Goal: Task Accomplishment & Management: Complete application form

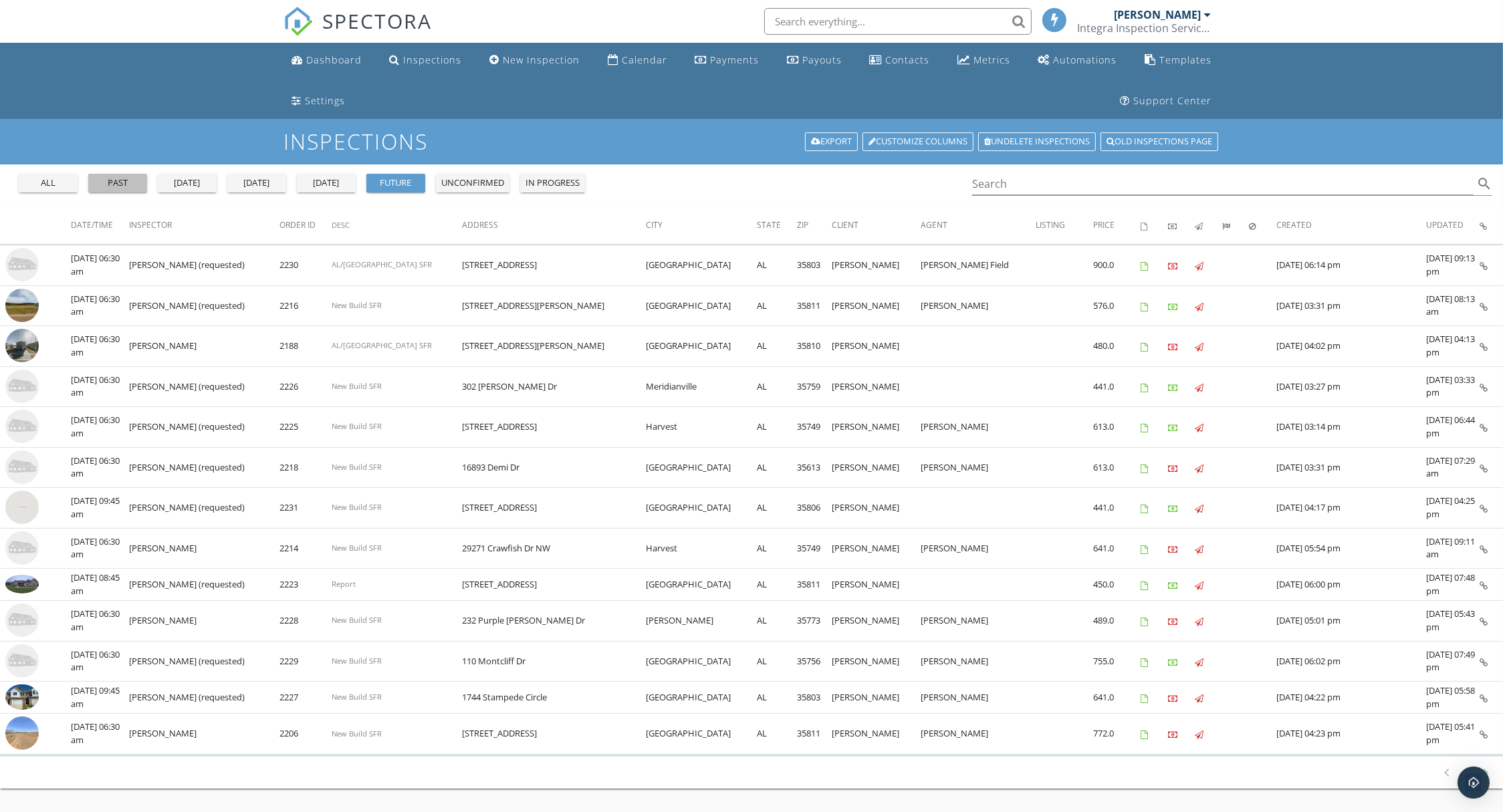
click at [127, 186] on div "past" at bounding box center [117, 183] width 48 height 13
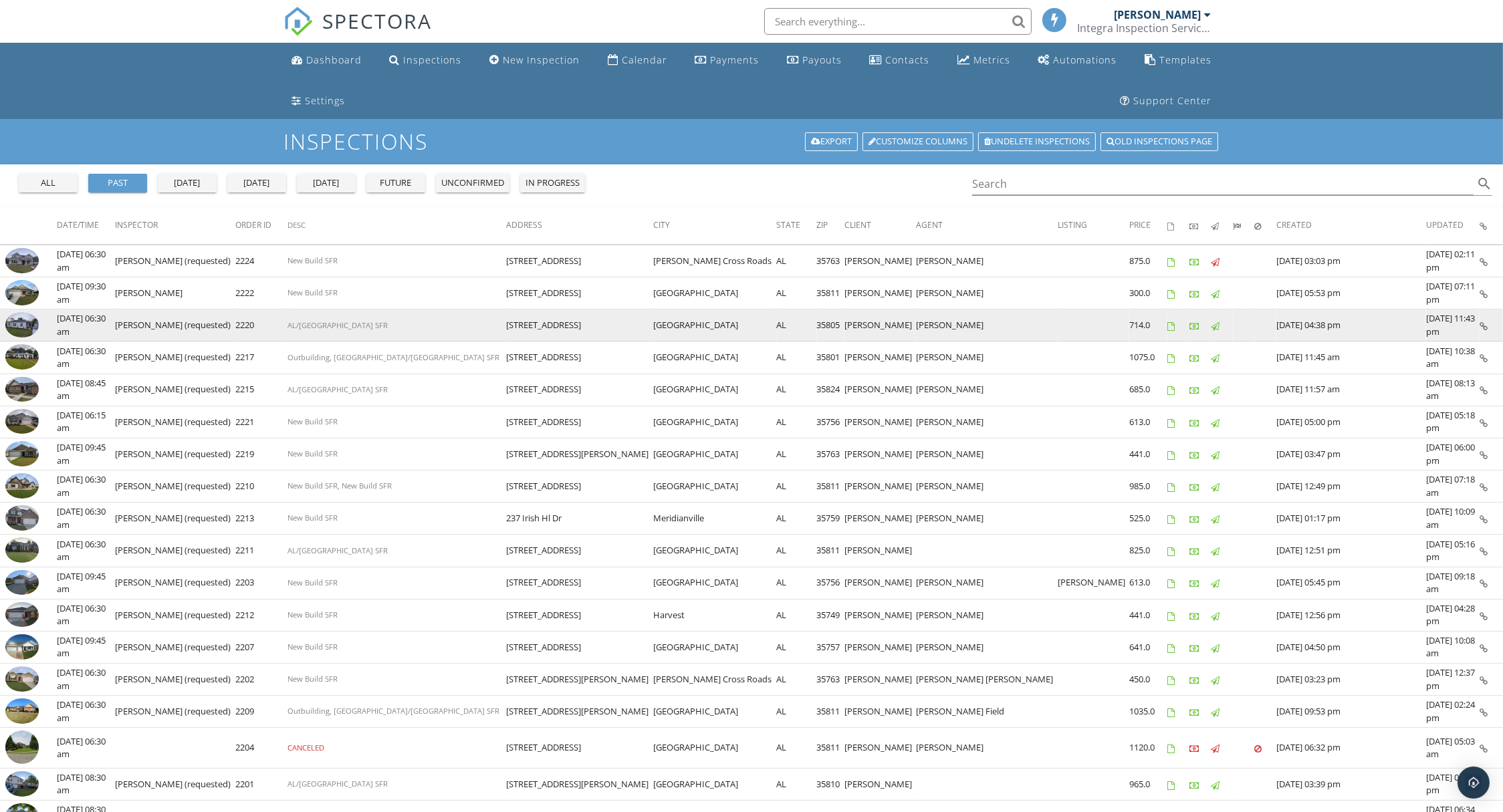
click at [20, 326] on img at bounding box center [22, 325] width 33 height 25
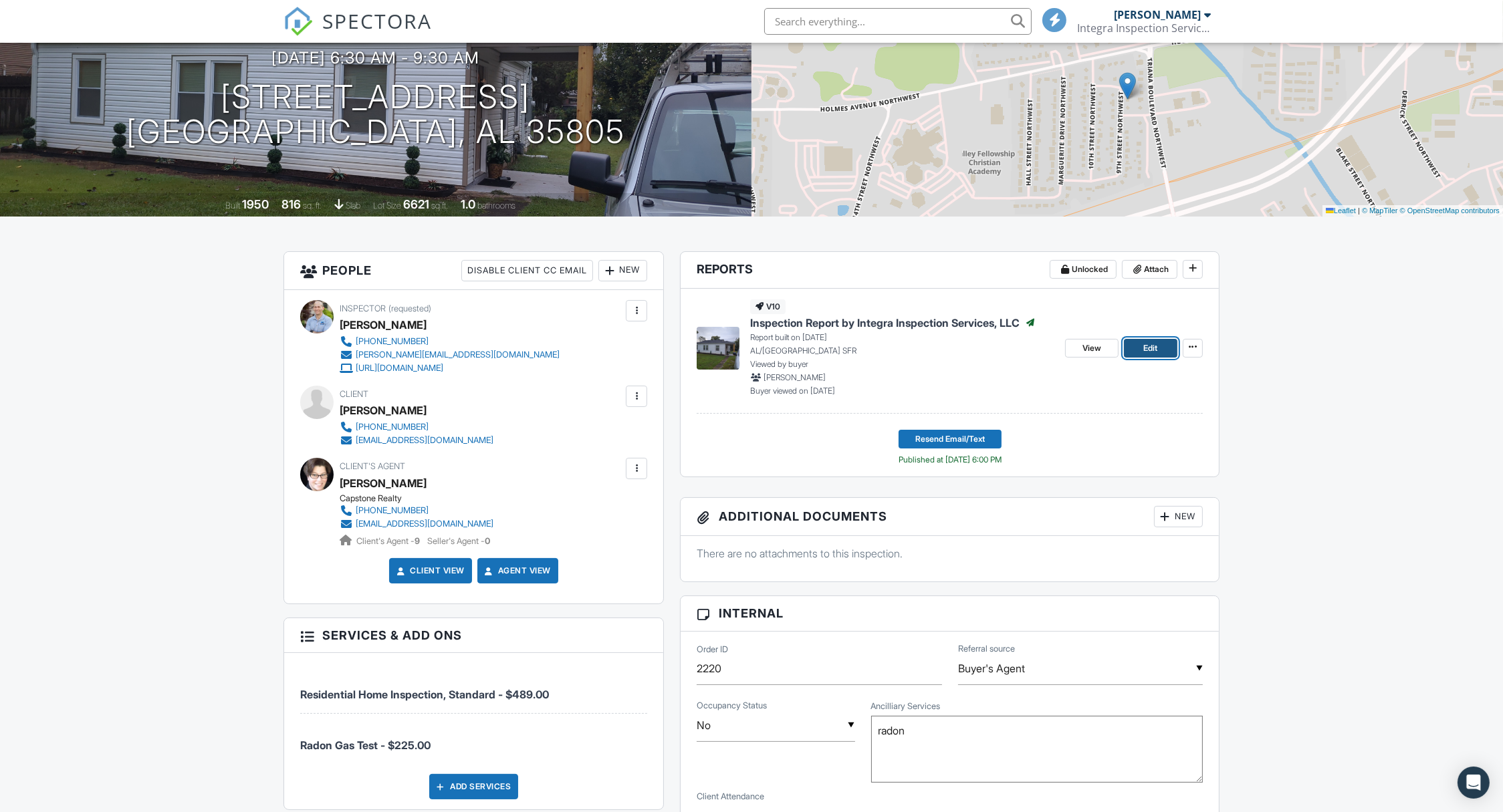
click at [1149, 346] on span "Edit" at bounding box center [1150, 348] width 14 height 13
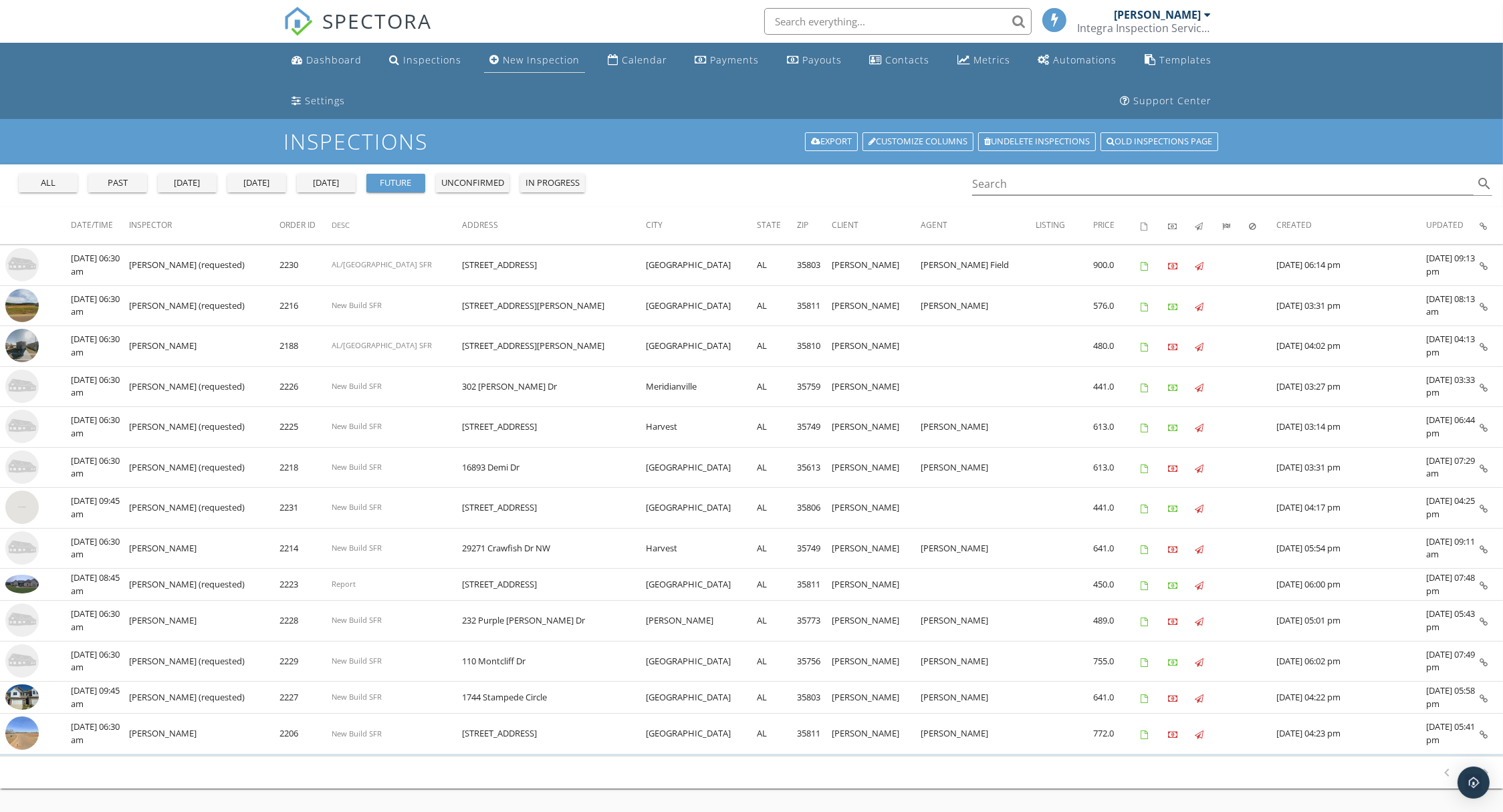
click at [519, 57] on div "New Inspection" at bounding box center [541, 60] width 77 height 13
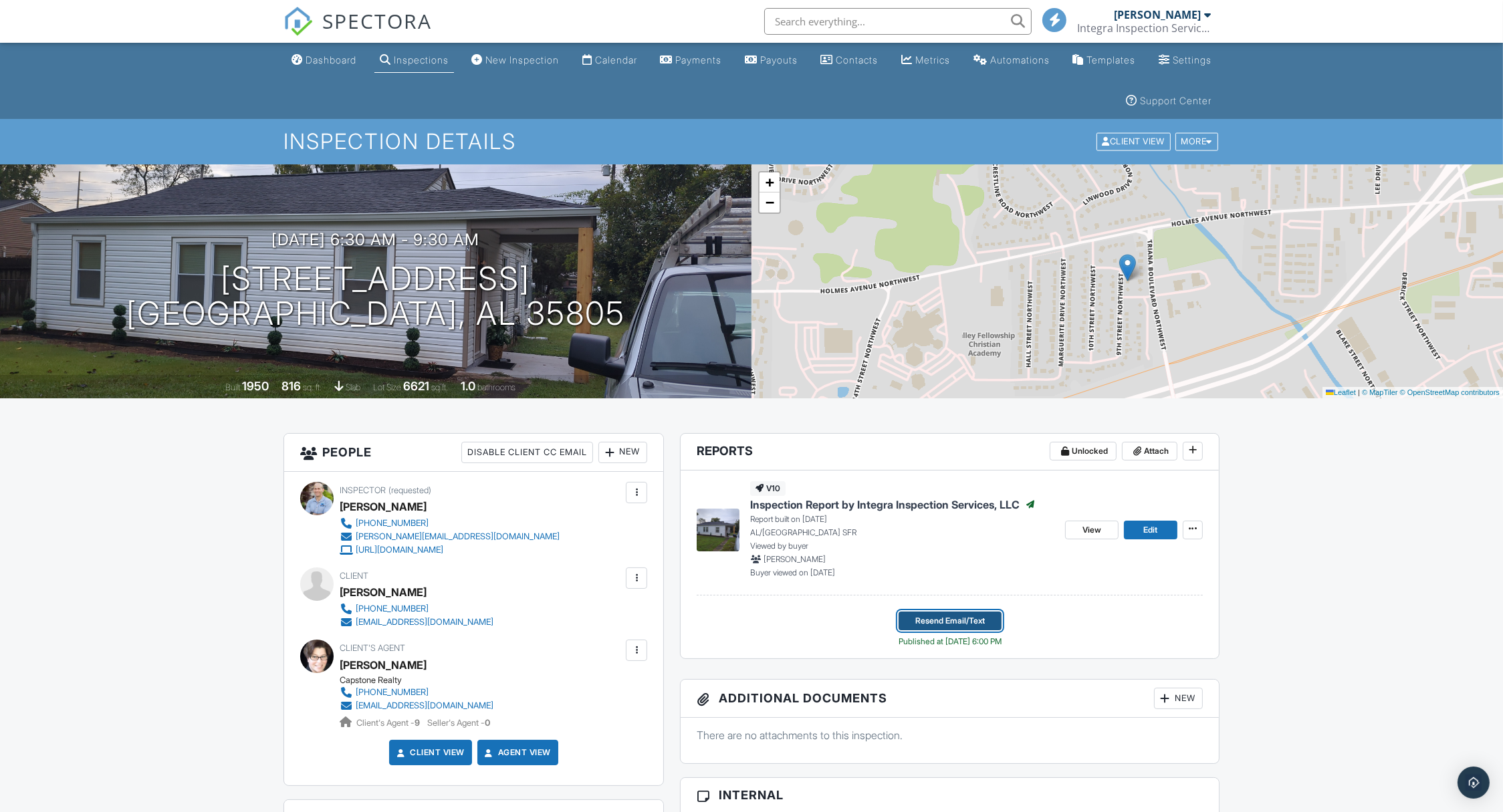
click at [972, 618] on span "Resend Email/Text" at bounding box center [950, 620] width 70 height 13
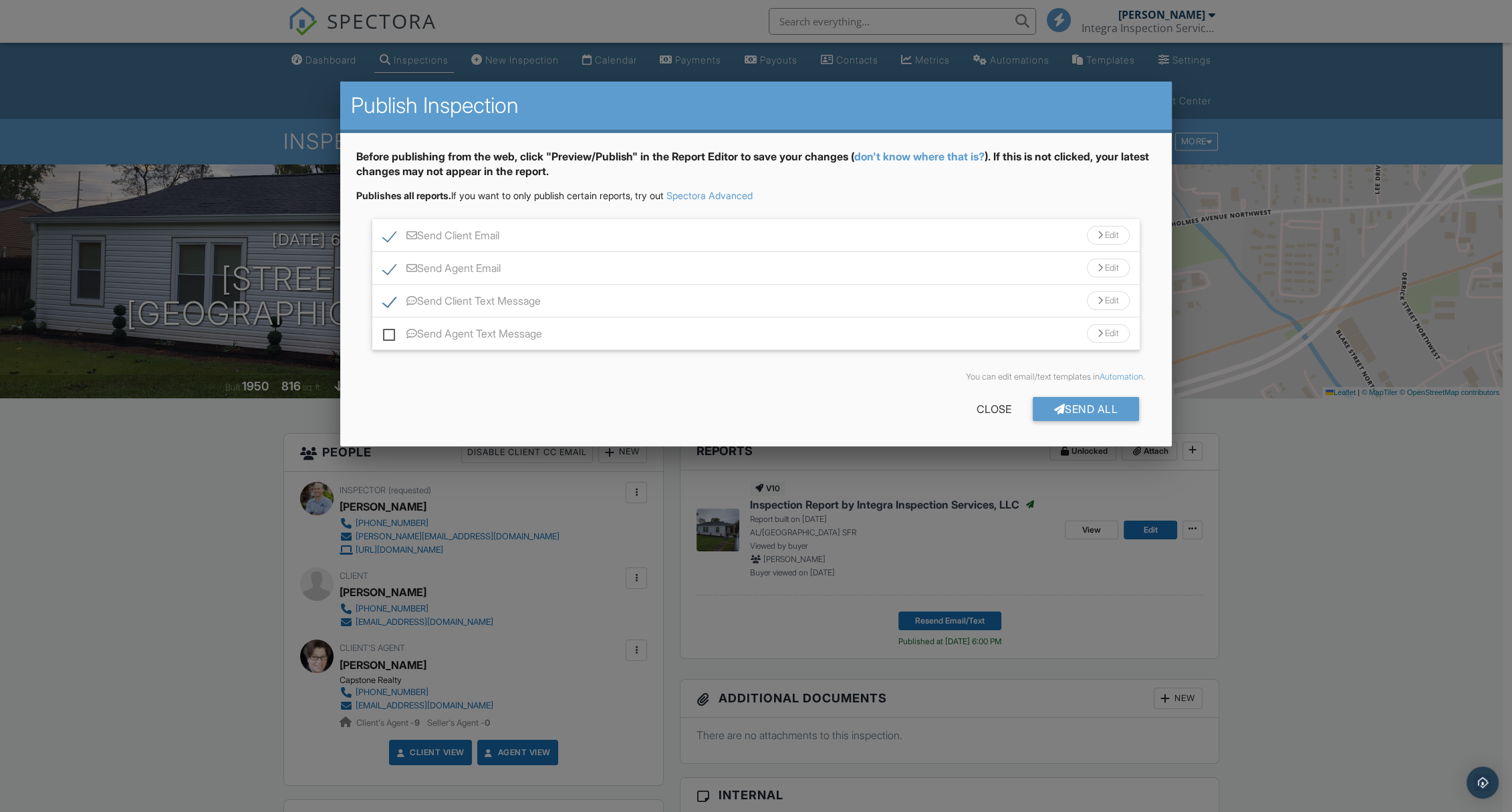
click at [732, 230] on div "Send Client Email Edit" at bounding box center [756, 236] width 768 height 33
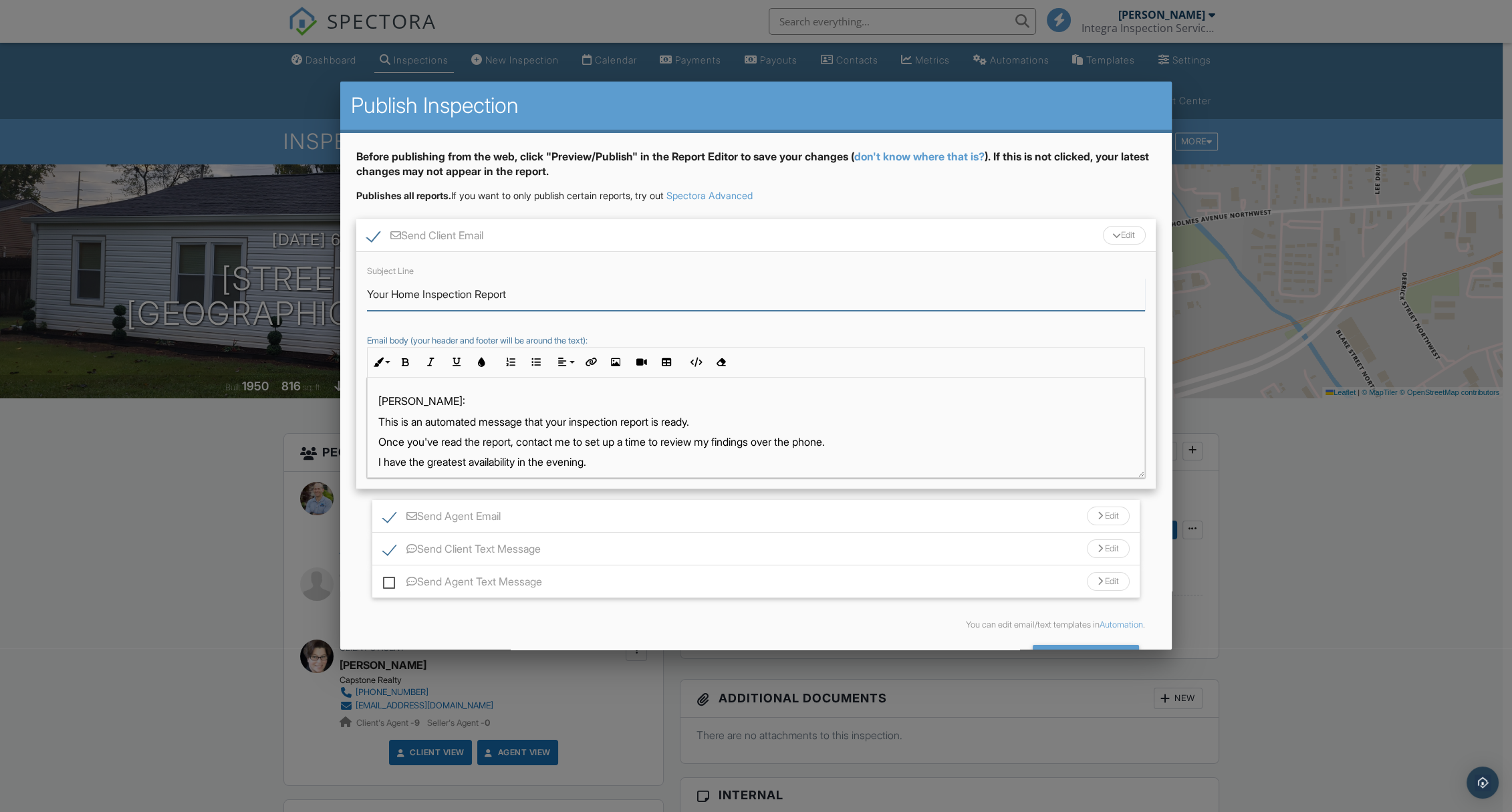
click at [665, 300] on input "Your Home Inspection Report" at bounding box center [756, 294] width 778 height 33
paste input "(with radon test results)"
click at [667, 419] on p "This is an automated message that your inspection report is ready." at bounding box center [756, 422] width 756 height 15
click at [668, 421] on p "This is an automated message that your inspection report is ready." at bounding box center [756, 422] width 756 height 15
click at [667, 422] on p "This is an automated message that your inspection report is ready." at bounding box center [756, 422] width 756 height 15
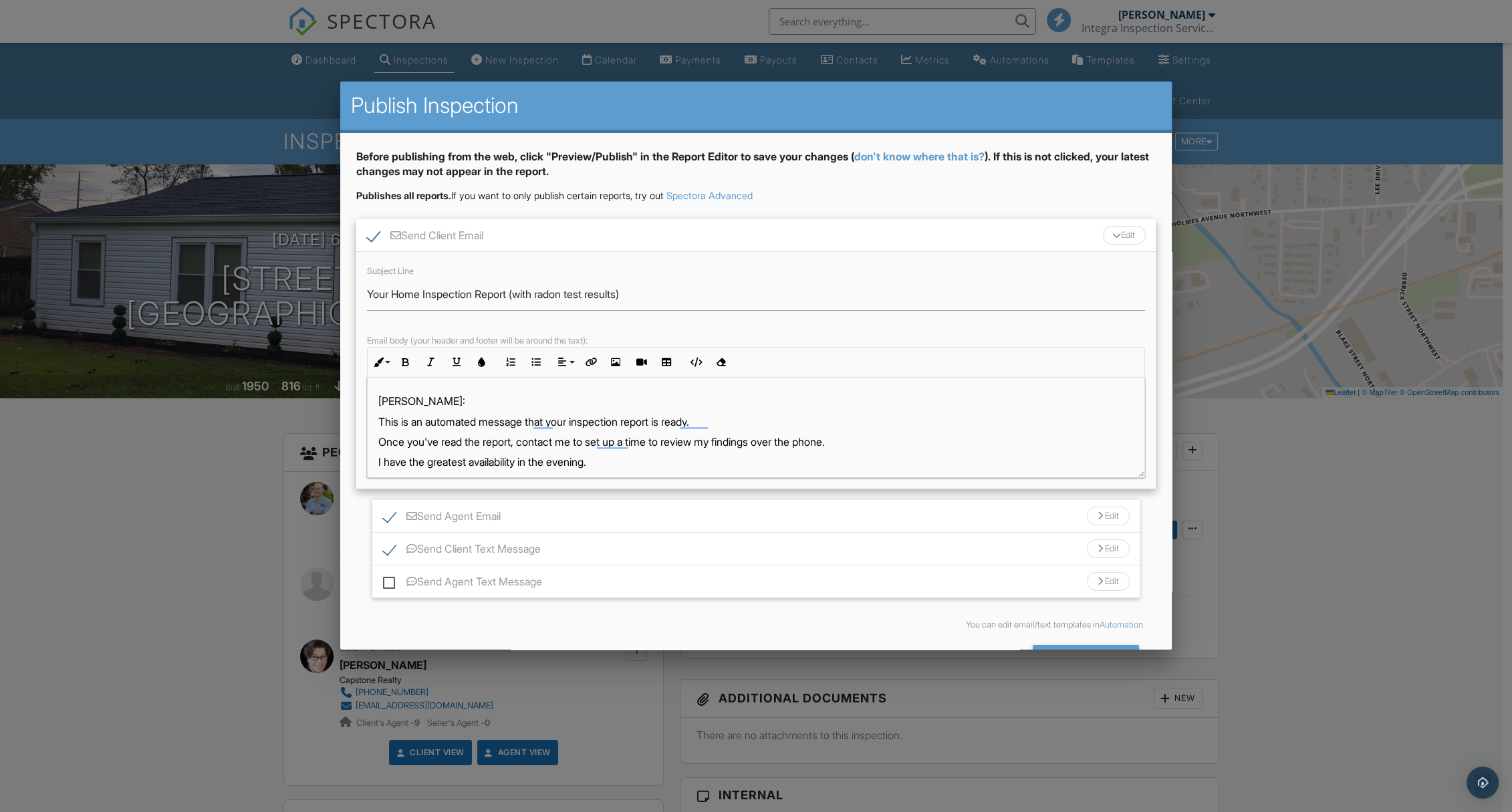
drag, startPoint x: 674, startPoint y: 447, endPoint x: 672, endPoint y: 454, distance: 7.3
click at [673, 447] on p "Once you've read the report, contact me to set up a time to review my findings …" at bounding box center [756, 441] width 756 height 15
drag, startPoint x: 665, startPoint y: 464, endPoint x: 581, endPoint y: 471, distance: 84.3
click at [498, 451] on div "Benjamin: This is an automated message that your inspection report is ready. On…" at bounding box center [756, 617] width 777 height 478
click at [732, 299] on input "Your Home Inspection Report (with radon test results)" at bounding box center [756, 294] width 778 height 33
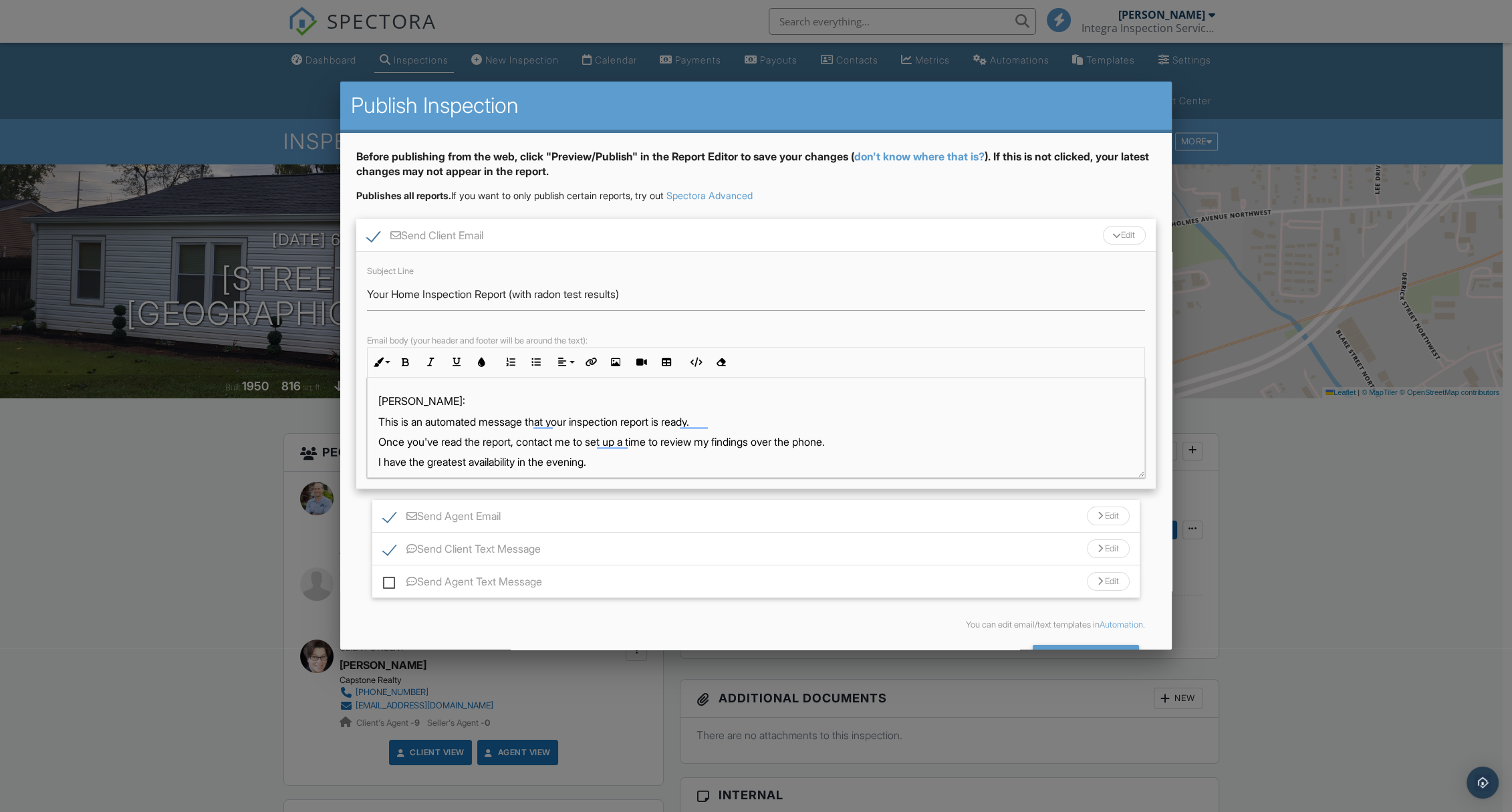
click at [669, 421] on p "This is an automated message that your inspection report is ready." at bounding box center [756, 422] width 756 height 15
click at [681, 291] on input "Your Home Inspection Report (with radon test results)" at bounding box center [756, 294] width 778 height 33
type input "Your Home Inspection Report (with radon test results)"
click at [623, 438] on p "Once you've read the report, contact me to set up a time to review my findings …" at bounding box center [756, 441] width 756 height 15
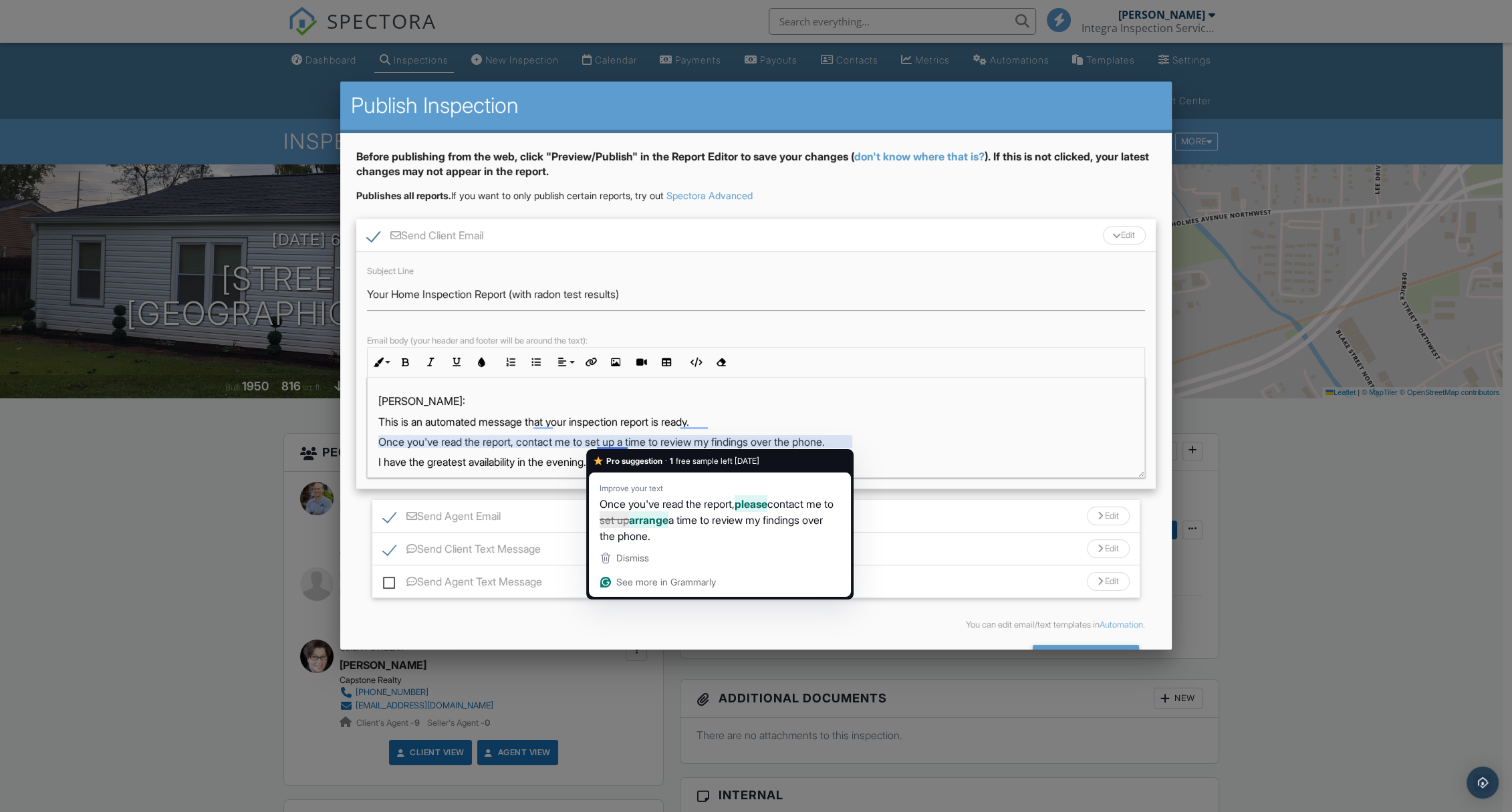
click at [665, 422] on p "This is an automated message that your inspection report is ready." at bounding box center [756, 422] width 756 height 15
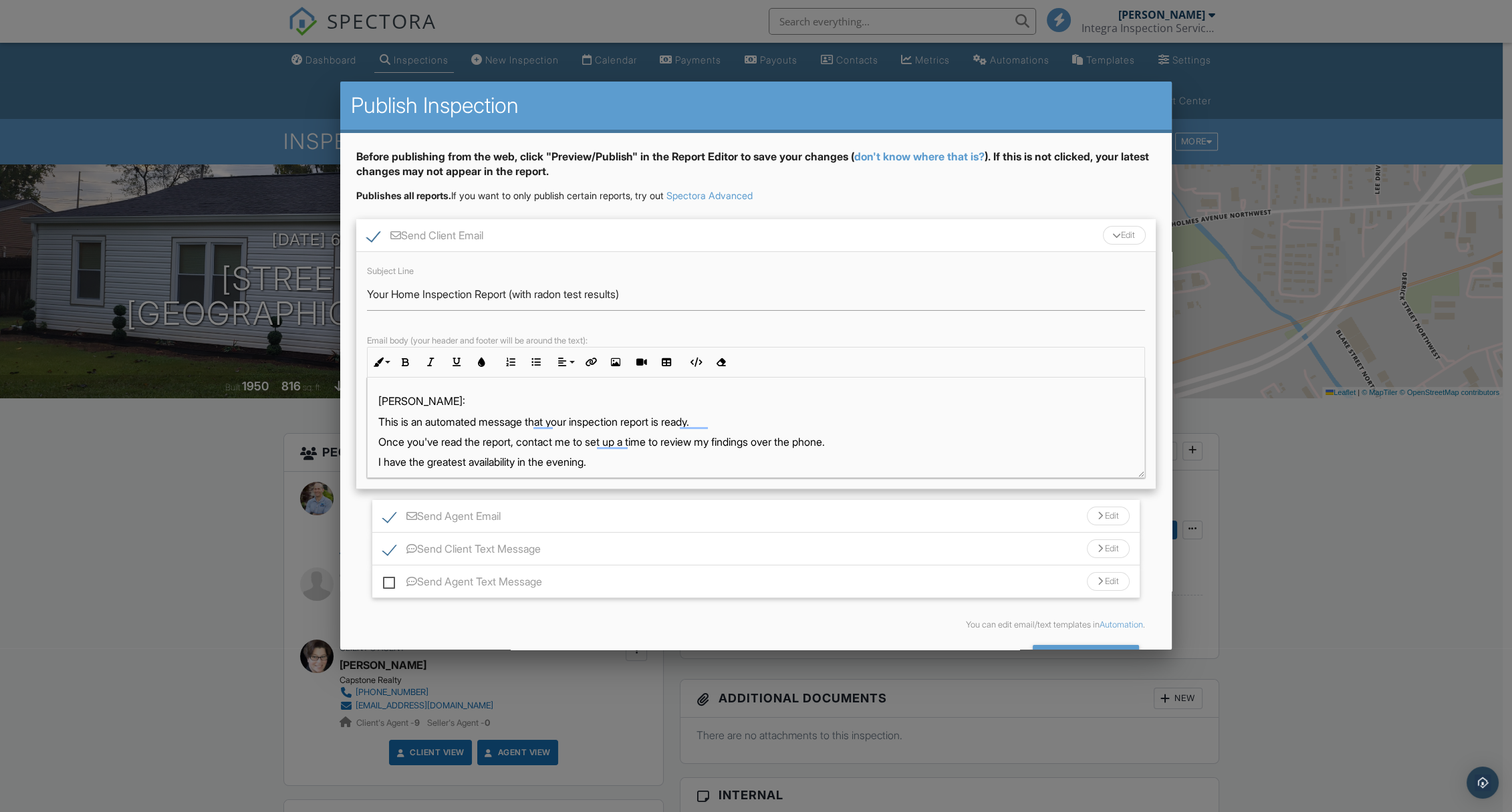
click at [666, 422] on p "This is an automated message that your inspection report is ready." at bounding box center [756, 422] width 756 height 15
click at [611, 470] on div "Benjamin: This is an automated message that your inspection report is ready. On…" at bounding box center [756, 617] width 777 height 478
click at [611, 466] on p "I have the greatest availability in the evening." at bounding box center [756, 461] width 756 height 15
click at [952, 214] on div "Before publishing from the web, click "Preview/Publish" in the Report Editor to…" at bounding box center [756, 414] width 832 height 562
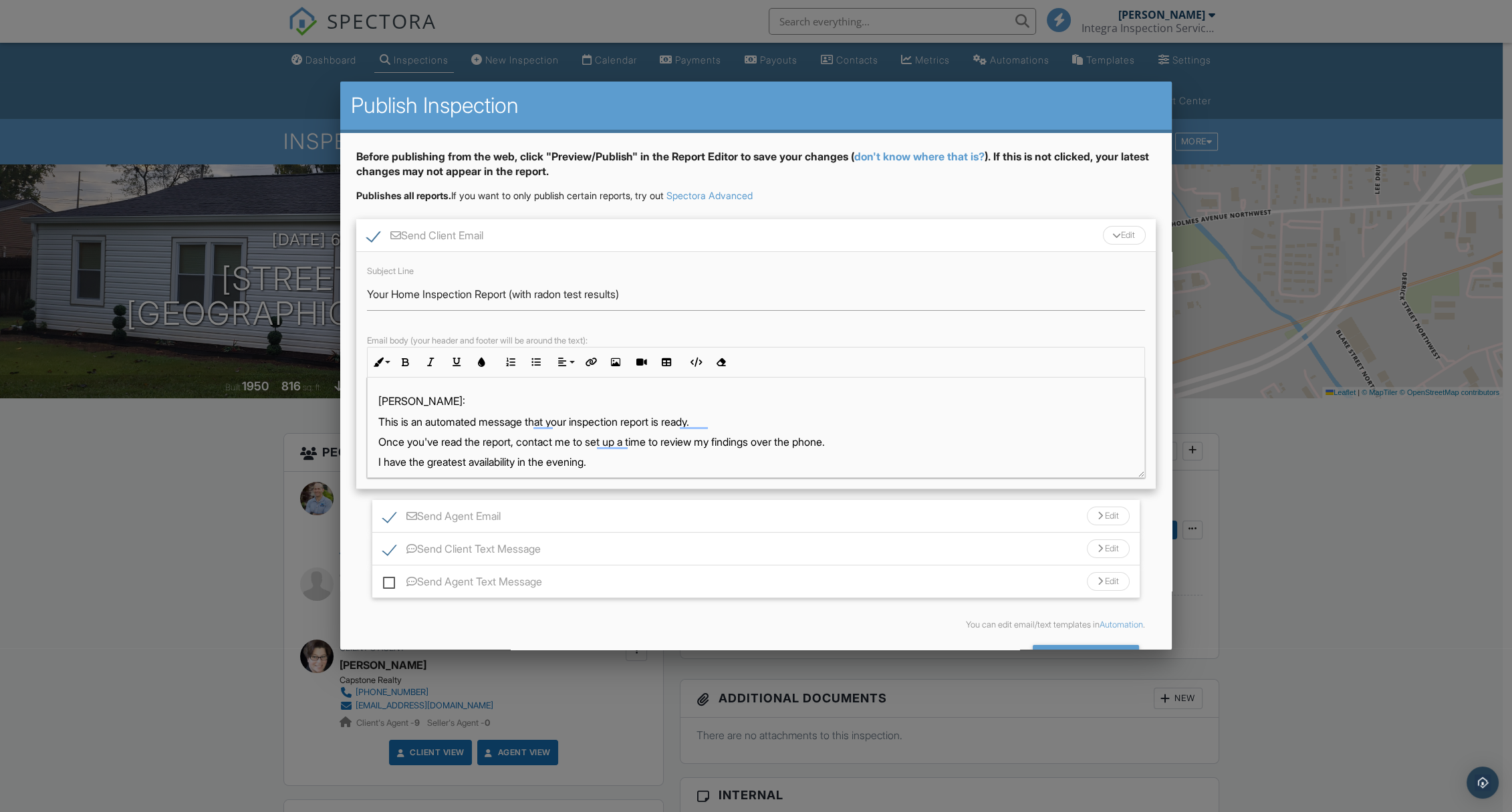
click at [472, 415] on p "This is an automated message that your inspection report is ready." at bounding box center [756, 422] width 756 height 15
click at [472, 409] on div "Benjamin: This is an automated message that your inspection report is ready. On…" at bounding box center [756, 617] width 777 height 478
click at [1299, 57] on div at bounding box center [756, 441] width 1512 height 1016
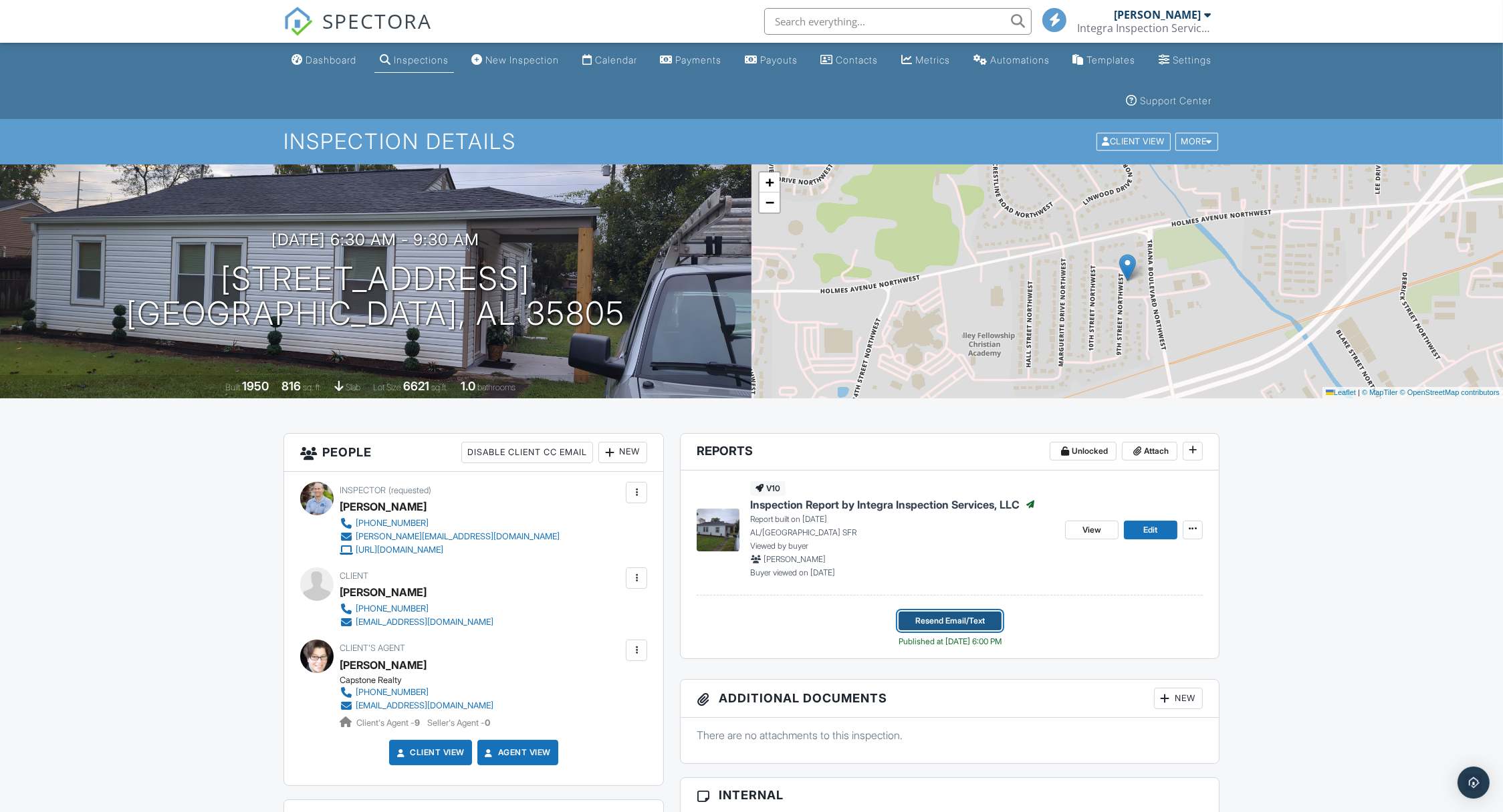
click at [940, 615] on span "Resend Email/Text" at bounding box center [950, 620] width 70 height 13
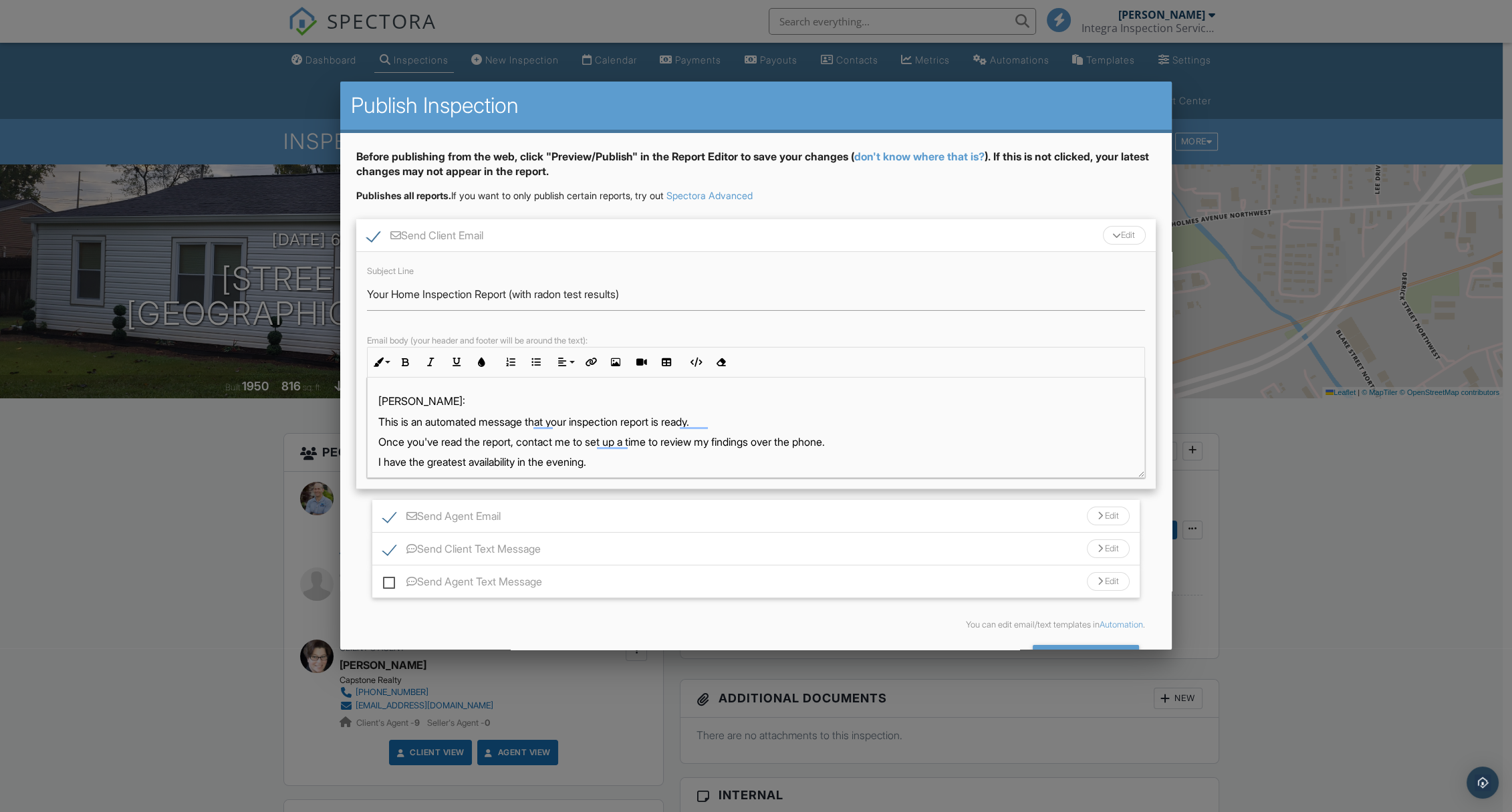
click at [662, 424] on p "This is an automated message that your inspection report is ready." at bounding box center [756, 422] width 756 height 15
click at [672, 415] on p "This is an automated message that your inspection report is ready." at bounding box center [756, 422] width 756 height 15
click at [672, 420] on p "This is an automated message that your inspection report is ready." at bounding box center [756, 422] width 756 height 15
click at [666, 426] on p "This is an automated message that your inspection report is ready." at bounding box center [756, 422] width 756 height 15
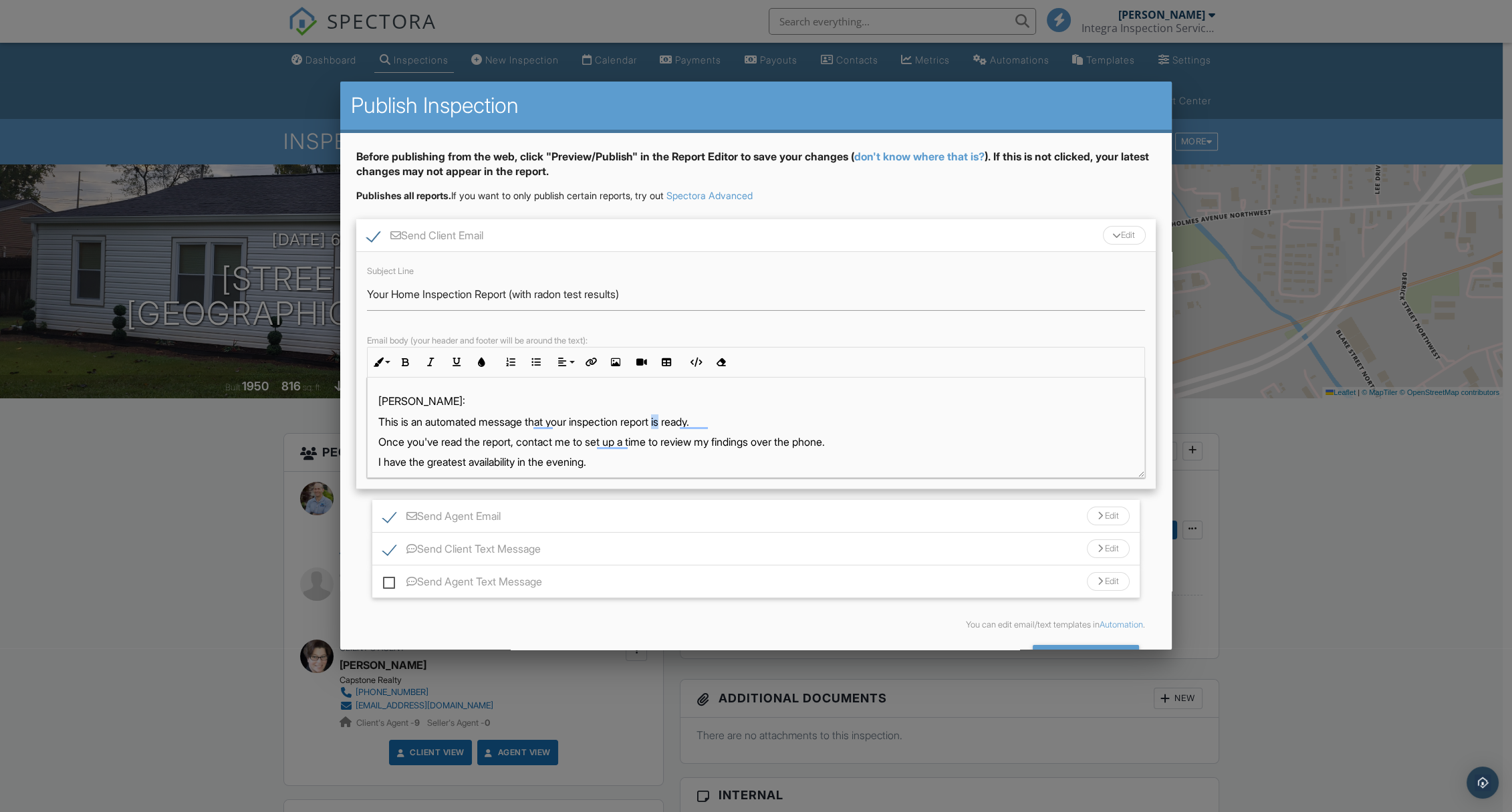
click at [674, 419] on p "This is an automated message that your inspection report is ready." at bounding box center [756, 422] width 756 height 15
drag, startPoint x: 703, startPoint y: 453, endPoint x: 669, endPoint y: 421, distance: 46.7
click at [669, 416] on p "This is an automated message that your inspection report is ready." at bounding box center [756, 422] width 756 height 15
click at [665, 423] on p "This is an automated message that your inspection report is ready." at bounding box center [756, 422] width 756 height 15
drag, startPoint x: 682, startPoint y: 443, endPoint x: 669, endPoint y: 429, distance: 19.1
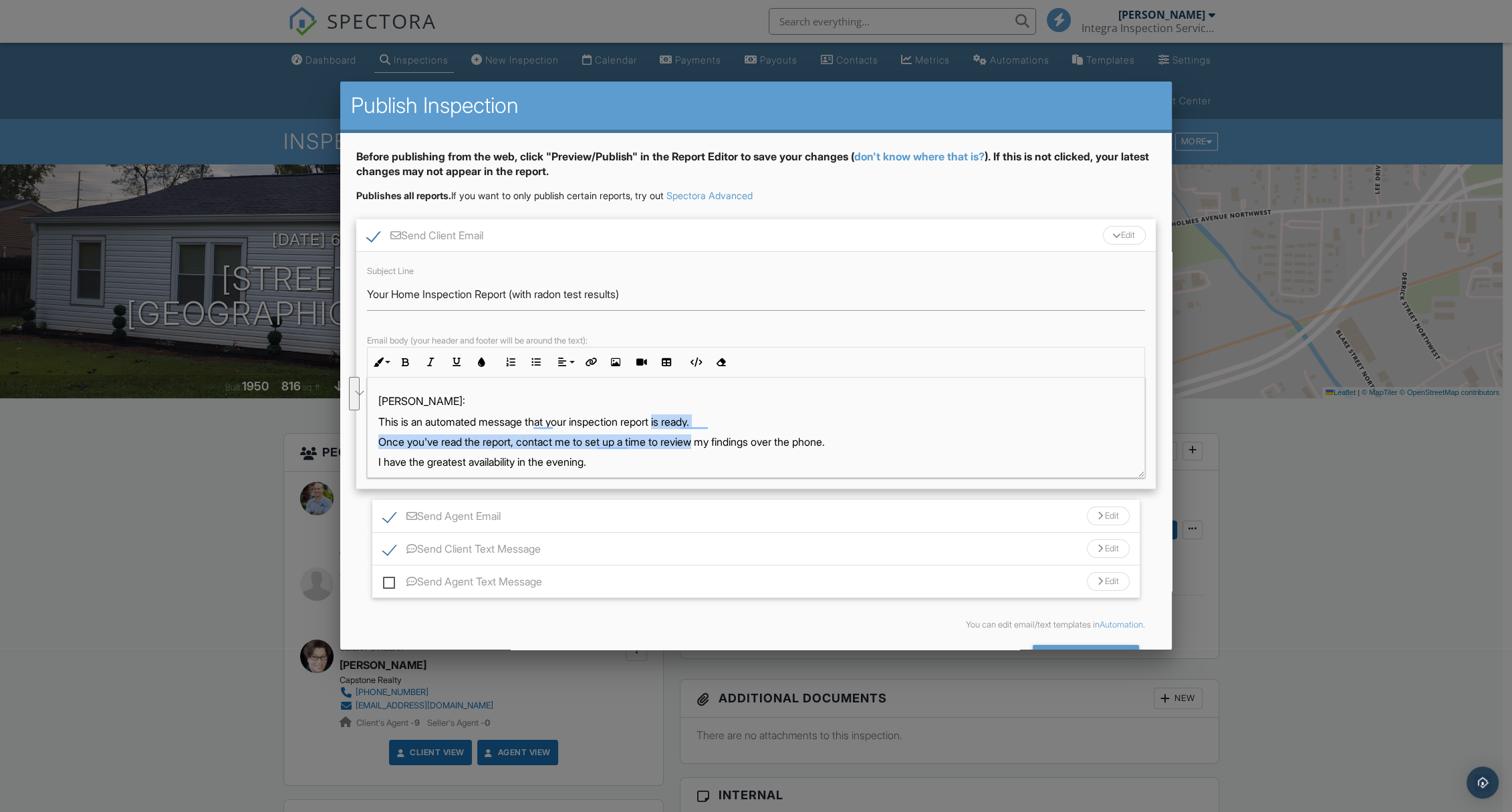
click at [669, 429] on div "Benjamin: This is an automated message that your inspection report is ready. On…" at bounding box center [756, 617] width 777 height 478
click at [671, 415] on p "This is an automated message that your inspection report is ready." at bounding box center [756, 422] width 756 height 15
click at [663, 421] on p "This is an automated message that your inspection report is ready." at bounding box center [756, 422] width 756 height 15
drag, startPoint x: 608, startPoint y: 466, endPoint x: 361, endPoint y: 441, distance: 248.3
click at [354, 441] on div "Before publishing from the web, click "Preview/Publish" in the Report Editor to…" at bounding box center [756, 414] width 832 height 562
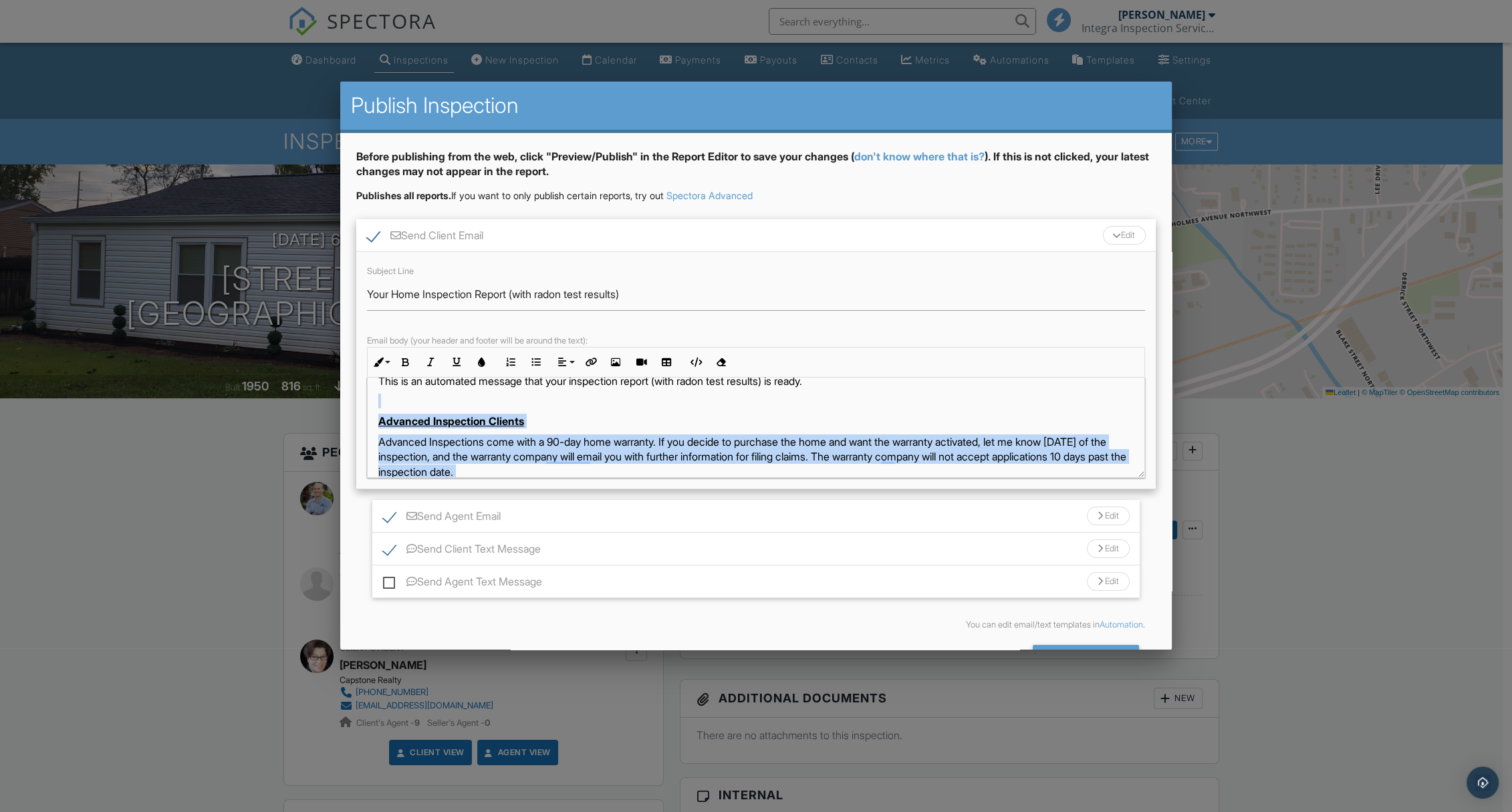
scroll to position [61, 0]
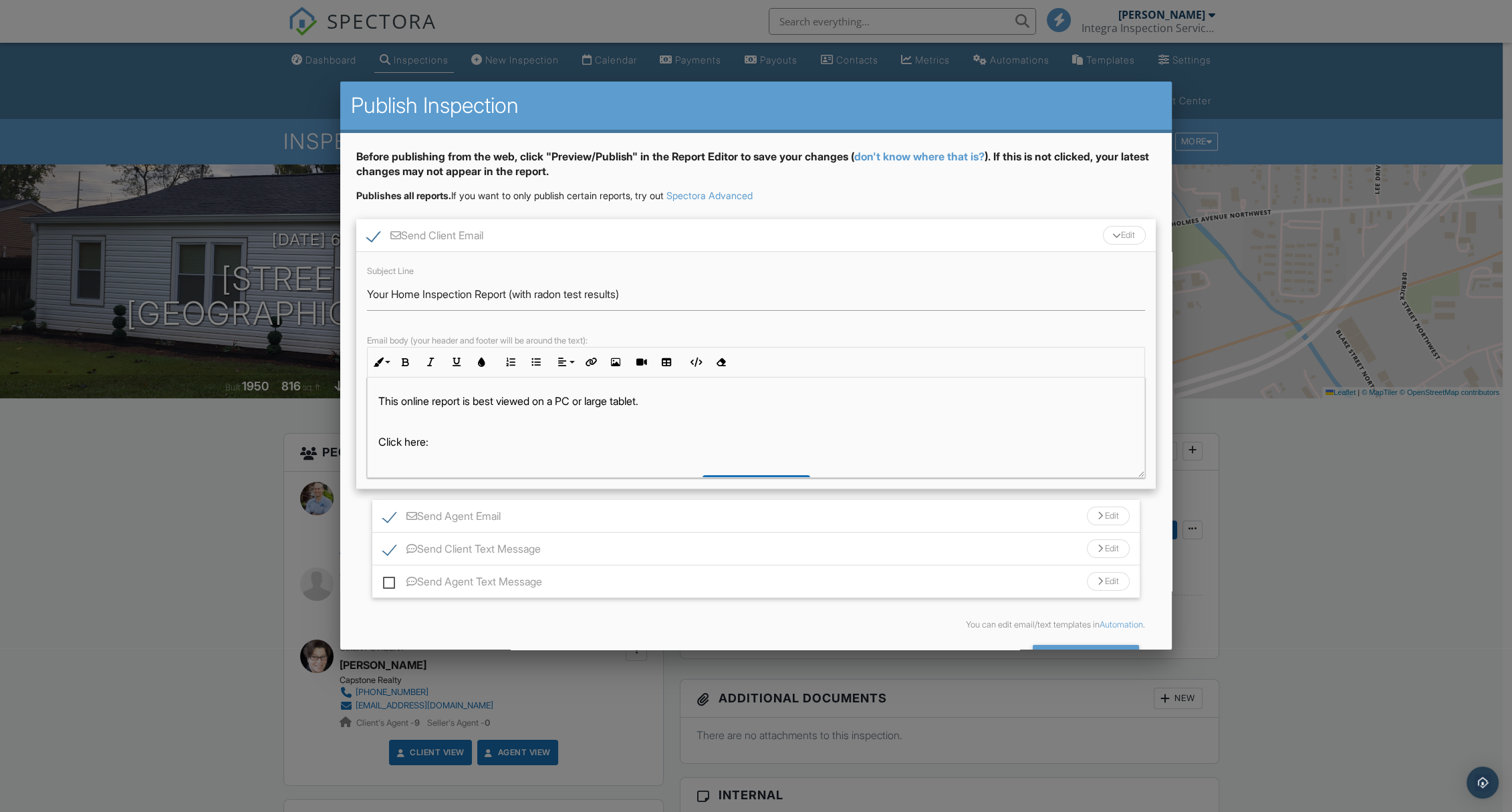
drag, startPoint x: 557, startPoint y: 512, endPoint x: 562, endPoint y: 506, distance: 7.8
click at [558, 510] on div "Send Agent Email Edit" at bounding box center [756, 516] width 768 height 33
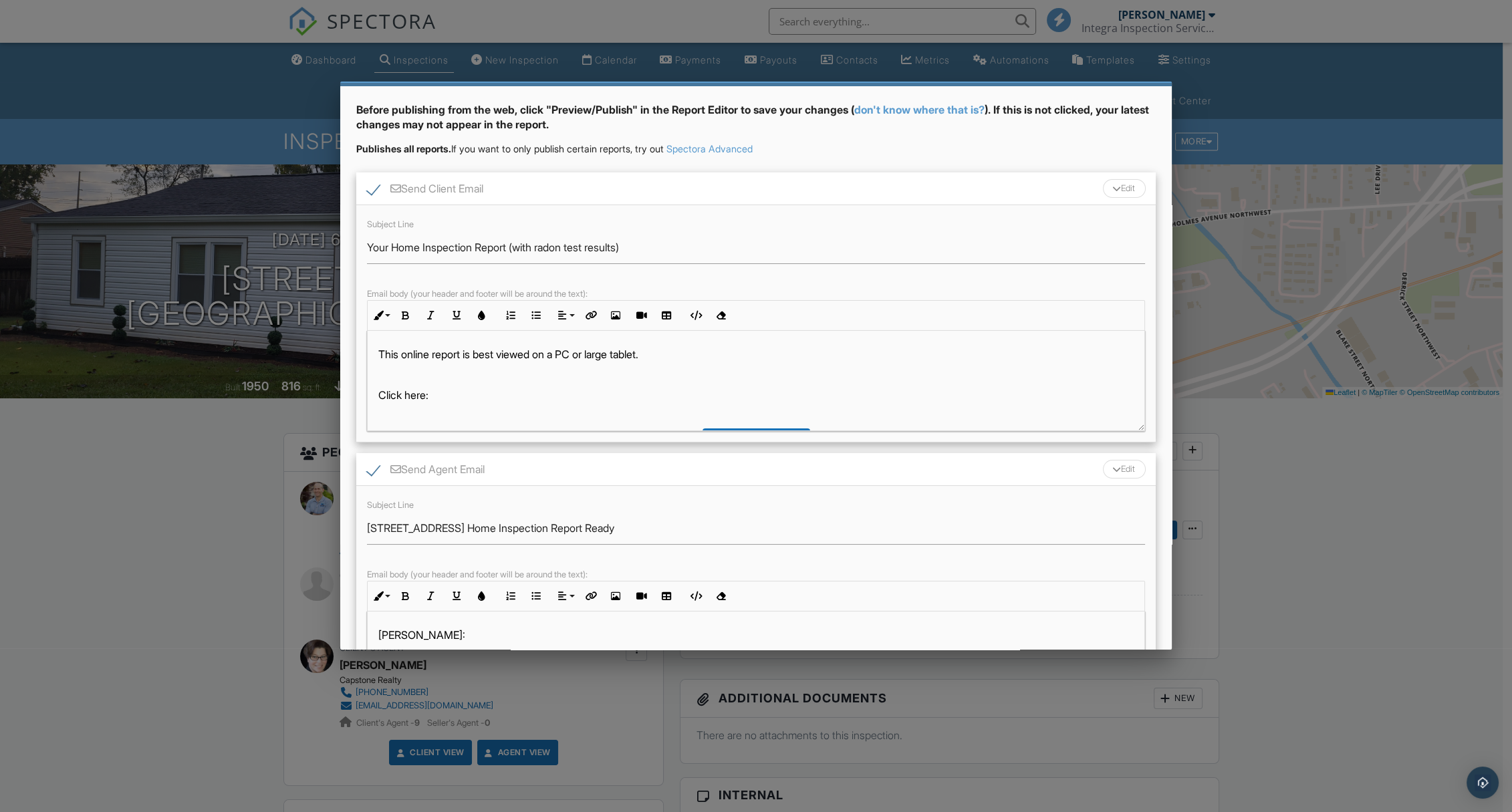
scroll to position [121, 0]
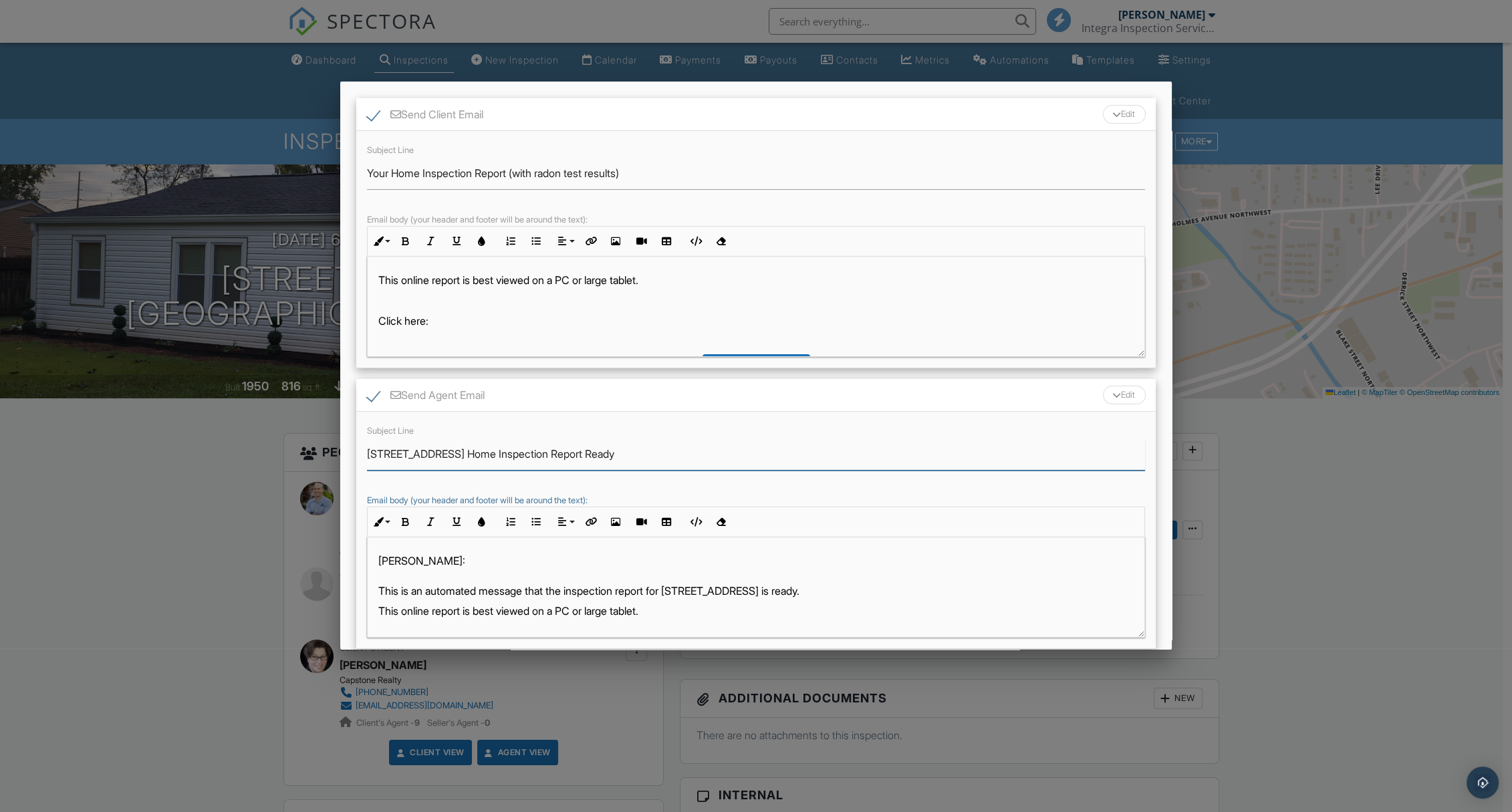
click at [563, 454] on input "702 9th St NW Home Inspection Report Ready" at bounding box center [756, 454] width 778 height 33
paste input "(with radon test results)"
type input "702 9th St NW Home Inspection Report (with radon test results) Ready"
click at [661, 589] on p "Tammy: This is an automated message that the inspection report for 702 9th St N…" at bounding box center [756, 576] width 756 height 45
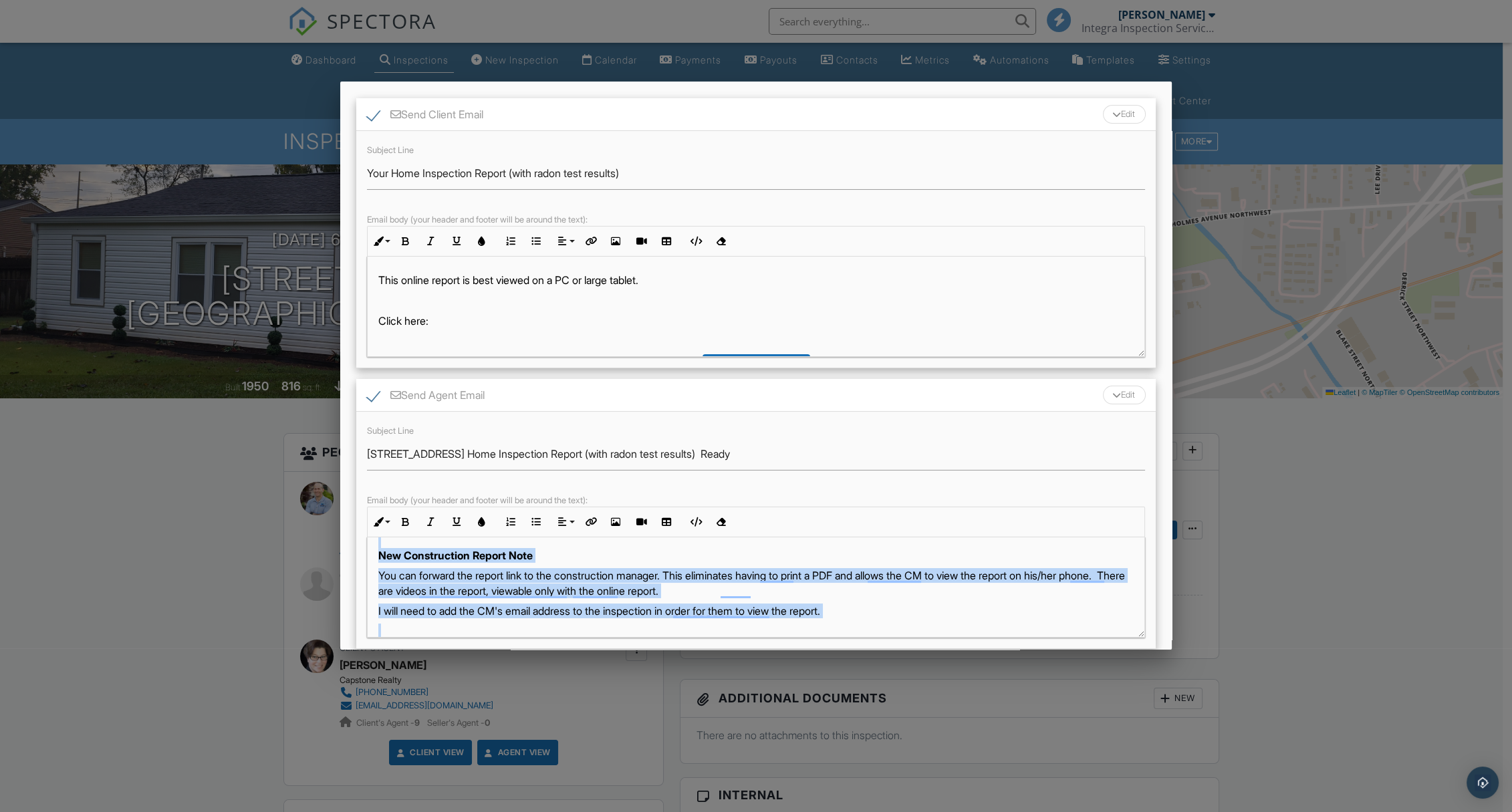
scroll to position [295, 0]
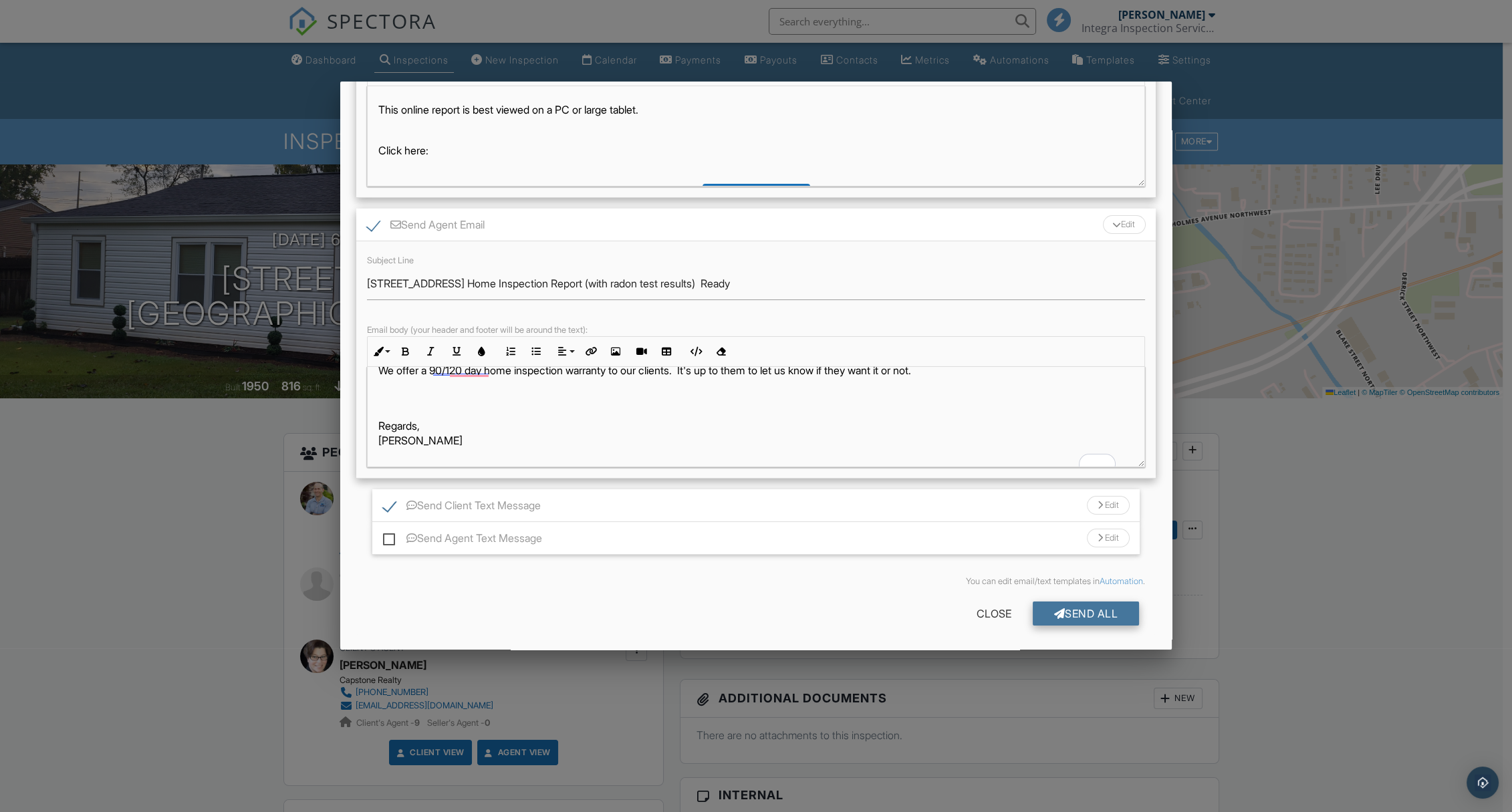
click at [1074, 606] on div "Send All" at bounding box center [1086, 613] width 107 height 24
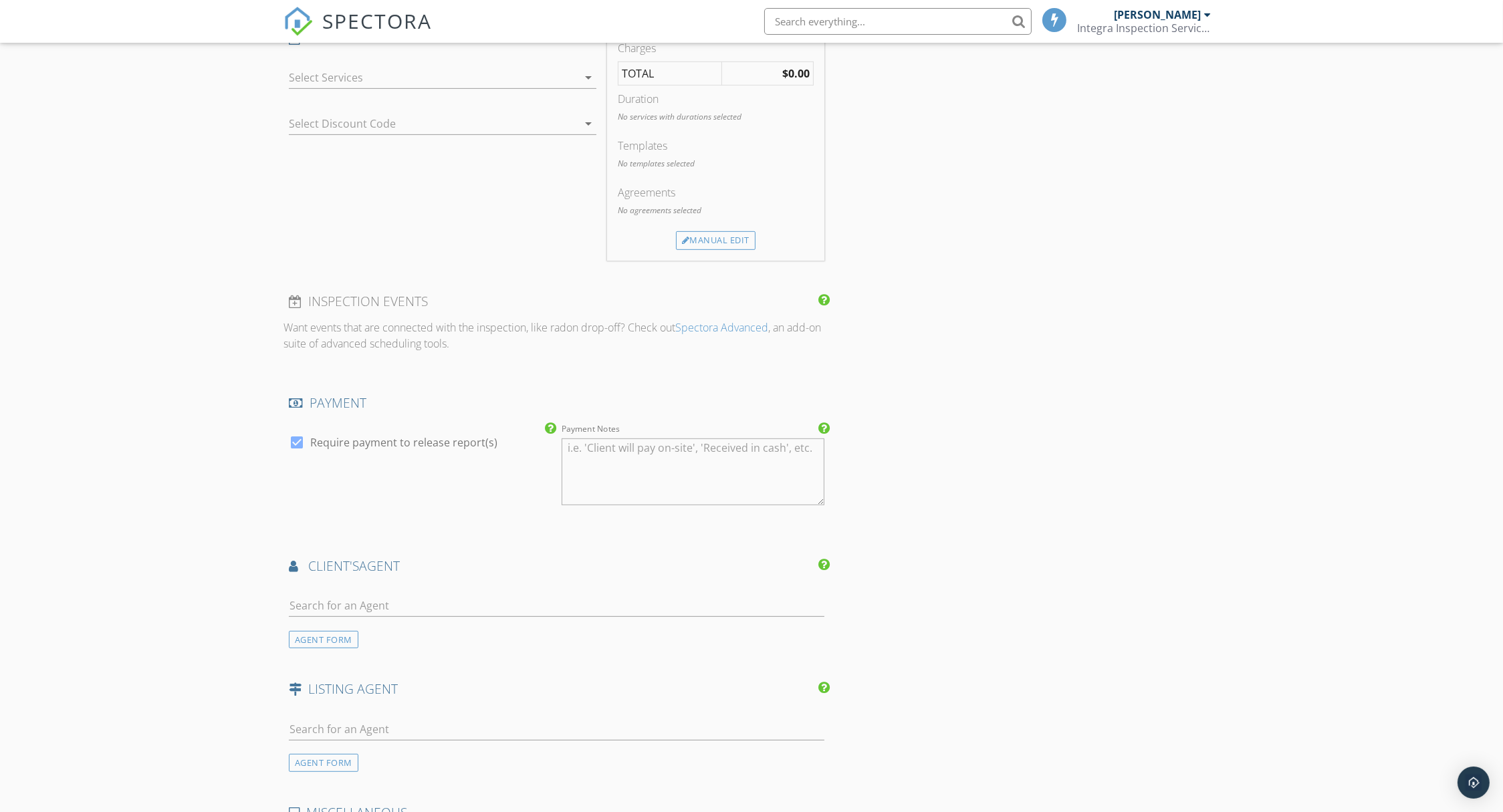
scroll to position [972, 0]
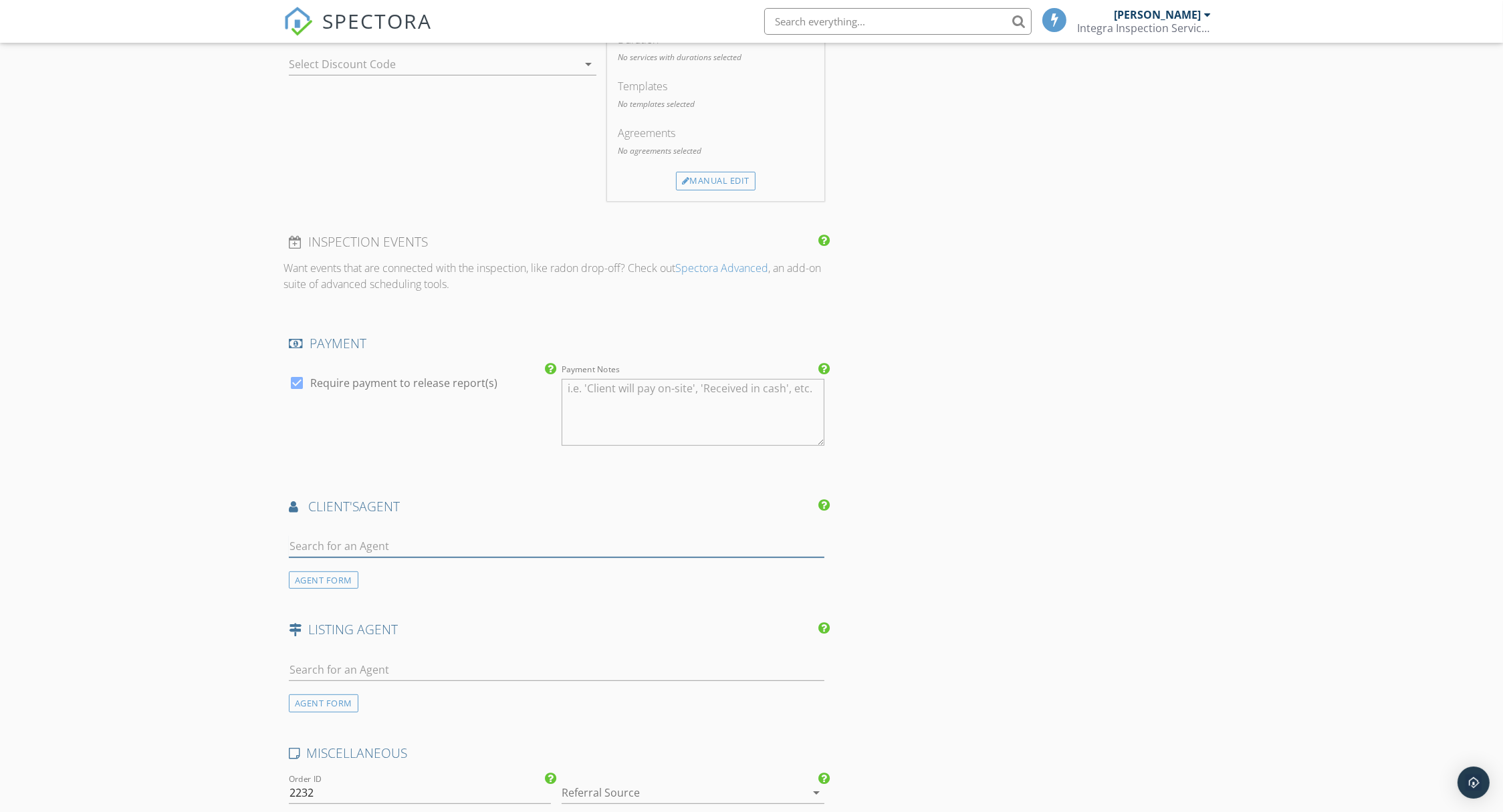
click at [397, 541] on input "text" at bounding box center [556, 546] width 535 height 22
type input "[PERSON_NAME]"
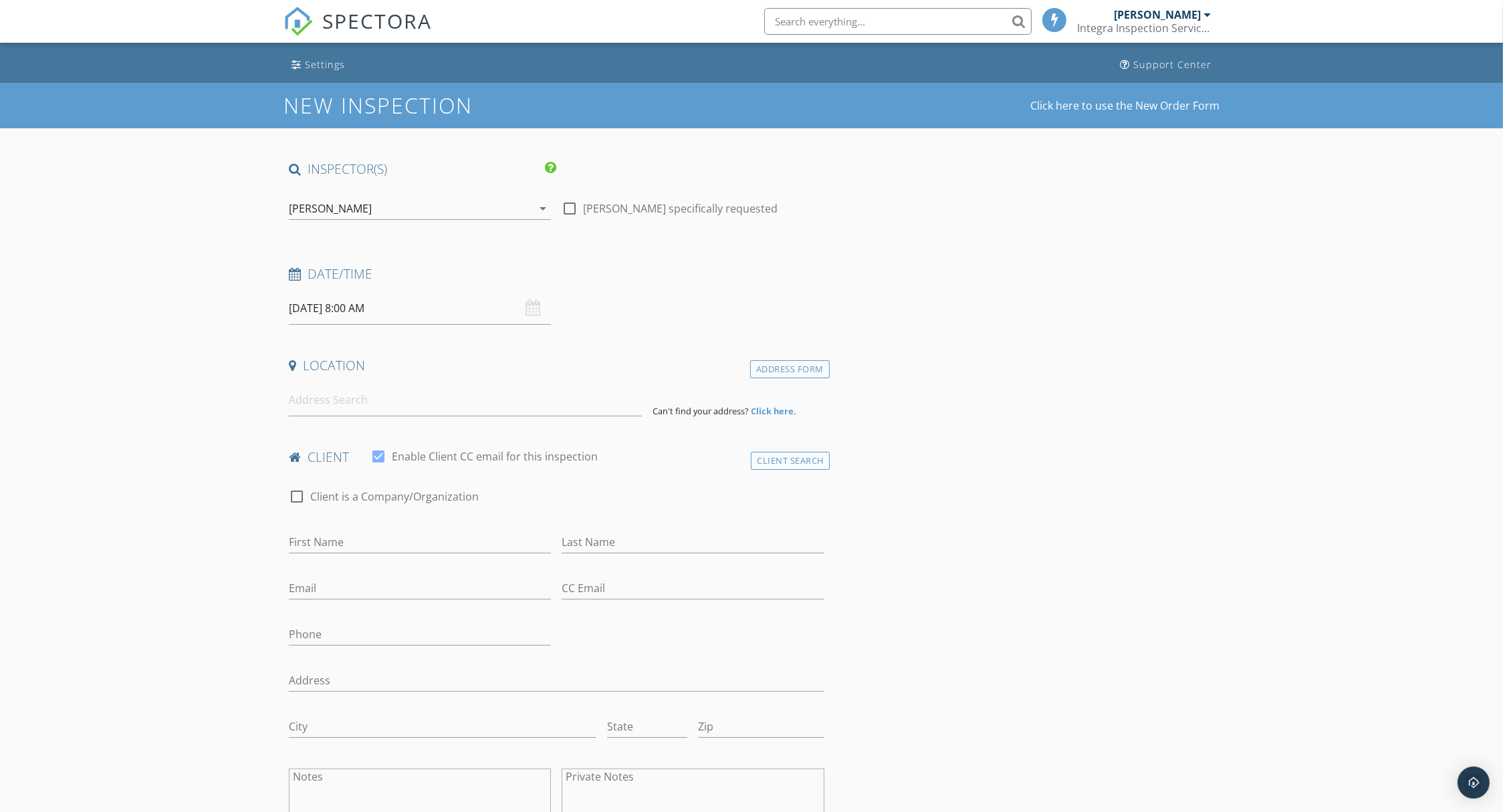
scroll to position [0, 0]
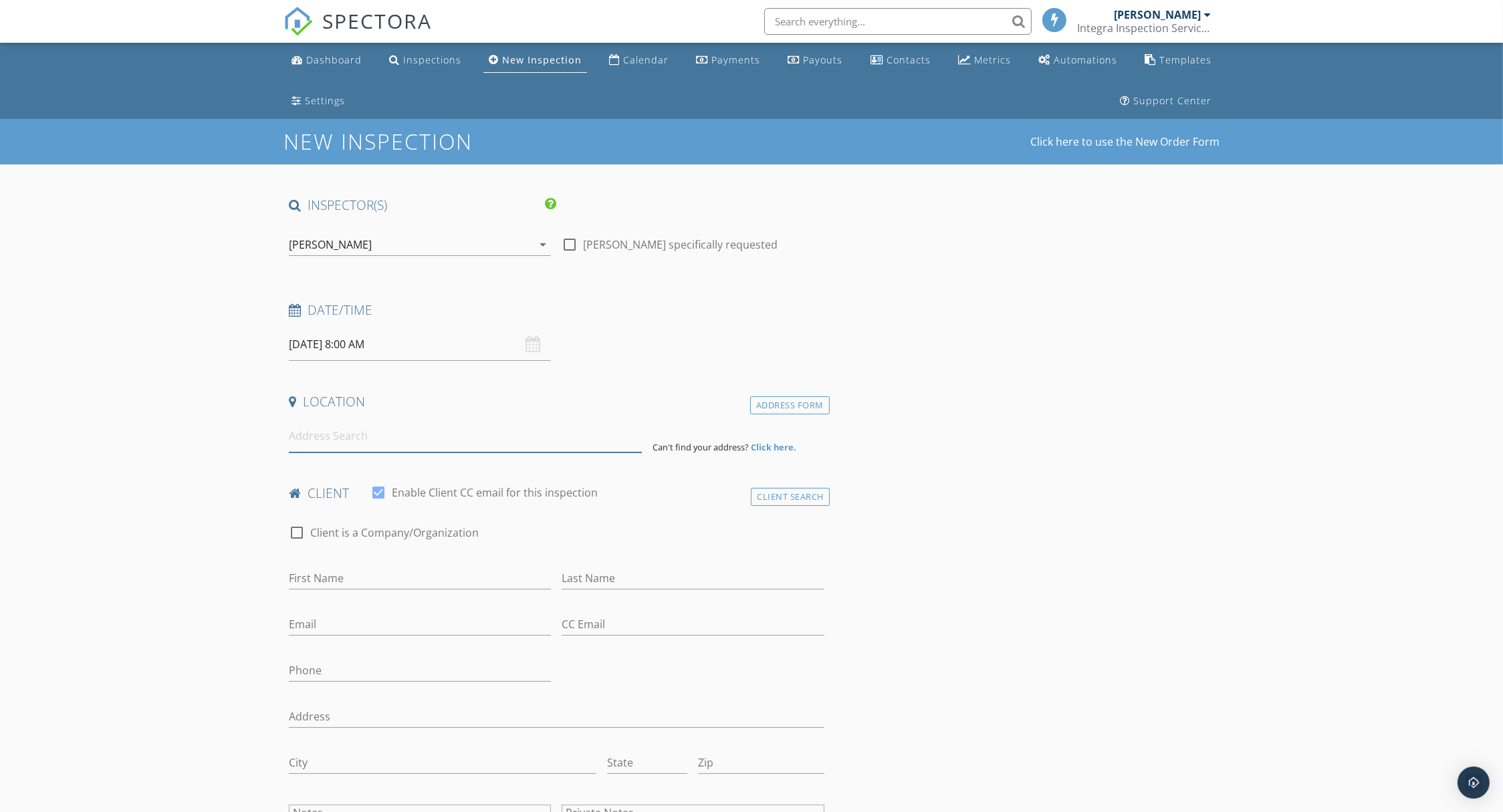
click at [314, 439] on input at bounding box center [465, 436] width 353 height 33
paste input "[STREET_ADDRESS]"
type input "[STREET_ADDRESS]"
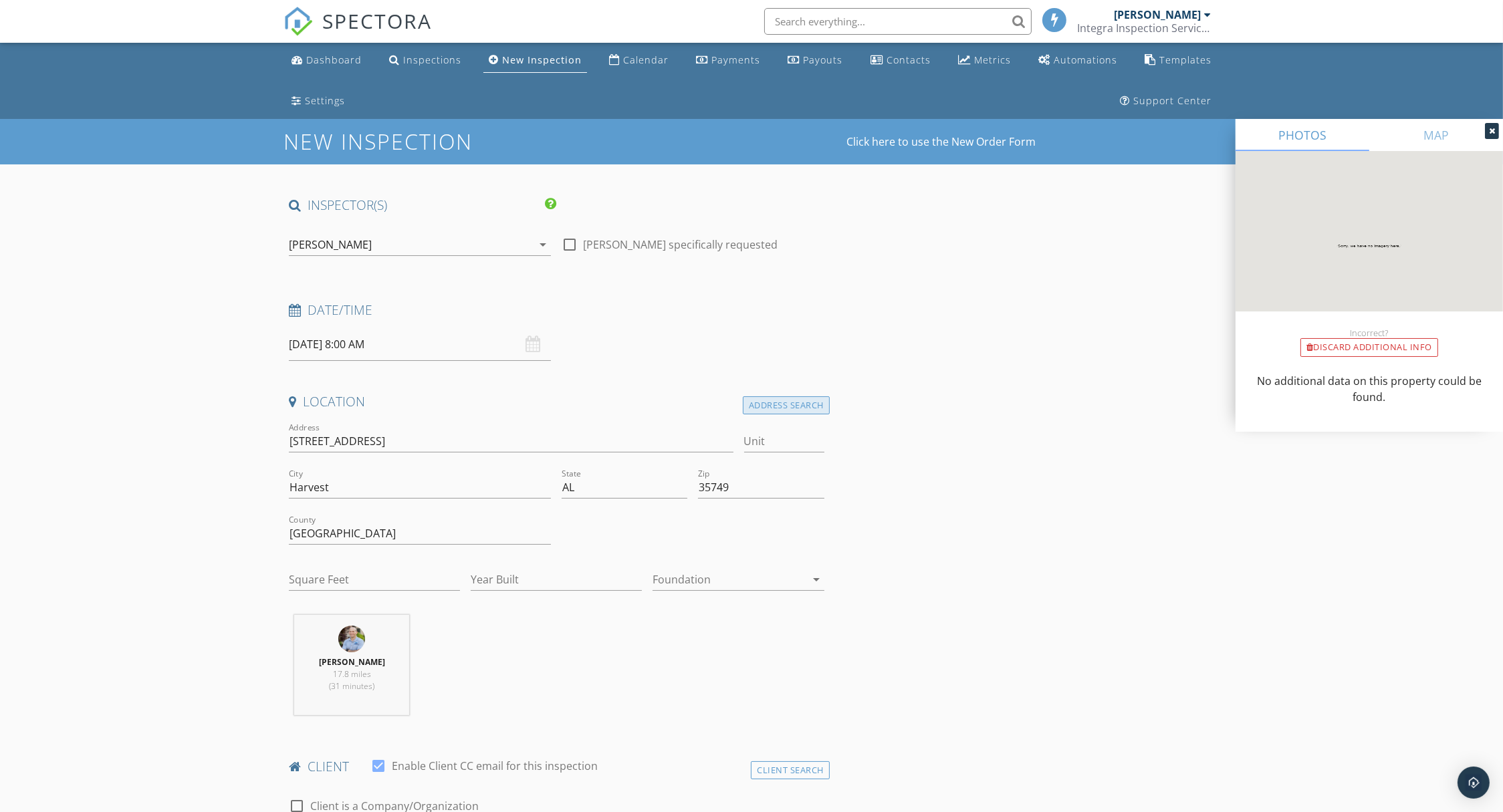
click at [792, 407] on div "Address Search" at bounding box center [786, 406] width 87 height 18
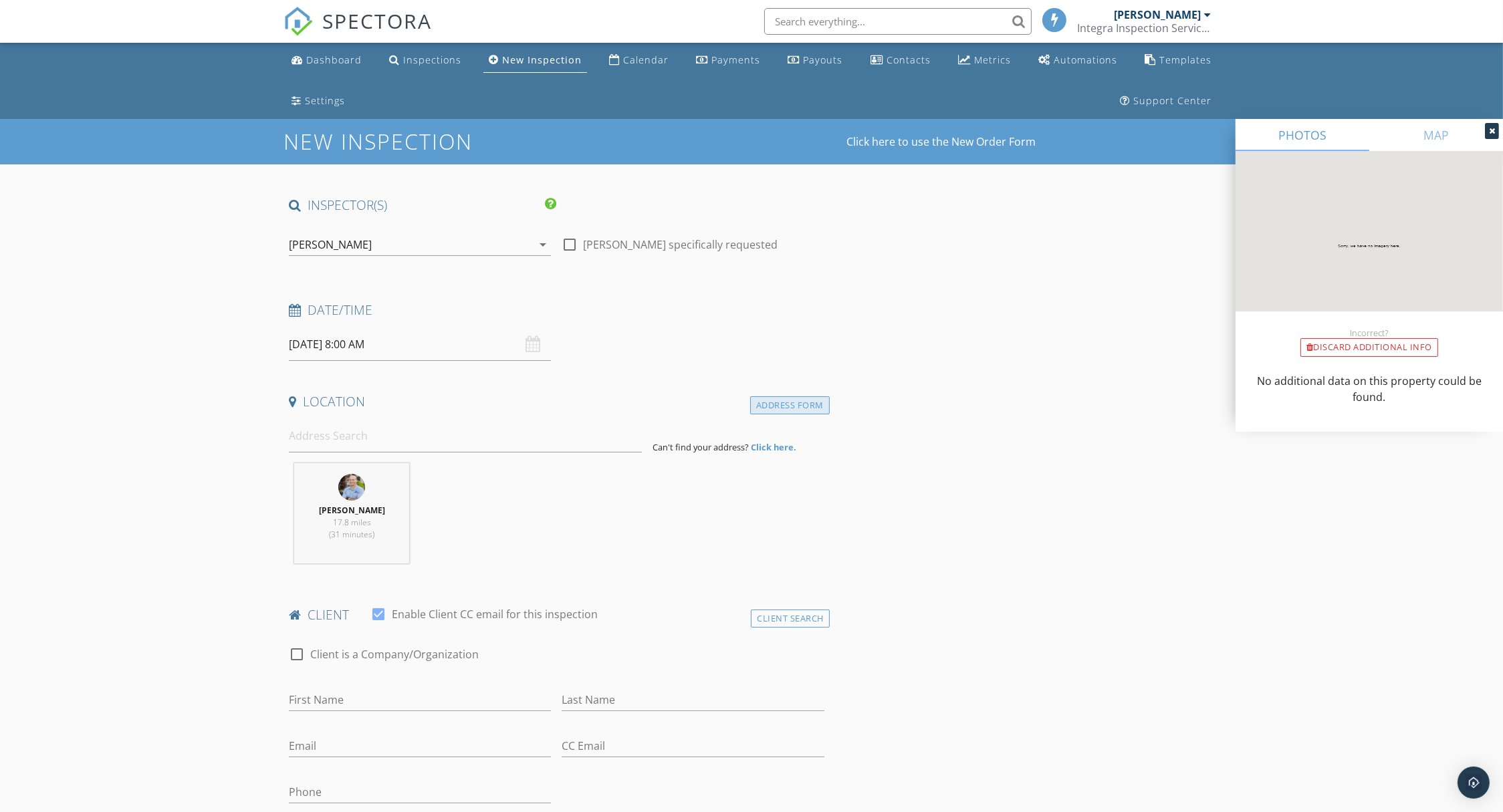
click at [792, 406] on div "Address Form" at bounding box center [790, 406] width 79 height 18
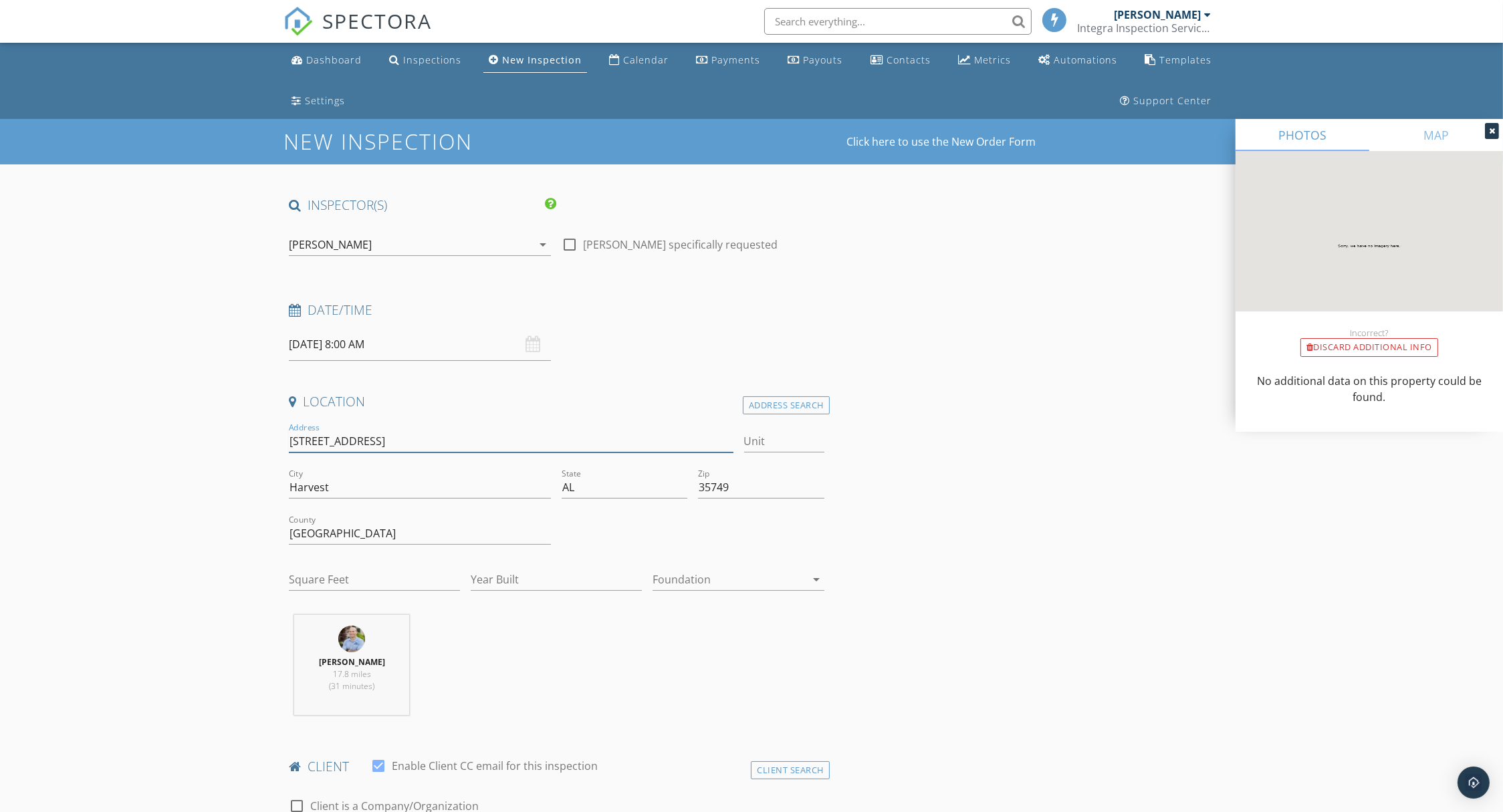
drag, startPoint x: 499, startPoint y: 443, endPoint x: 372, endPoint y: 429, distance: 127.8
click at [372, 431] on input "[STREET_ADDRESS]" at bounding box center [511, 442] width 445 height 22
type input "[STREET_ADDRESS]"
click at [335, 580] on input "Square Feet" at bounding box center [374, 580] width 171 height 22
type input "1474"
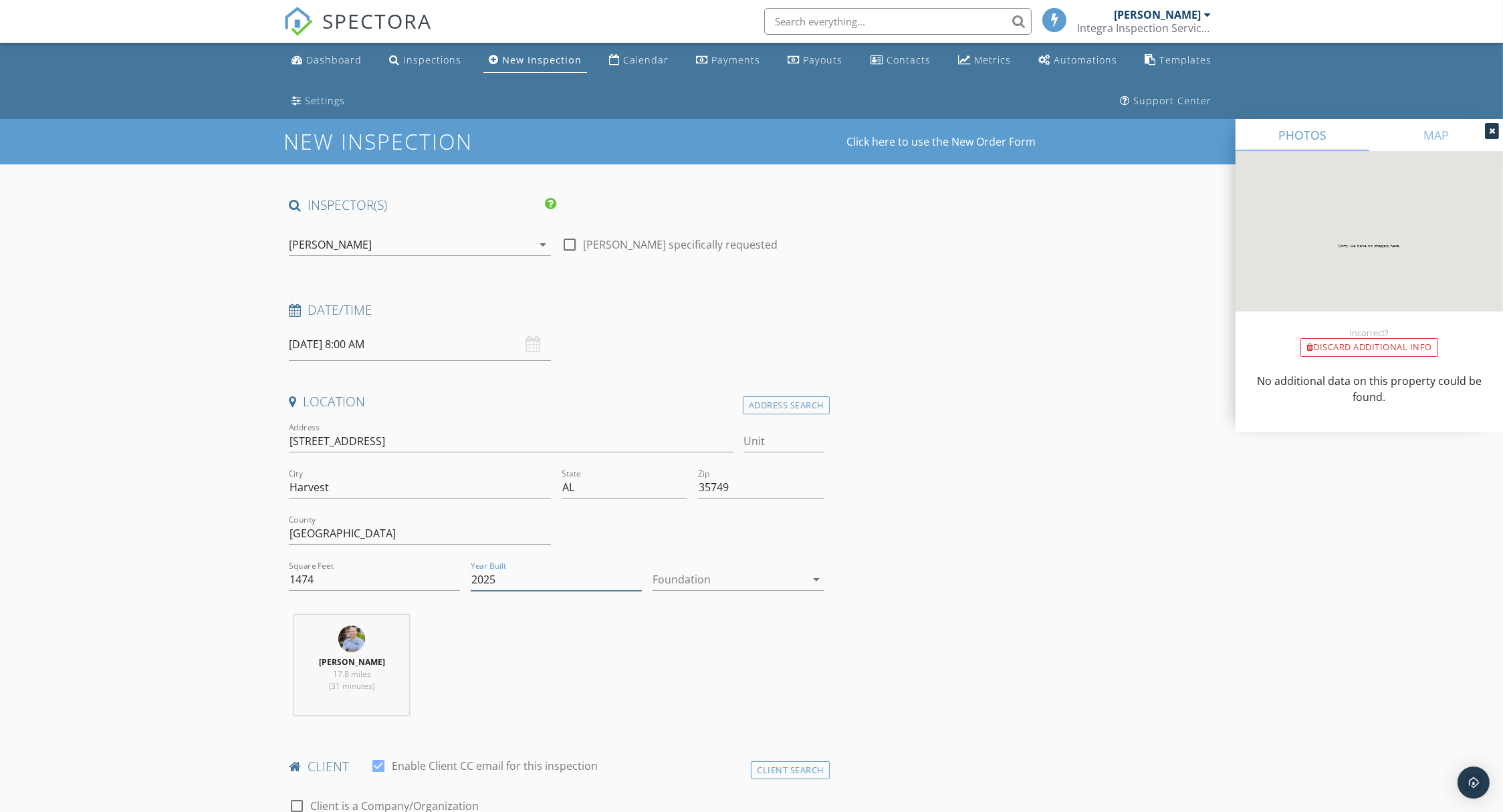
type input "2025"
click at [567, 242] on div at bounding box center [570, 245] width 23 height 23
checkbox input "true"
click at [385, 348] on input "[DATE] 8:00 AM" at bounding box center [420, 344] width 262 height 33
select select "9"
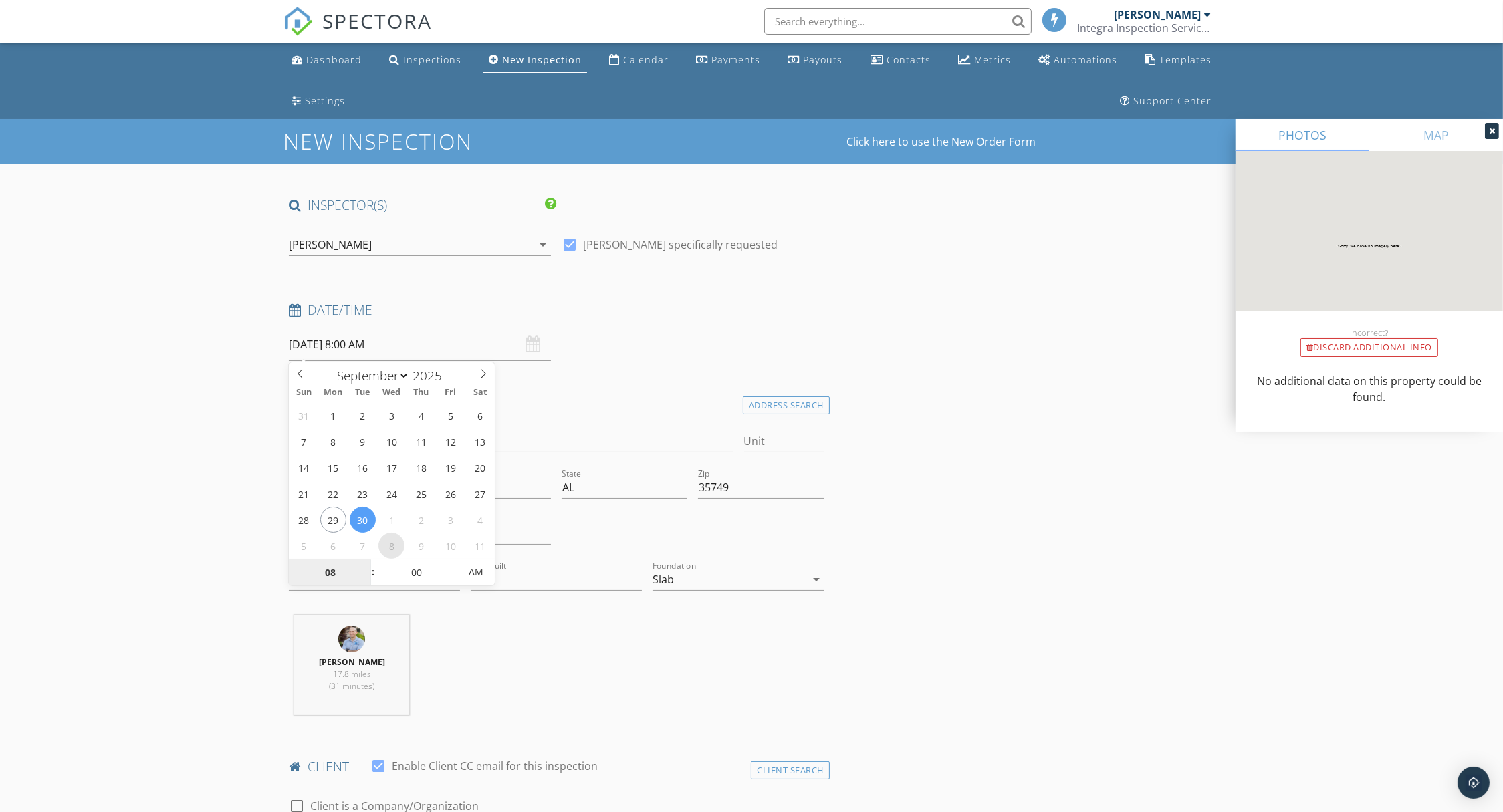
type input "10/08/2025 8:00 AM"
type input "07"
type input "10/08/2025 7:00 AM"
click at [365, 581] on span at bounding box center [366, 579] width 9 height 13
type input "06"
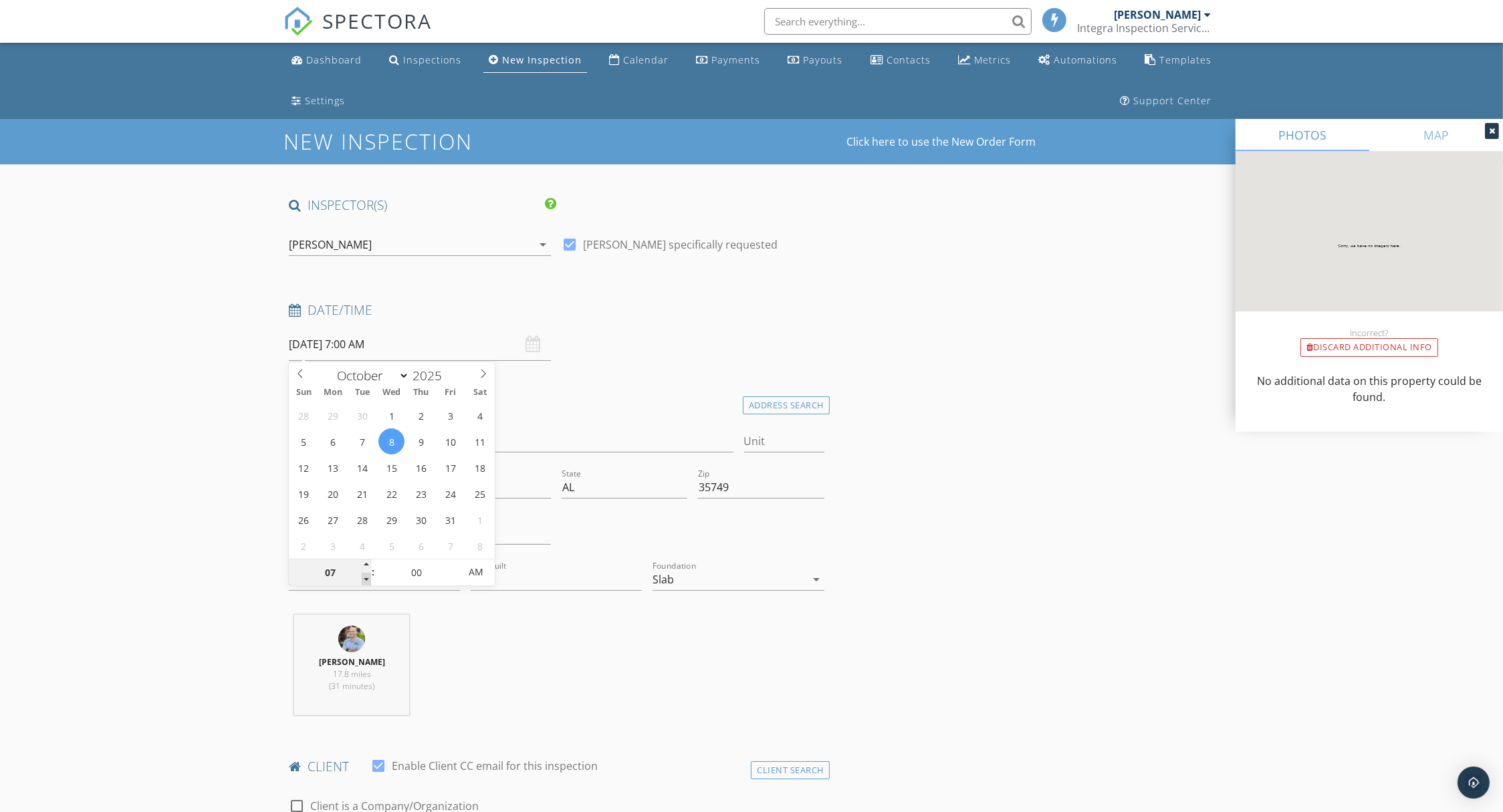
type input "10/08/2025 6:00 AM"
click at [365, 580] on span at bounding box center [366, 579] width 9 height 13
type input "05"
type input "10/08/2025 6:05 AM"
click at [450, 564] on span at bounding box center [453, 566] width 9 height 13
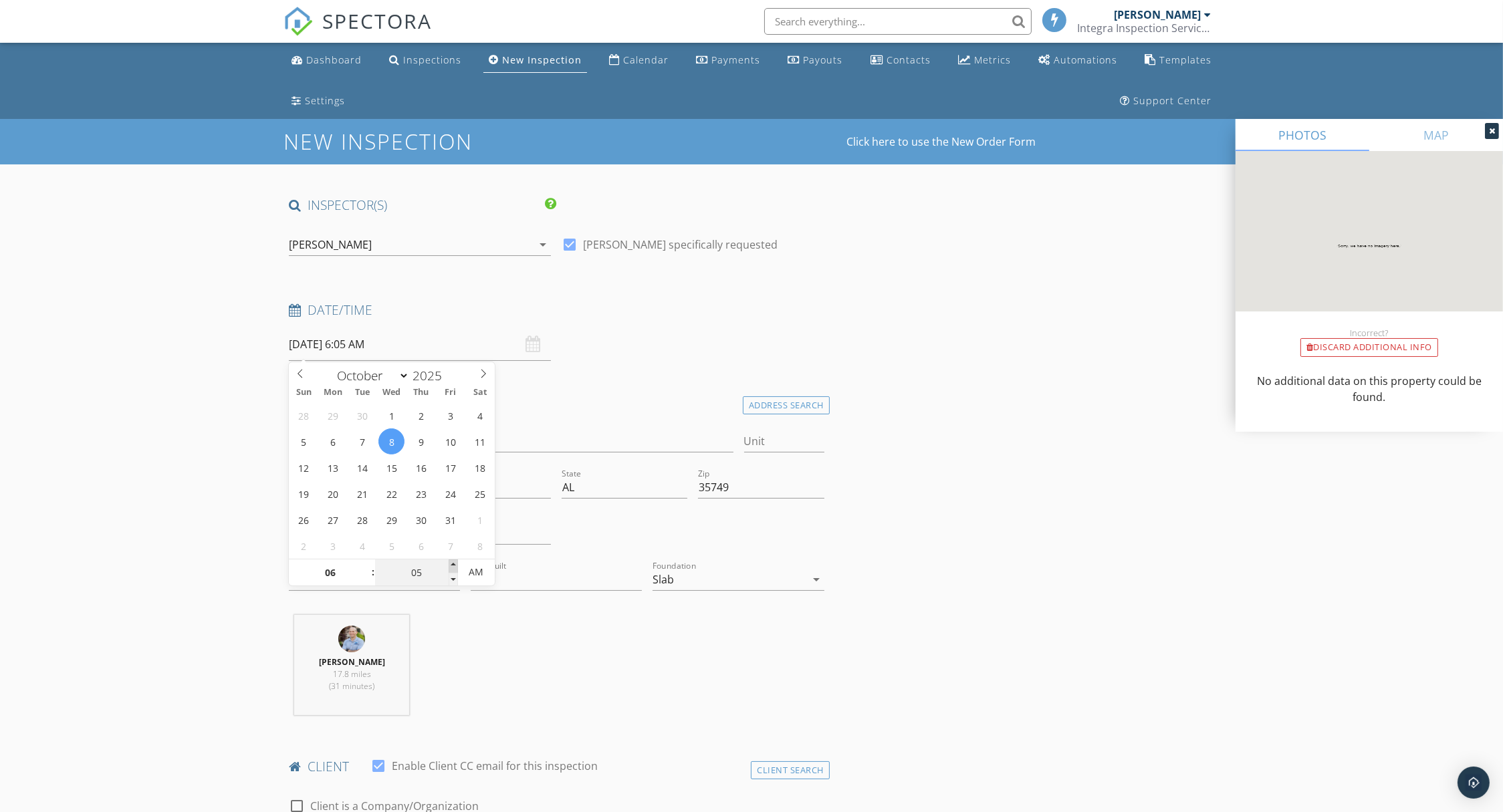
type input "10"
type input "10/08/2025 6:10 AM"
click at [450, 562] on span at bounding box center [453, 566] width 9 height 13
type input "15"
type input "10/08/2025 6:15 AM"
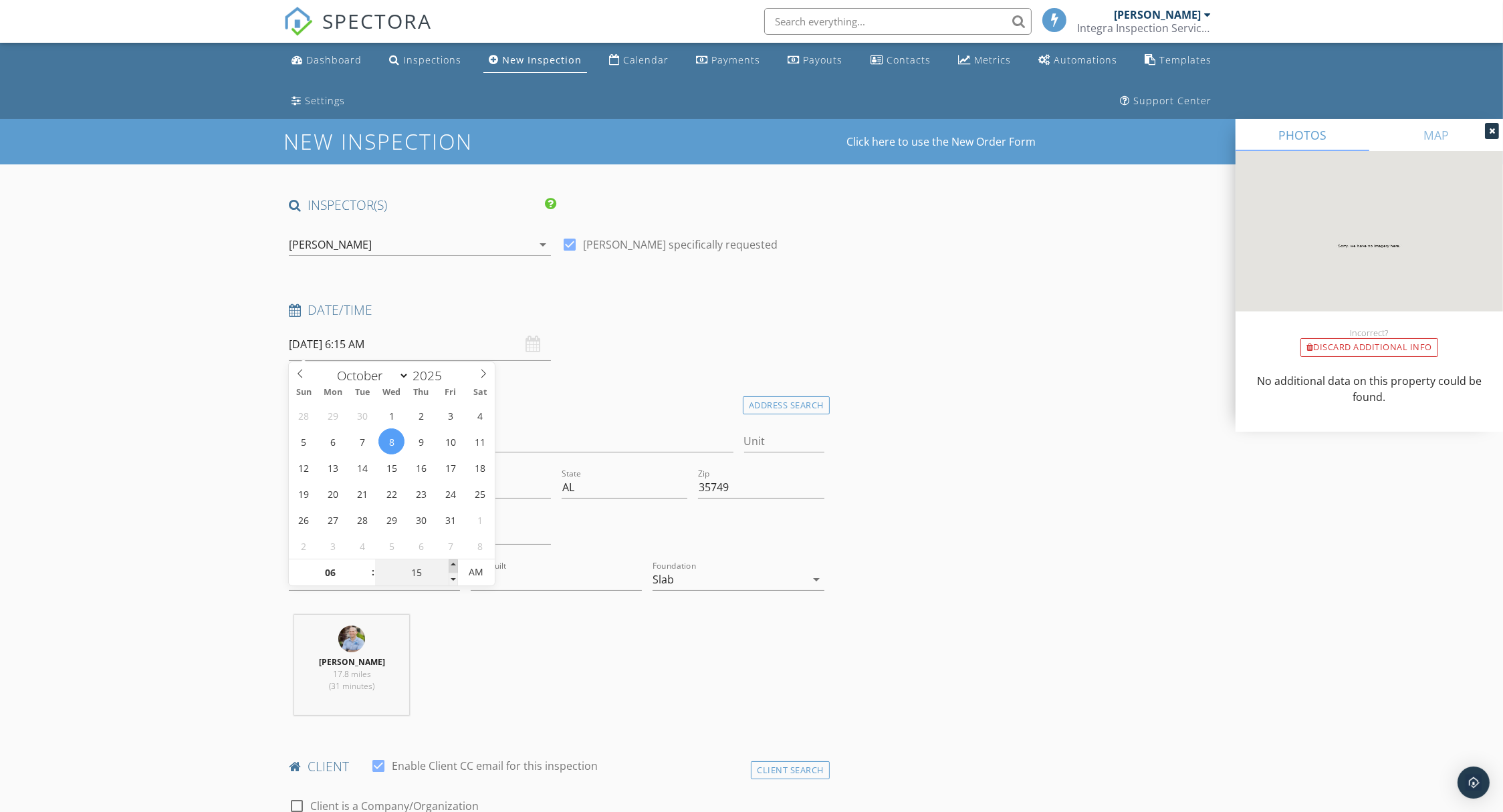
click at [450, 562] on span at bounding box center [453, 566] width 9 height 13
type input "20"
type input "10/08/2025 6:20 AM"
click at [450, 562] on span at bounding box center [453, 566] width 9 height 13
type input "25"
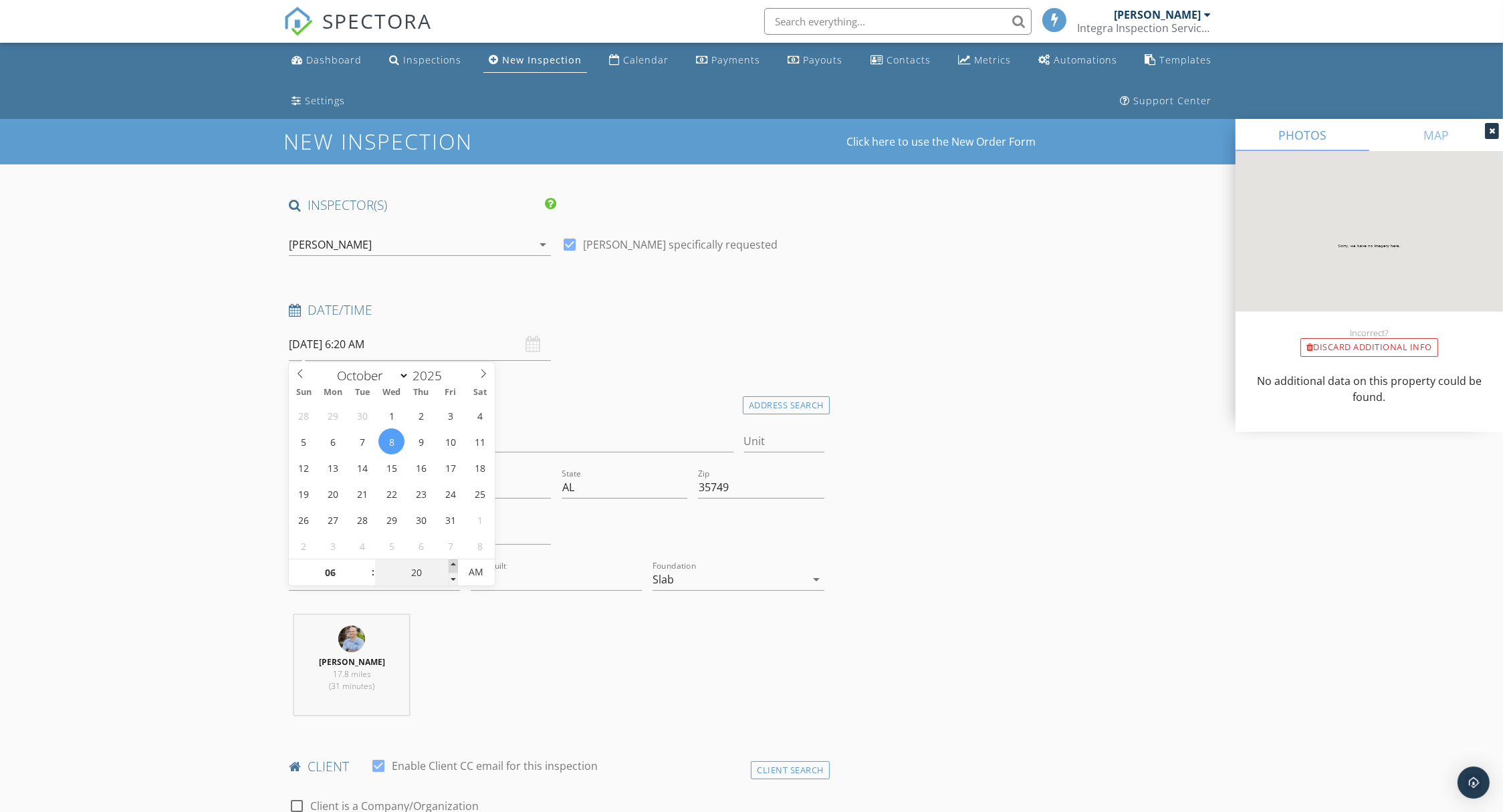
type input "10/08/2025 6:25 AM"
click at [450, 562] on span at bounding box center [453, 566] width 9 height 13
type input "30"
type input "10/08/2025 6:30 AM"
click at [450, 562] on span at bounding box center [453, 566] width 9 height 13
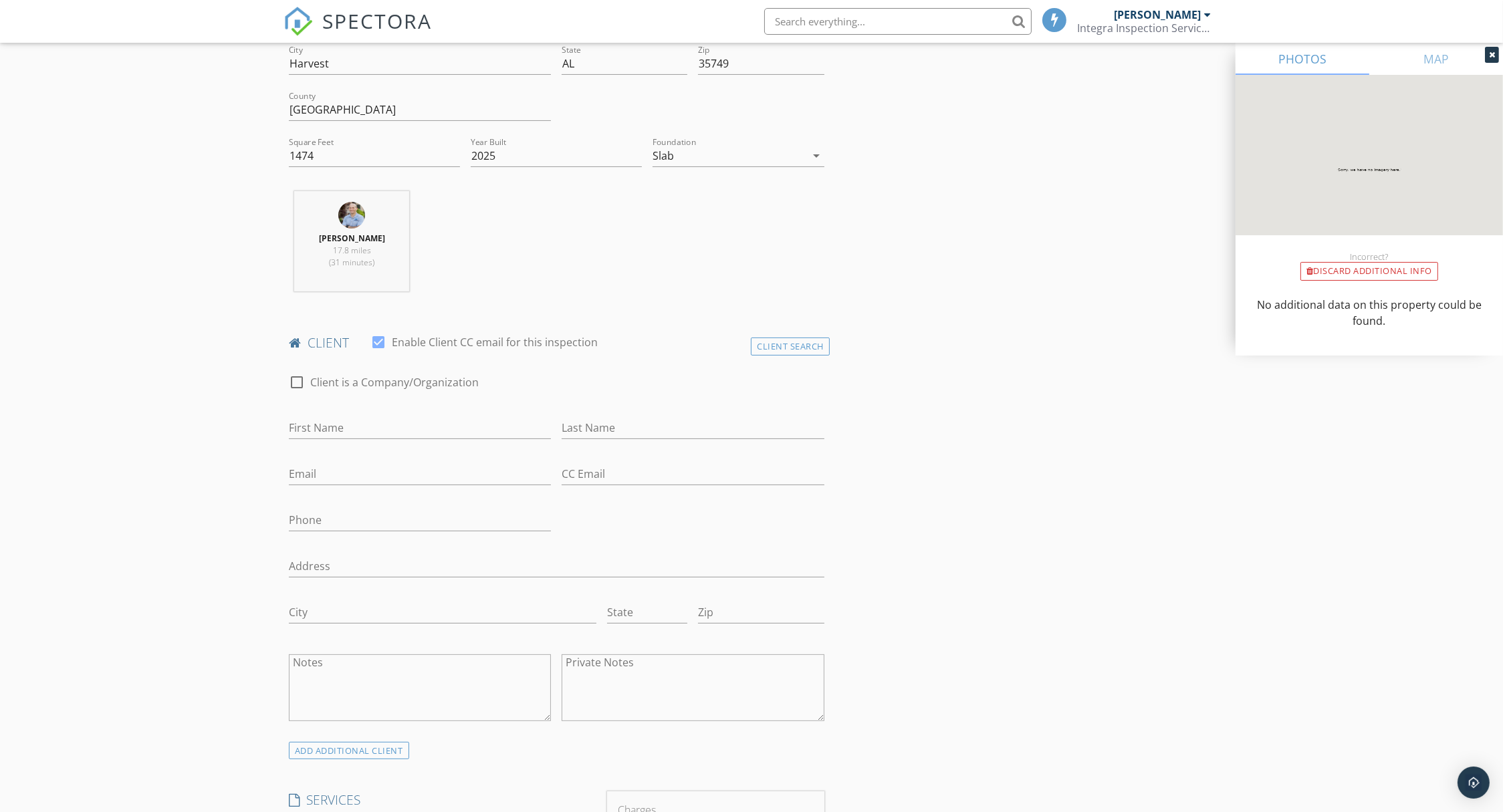
scroll to position [547, 0]
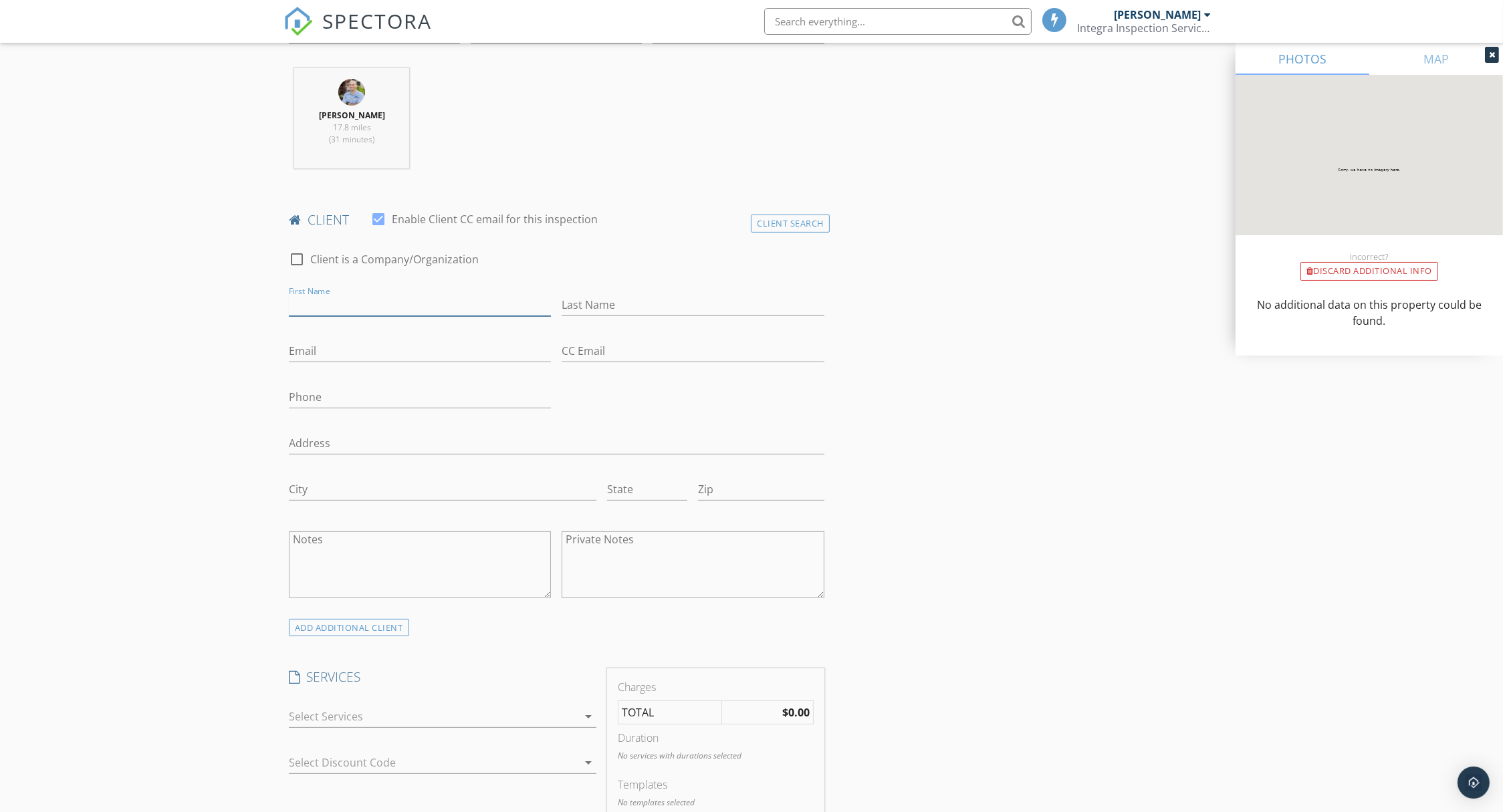
click at [335, 306] on input "First Name" at bounding box center [420, 305] width 262 height 22
paste input "Javarius"
type input "Javarius"
click at [639, 298] on input "Last Name" at bounding box center [693, 305] width 262 height 22
paste input "Degraffenreid"
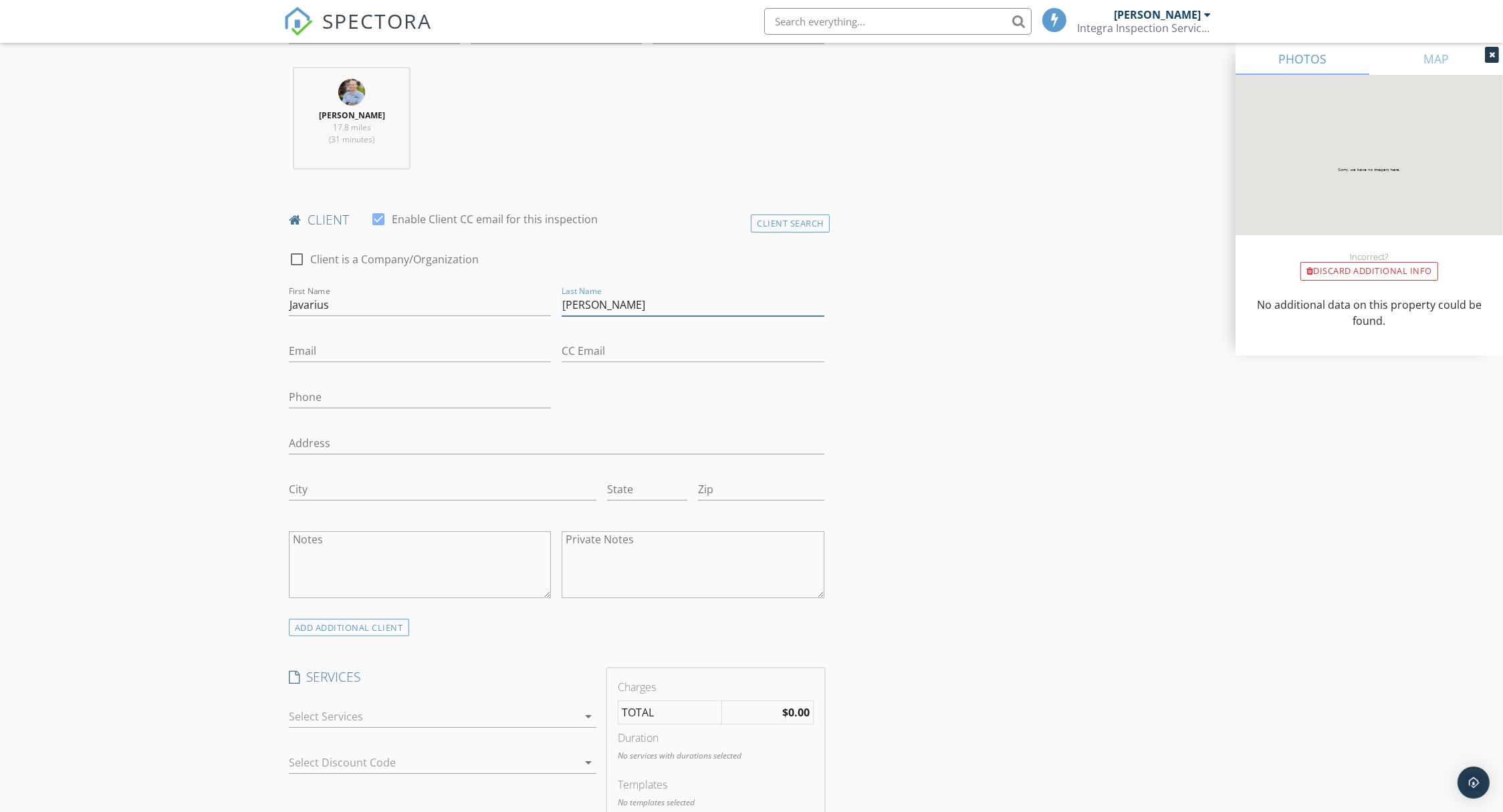
type input "Degraffenreid"
click at [398, 352] on input "Email" at bounding box center [420, 351] width 262 height 22
paste input "javariusd16@gmail.com"
type input "javariusd16@gmail.com"
click at [418, 396] on input "Phone" at bounding box center [420, 397] width 262 height 22
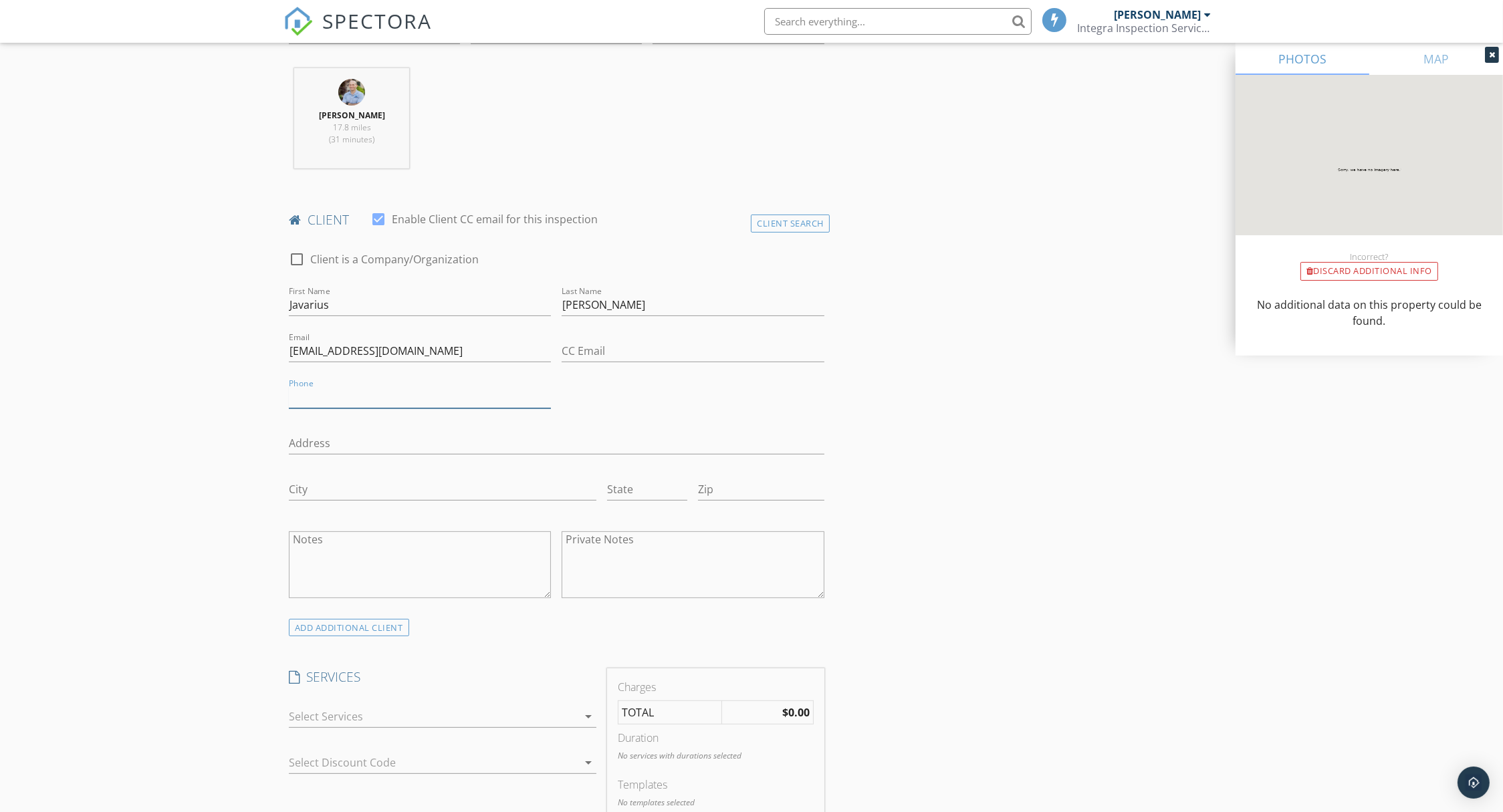
paste input "256-535-3114"
type input "256-535-3114"
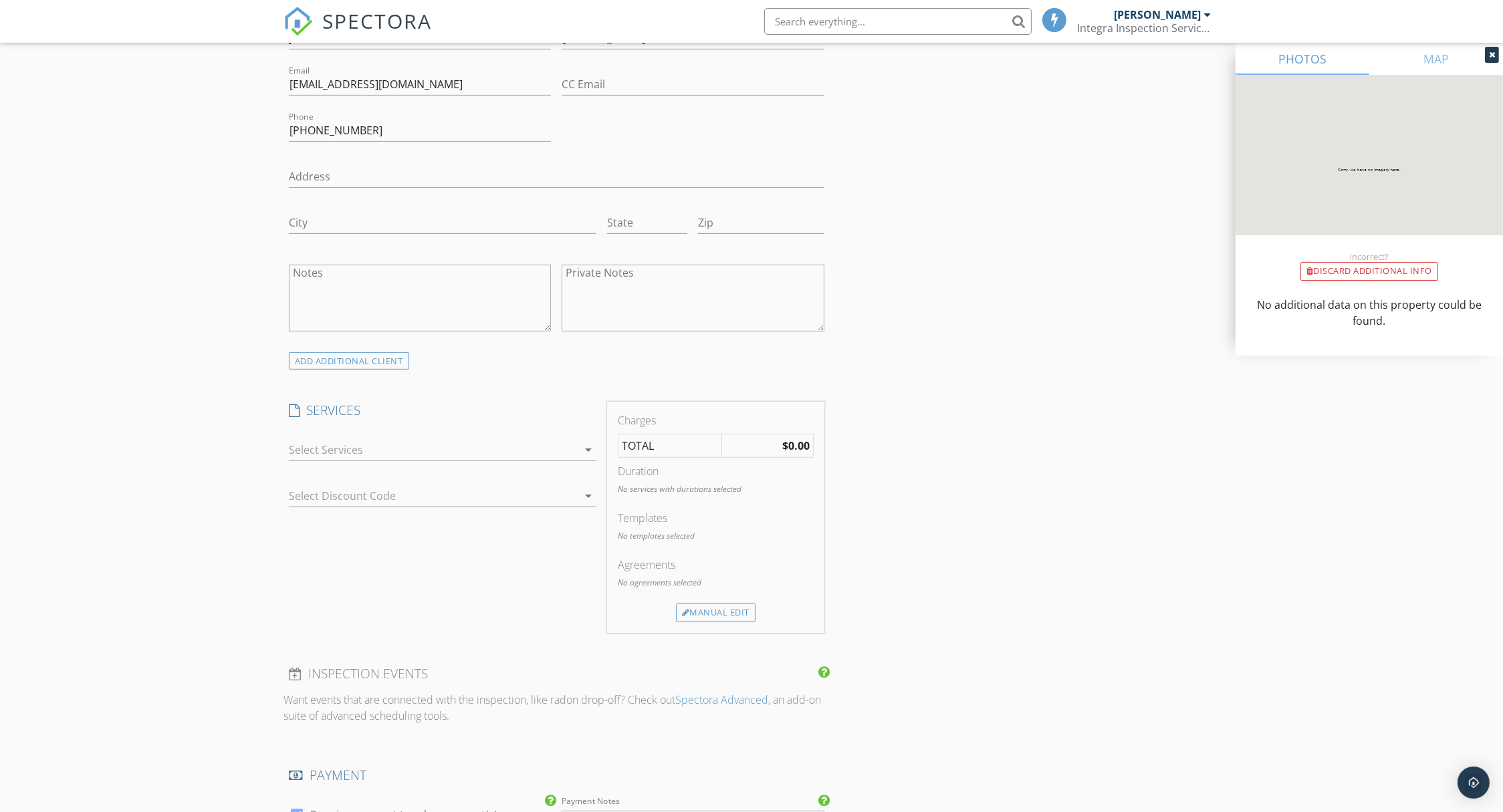
scroll to position [972, 0]
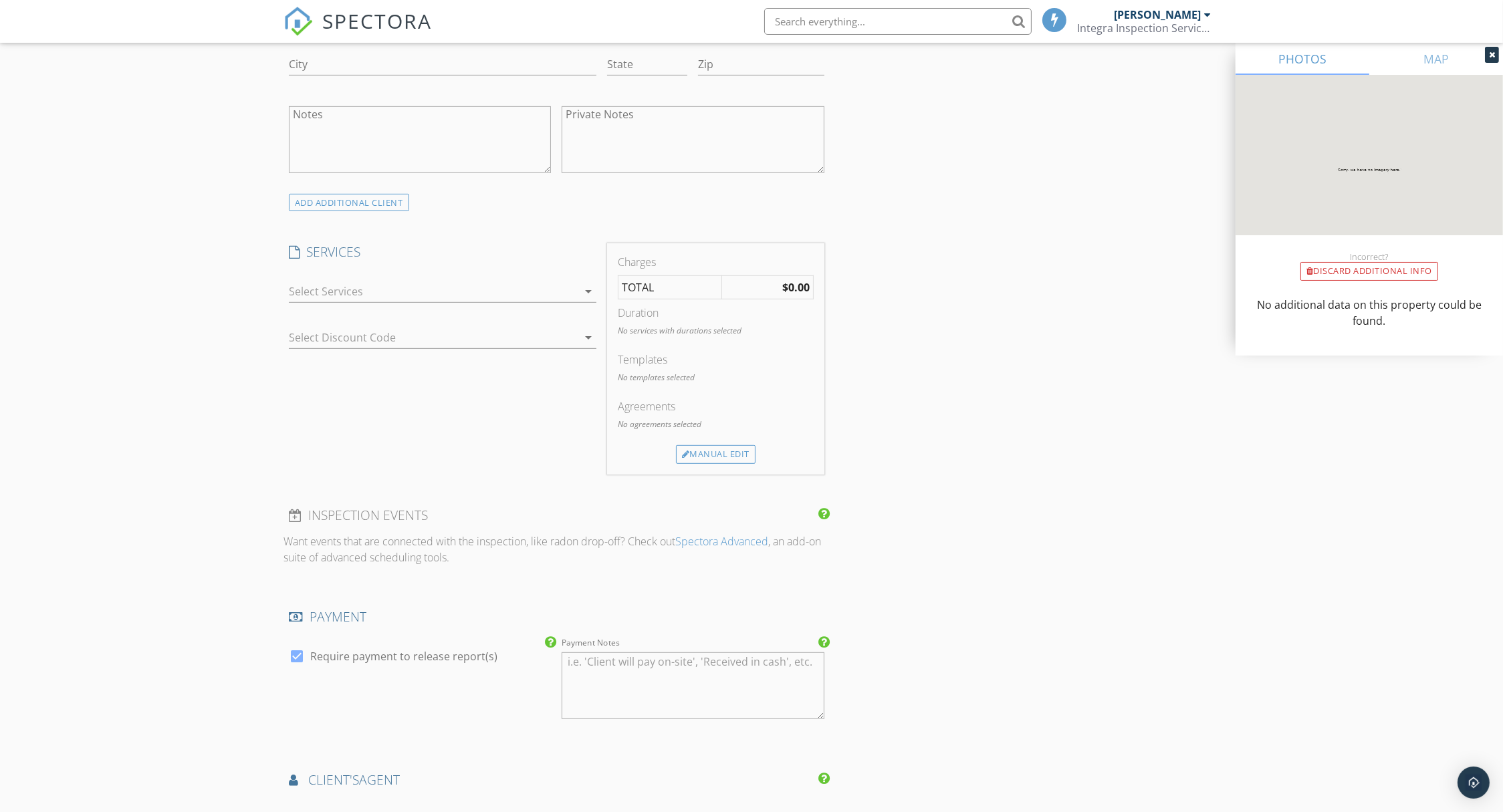
click at [512, 291] on div at bounding box center [433, 291] width 289 height 22
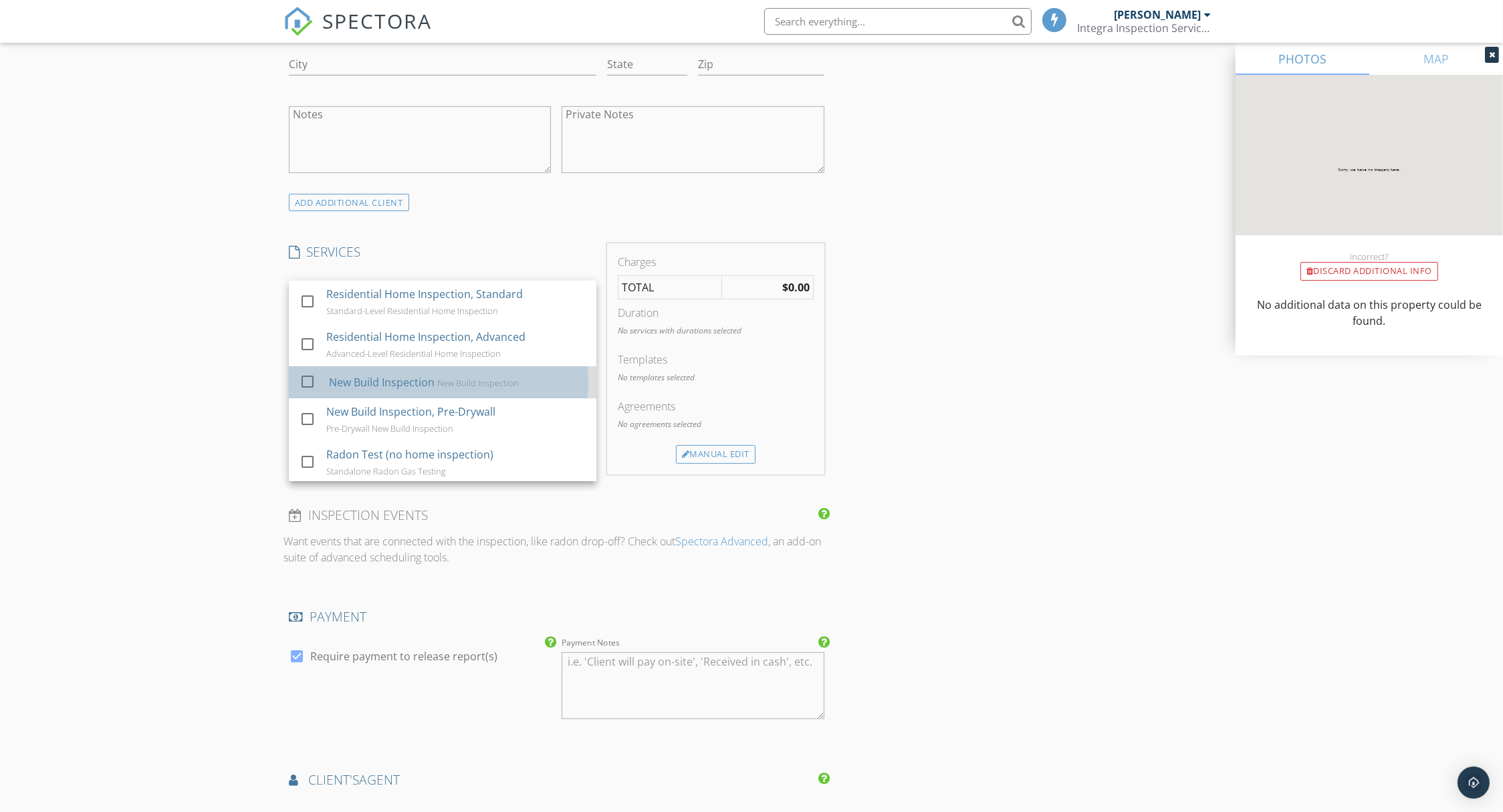
click at [480, 374] on div "New Build Inspection New Build Inspection" at bounding box center [457, 382] width 257 height 26
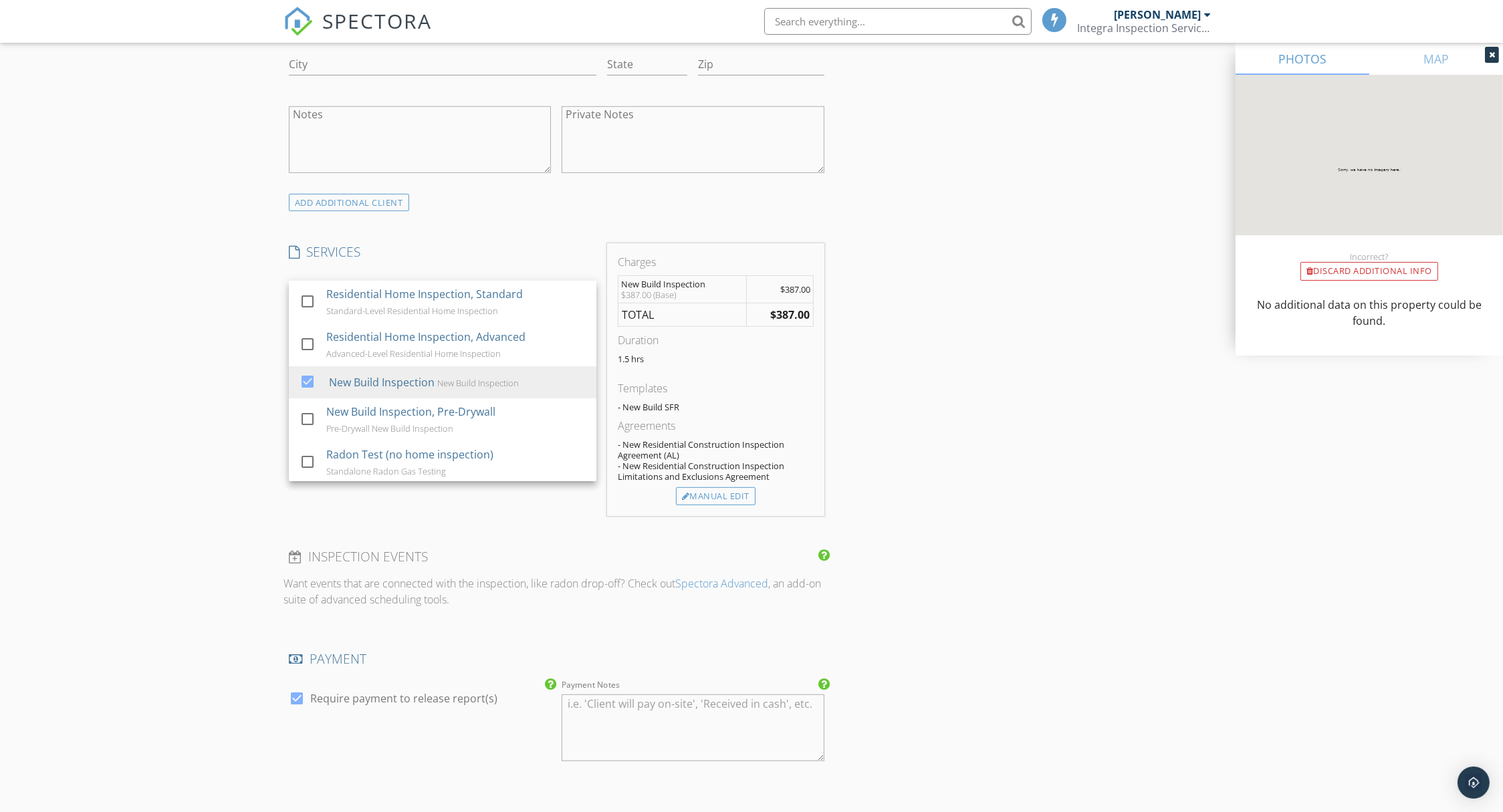
click at [896, 467] on div "INSPECTOR(S) check_box Todd Thuss PRIMARY Todd Thuss arrow_drop_down check_box …" at bounding box center [752, 530] width 936 height 2612
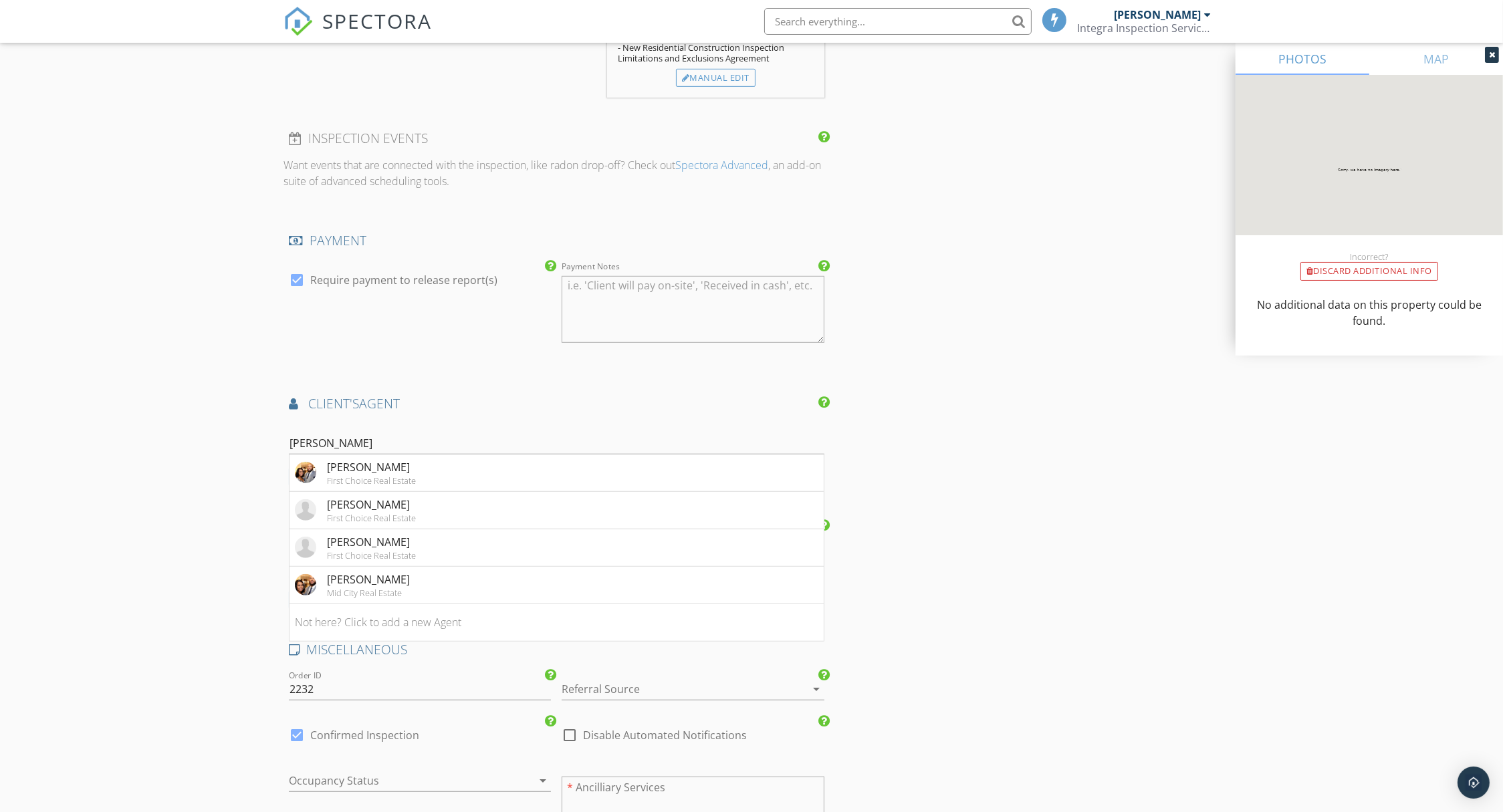
scroll to position [1519, 0]
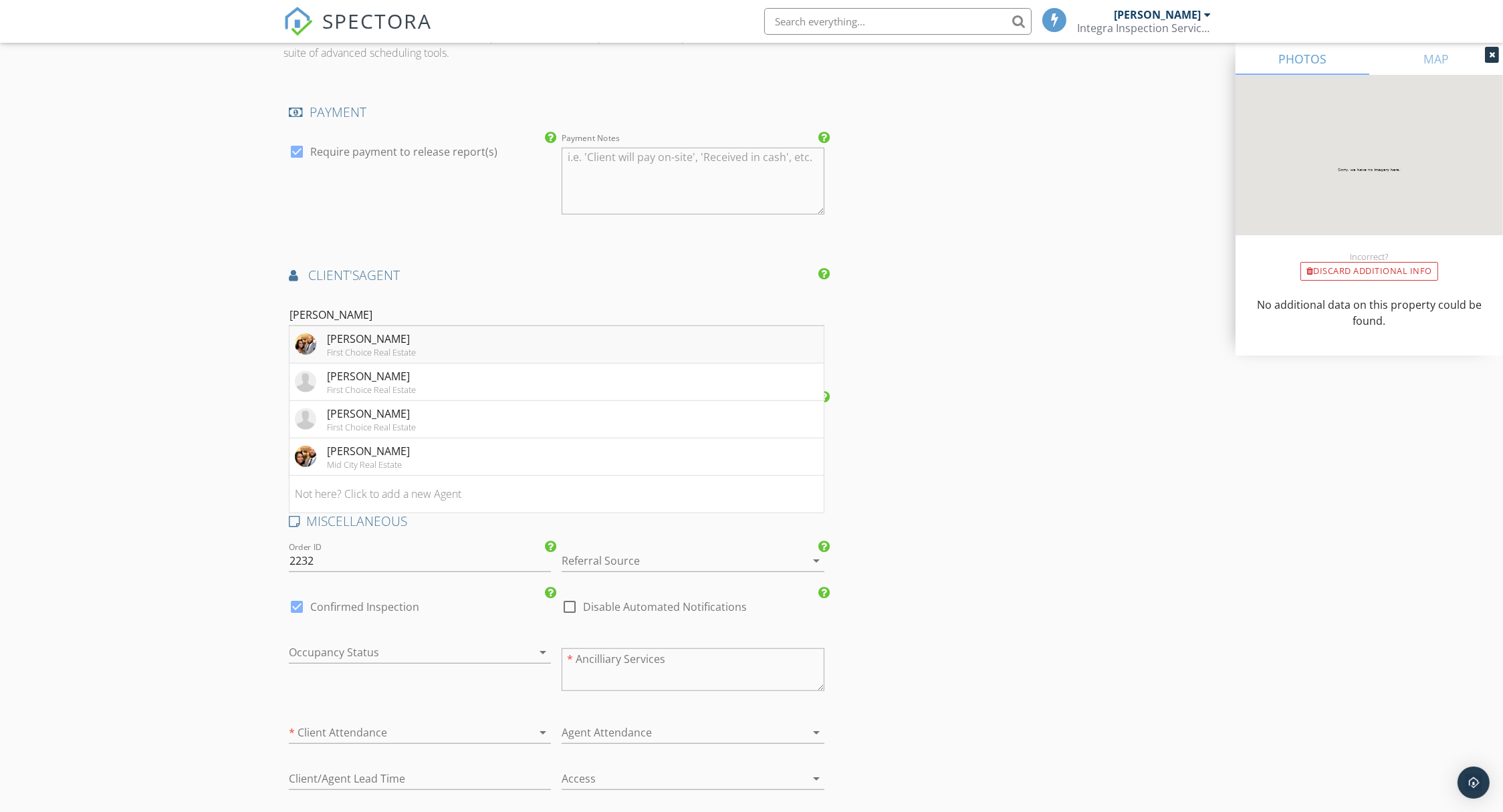
click at [397, 347] on div "First Choice Real Estate" at bounding box center [372, 352] width 89 height 10
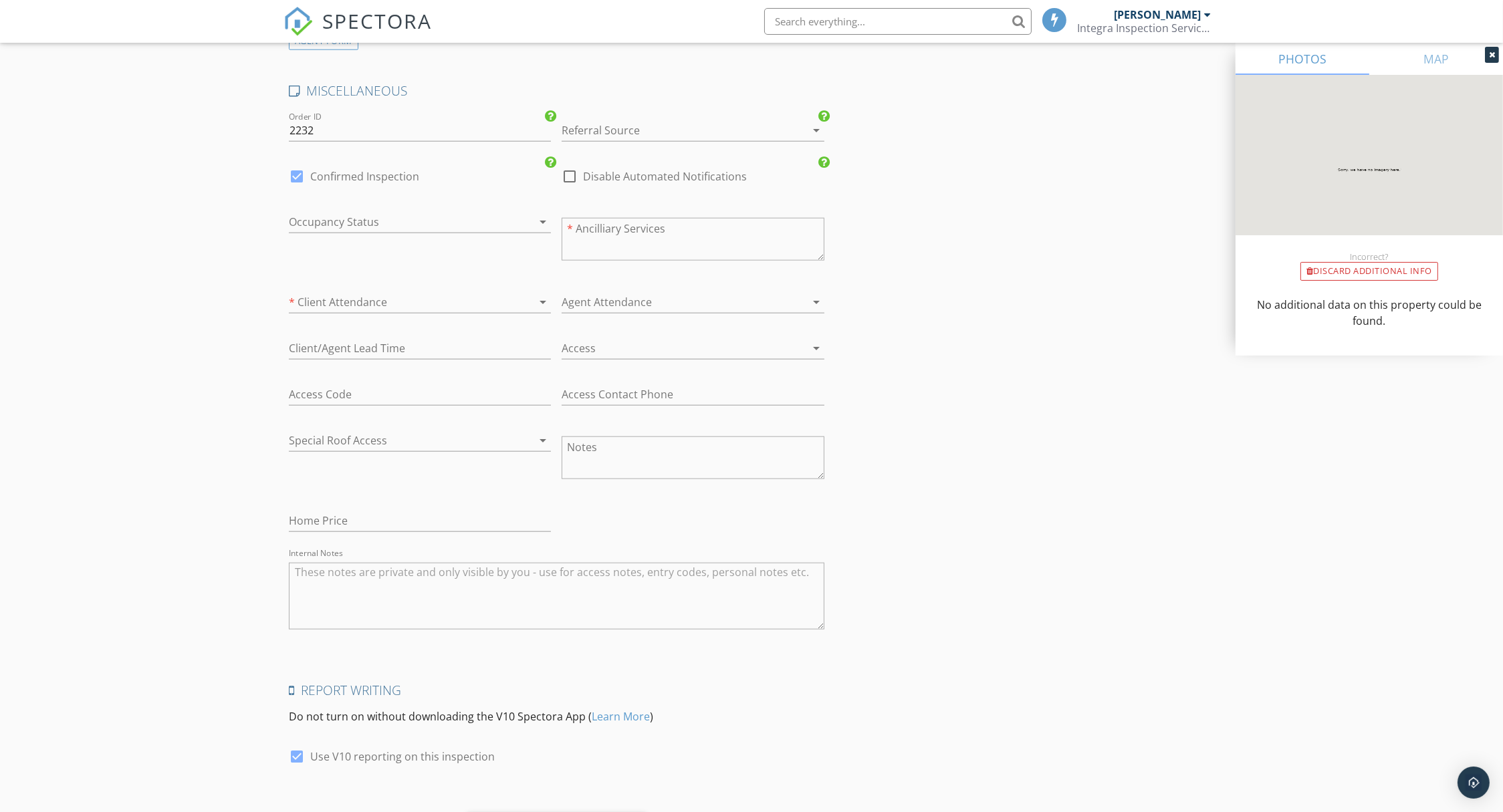
scroll to position [2421, 0]
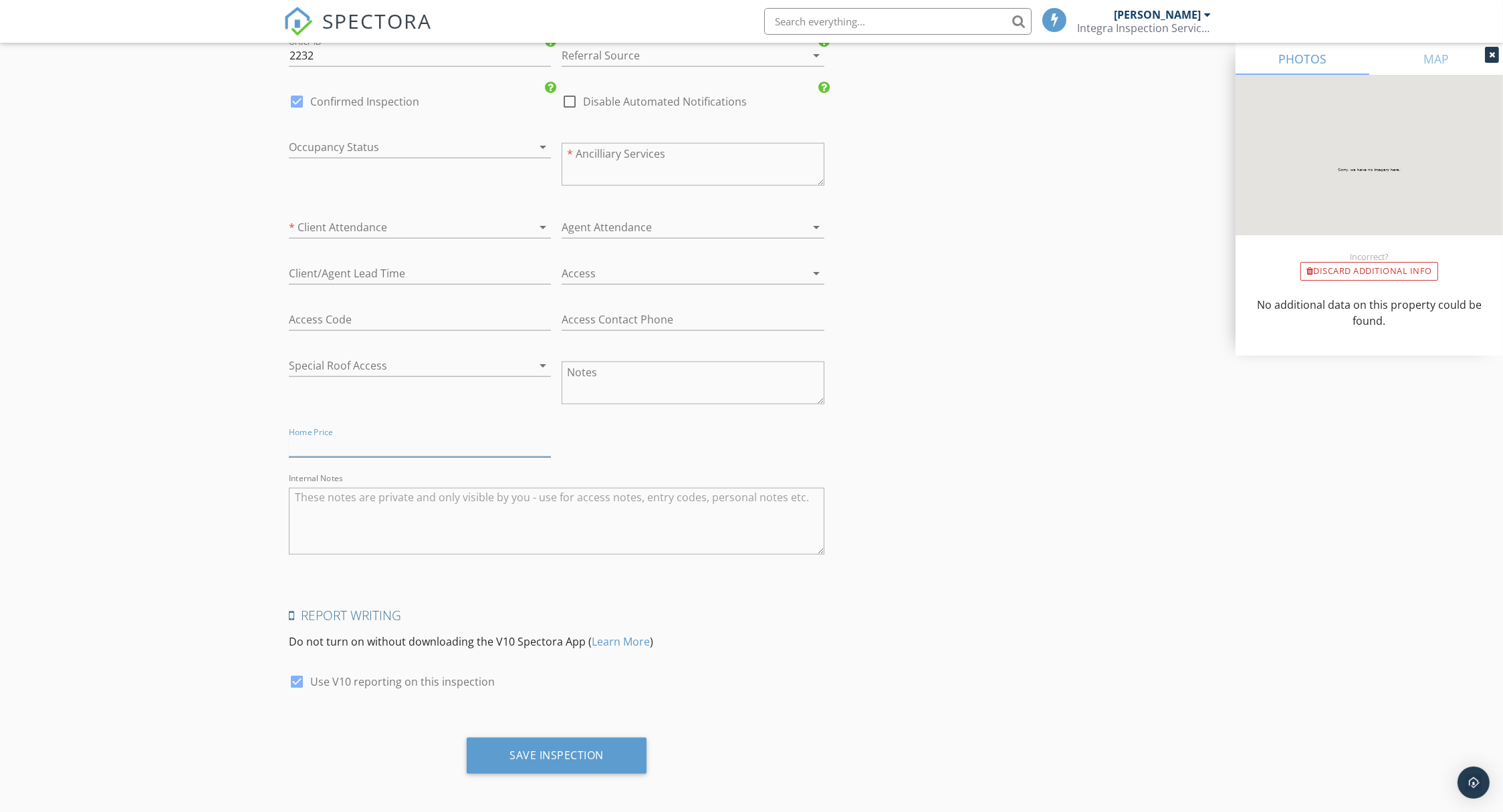
click at [383, 443] on input "text" at bounding box center [420, 446] width 262 height 22
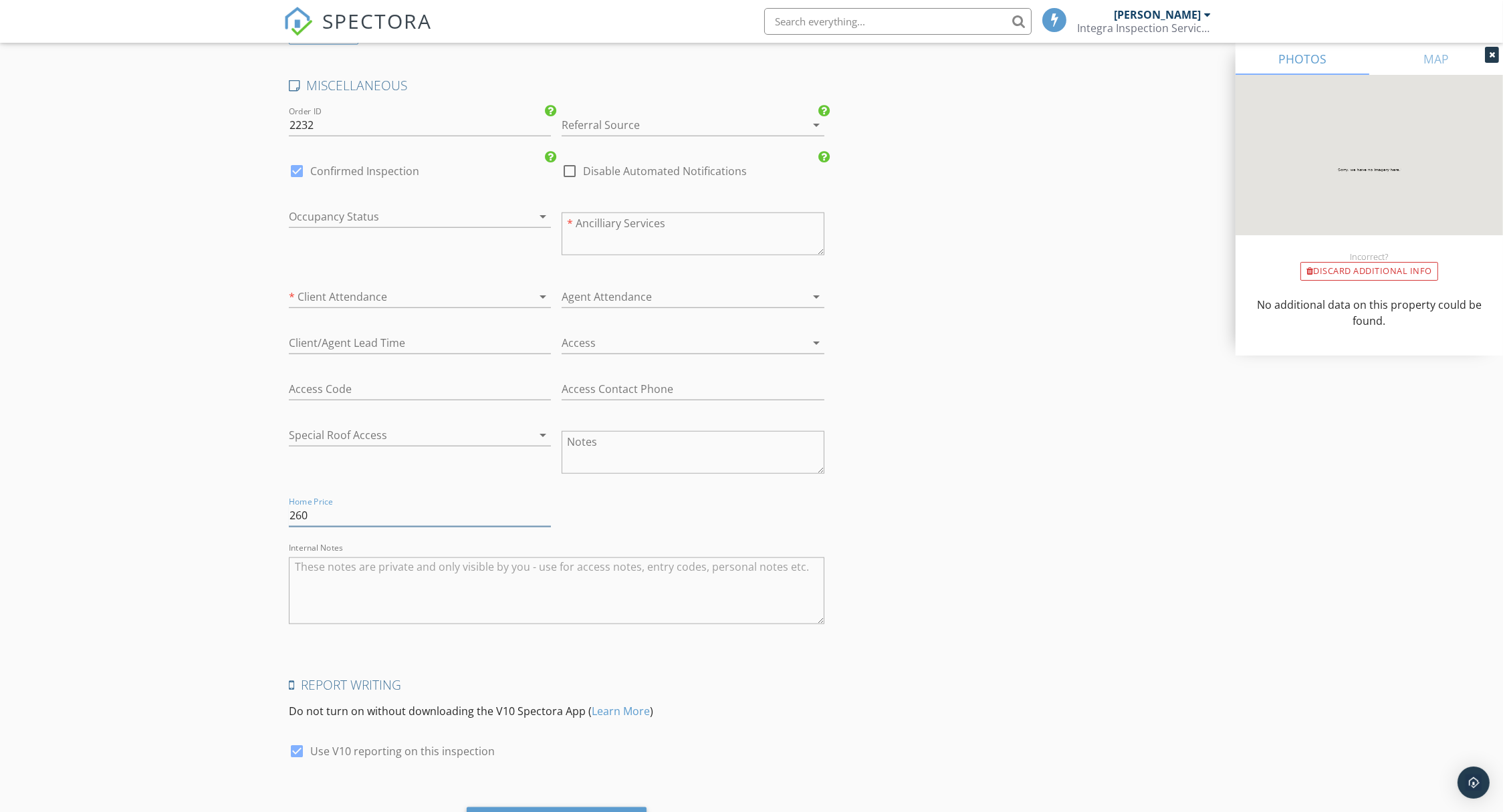
scroll to position [2117, 0]
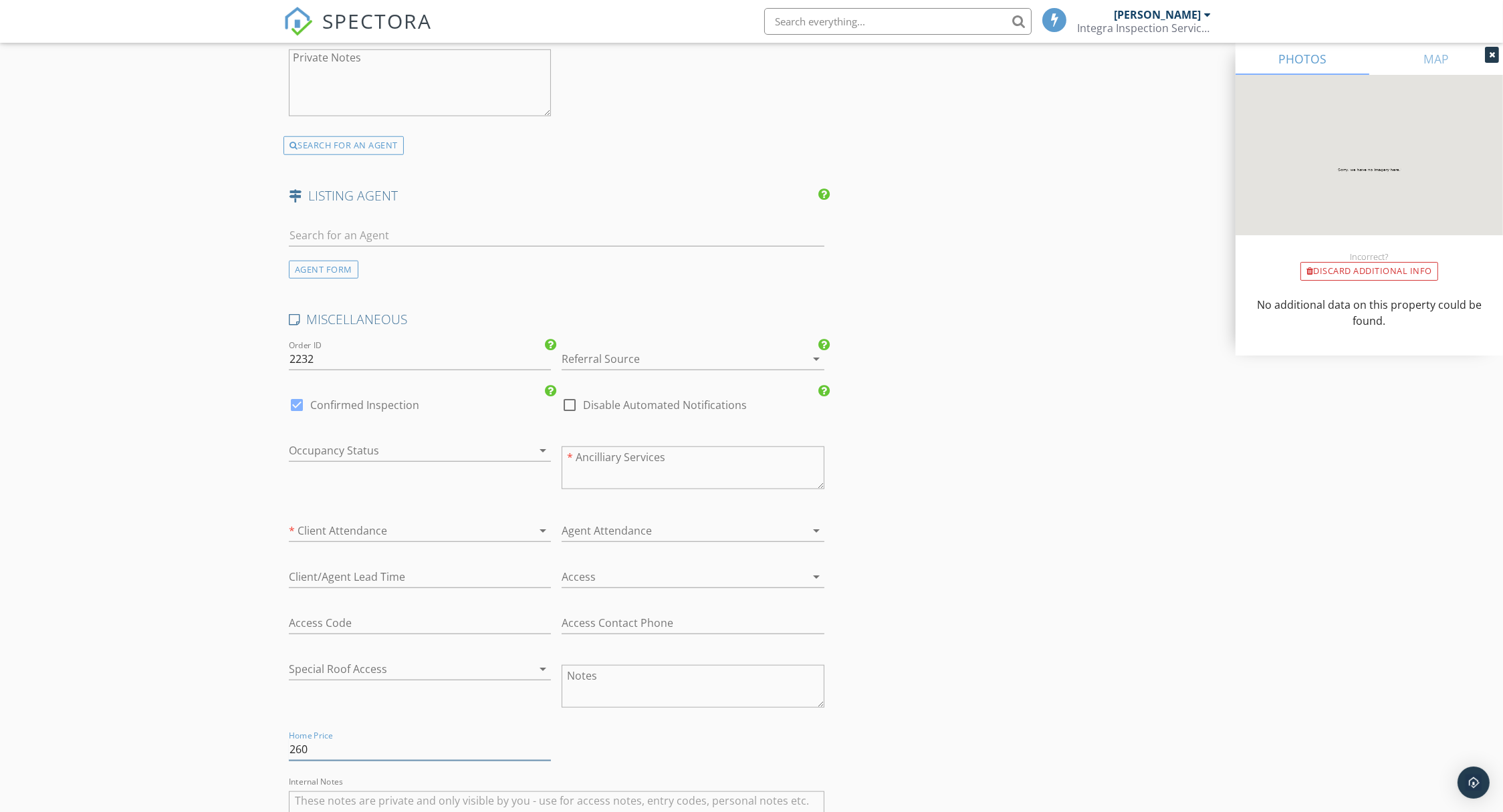
type input "260"
click at [446, 447] on div at bounding box center [401, 450] width 224 height 22
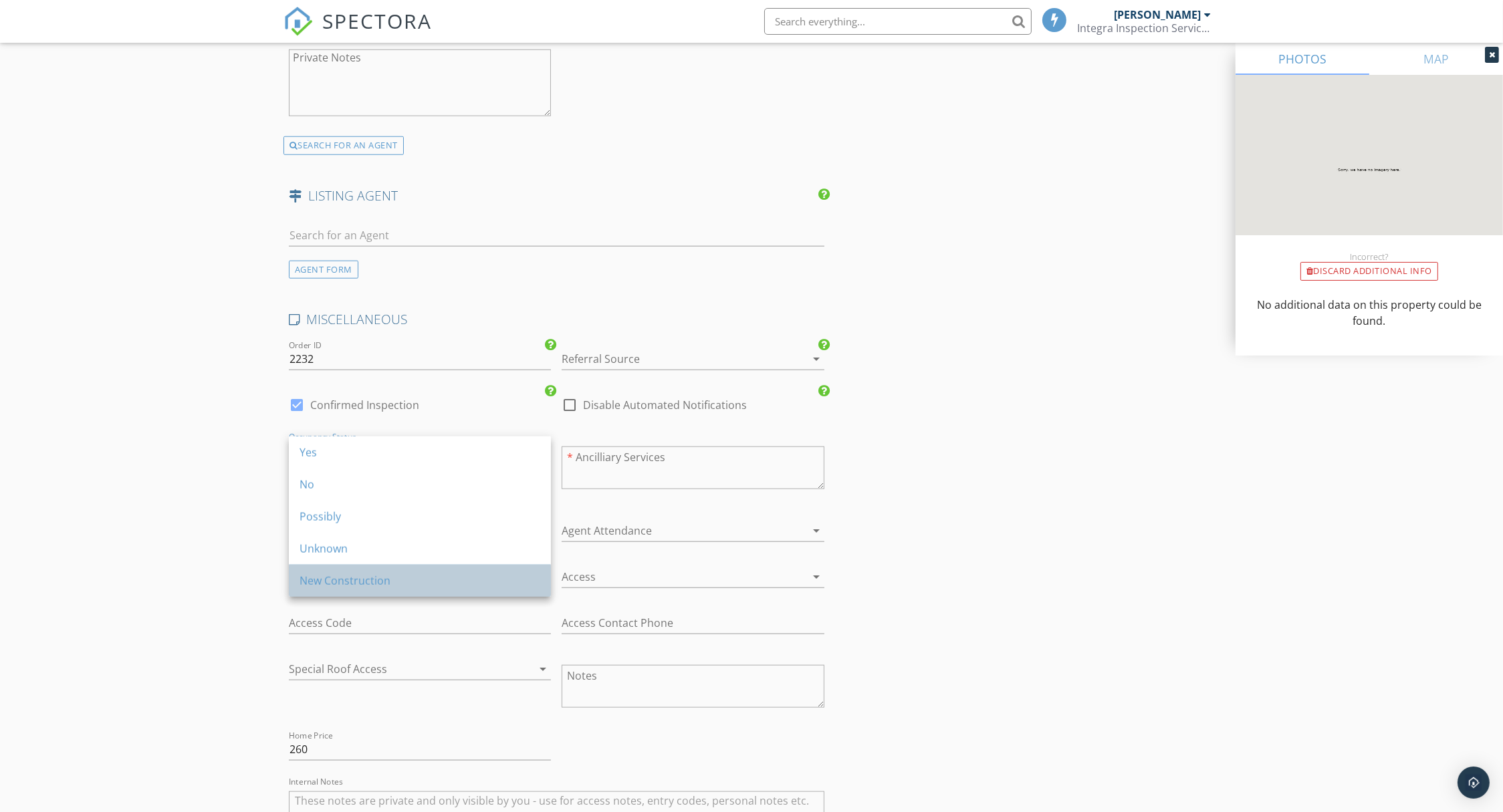
click at [394, 569] on div "New Construction" at bounding box center [420, 581] width 241 height 32
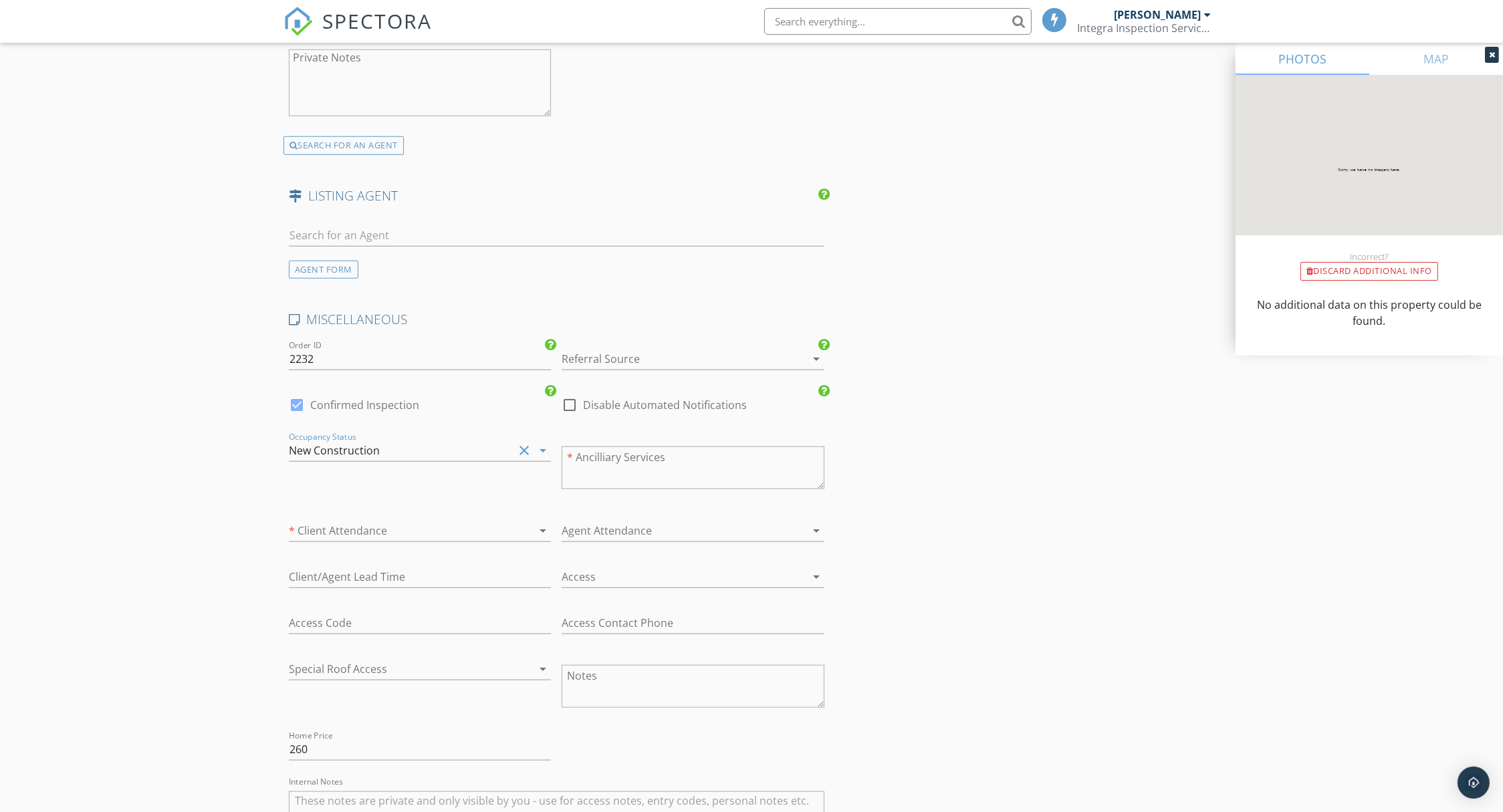
click at [500, 523] on div at bounding box center [401, 530] width 224 height 22
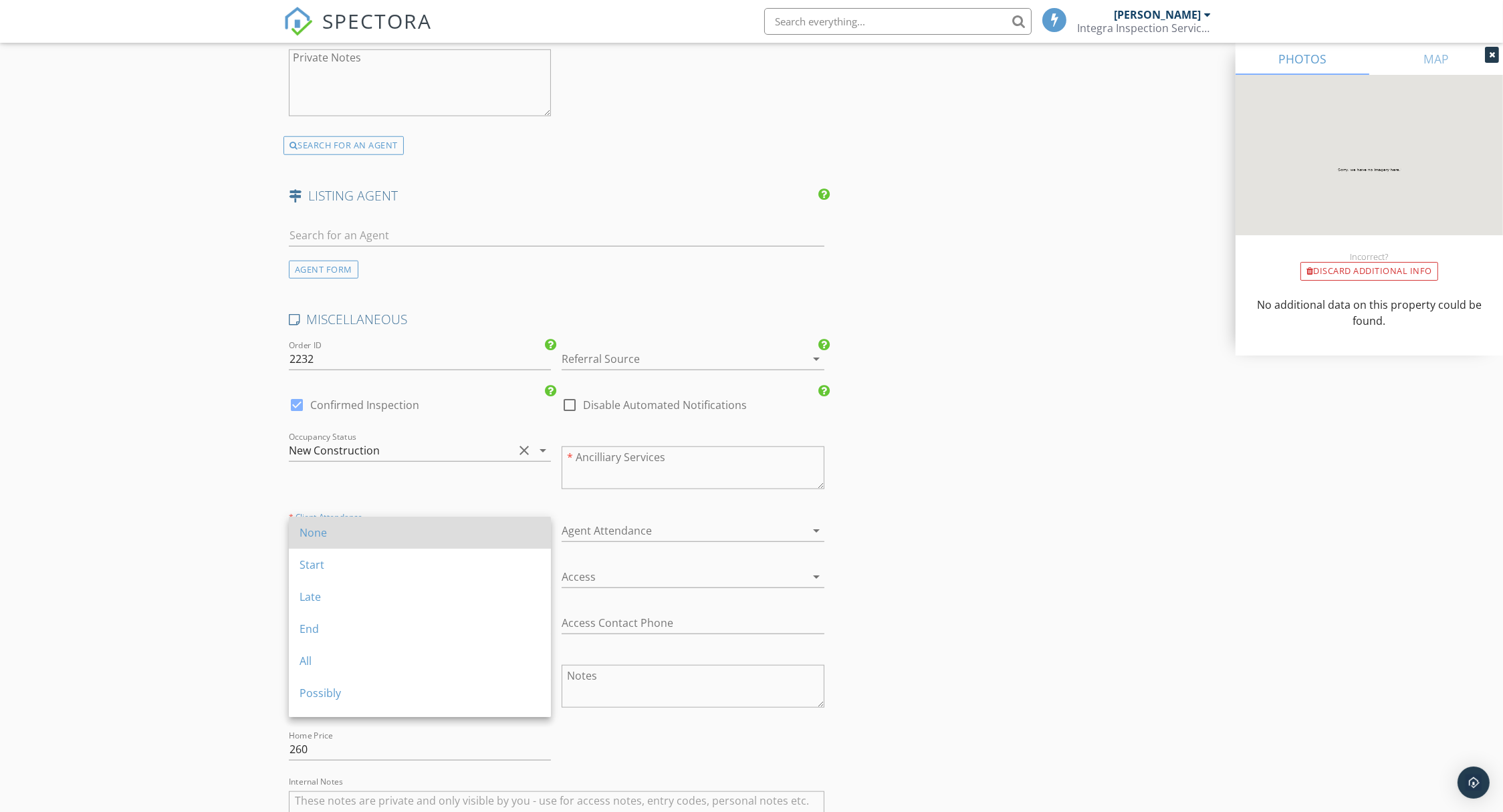
click at [495, 523] on div "None" at bounding box center [420, 533] width 241 height 32
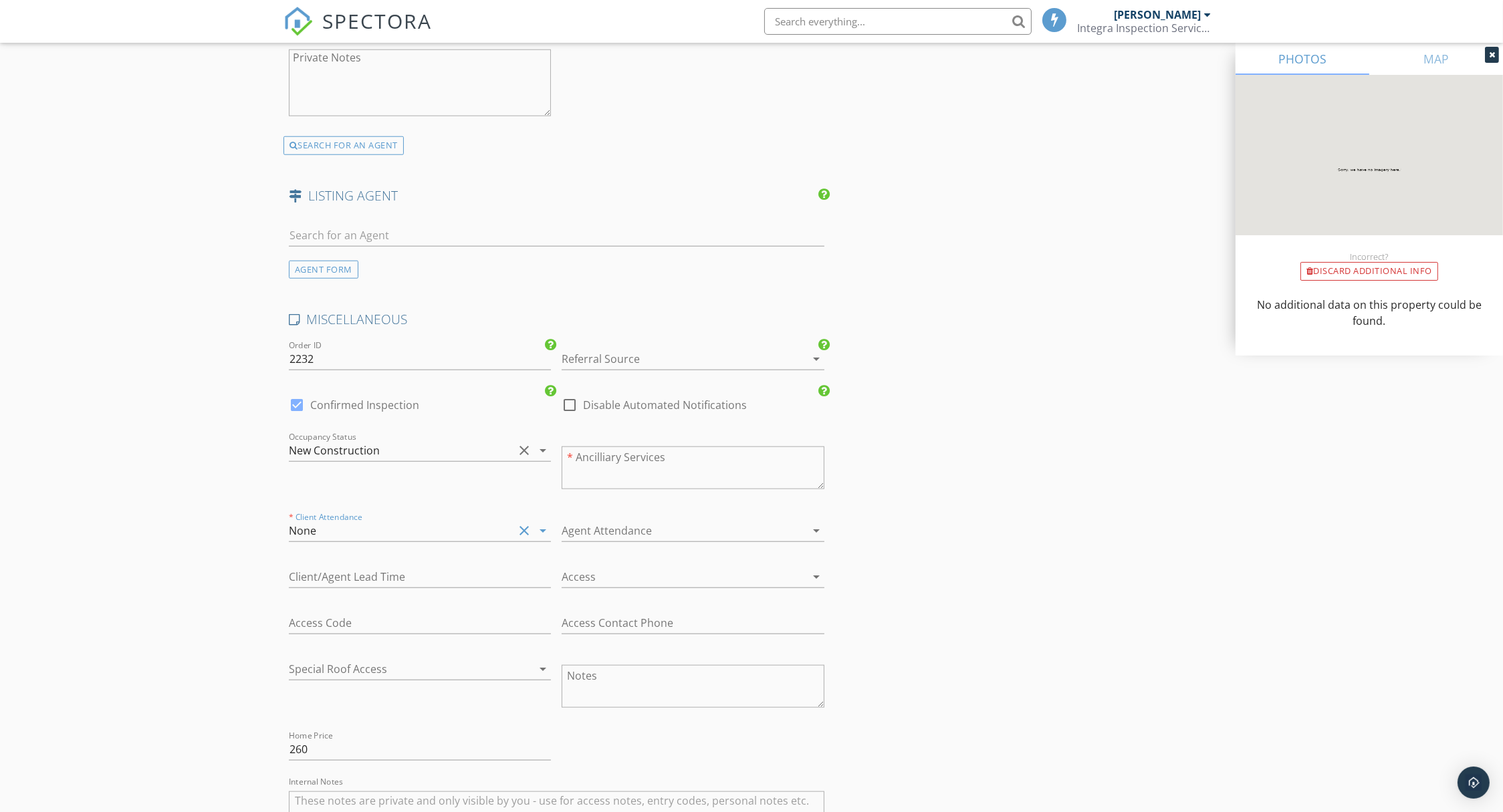
click at [586, 520] on div at bounding box center [674, 530] width 224 height 22
drag, startPoint x: 586, startPoint y: 526, endPoint x: 595, endPoint y: 535, distance: 12.7
click at [586, 525] on div "None" at bounding box center [692, 533] width 241 height 16
click at [626, 572] on div at bounding box center [674, 576] width 224 height 22
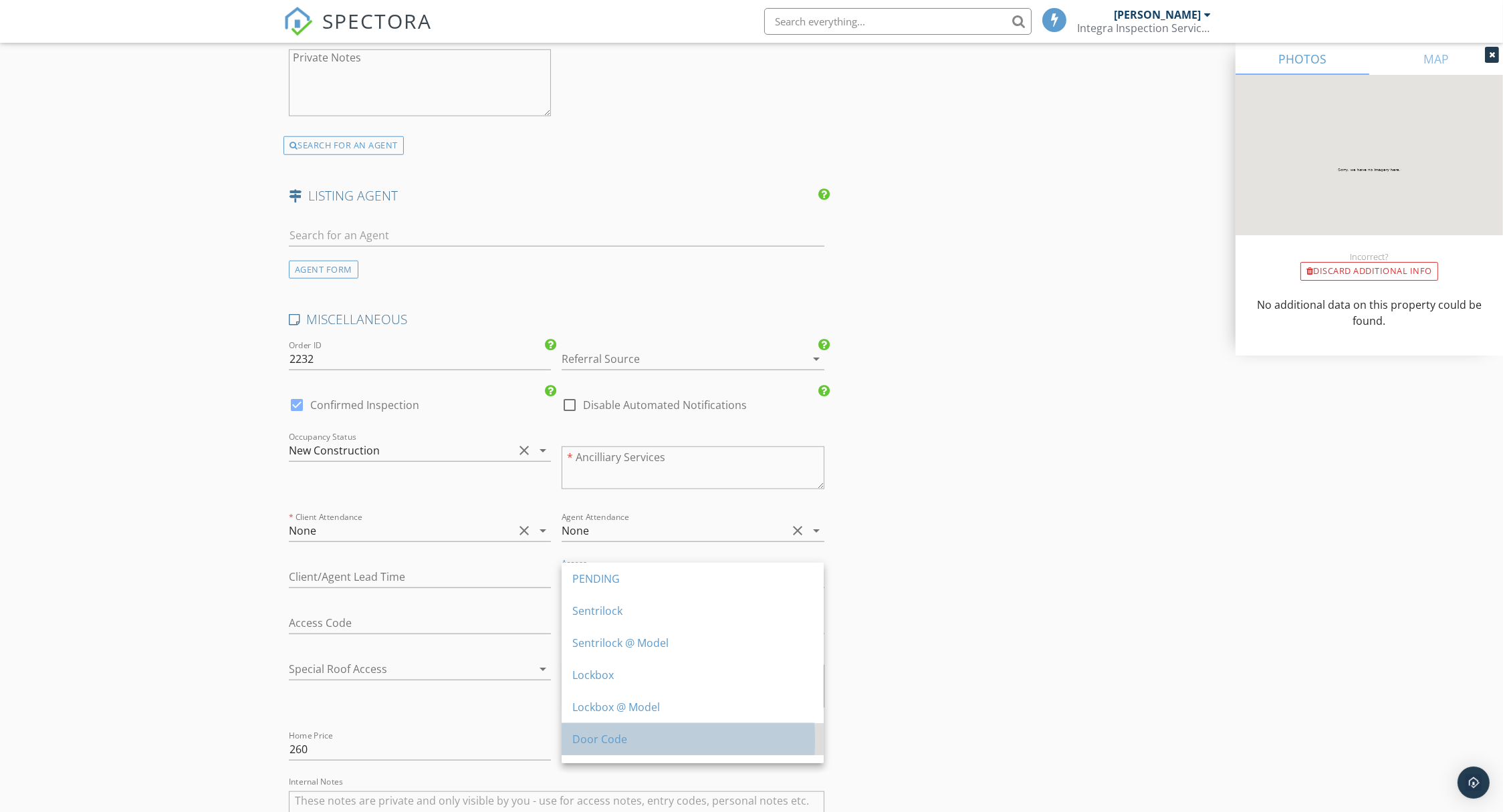
click at [615, 731] on div "Door Code" at bounding box center [692, 739] width 241 height 16
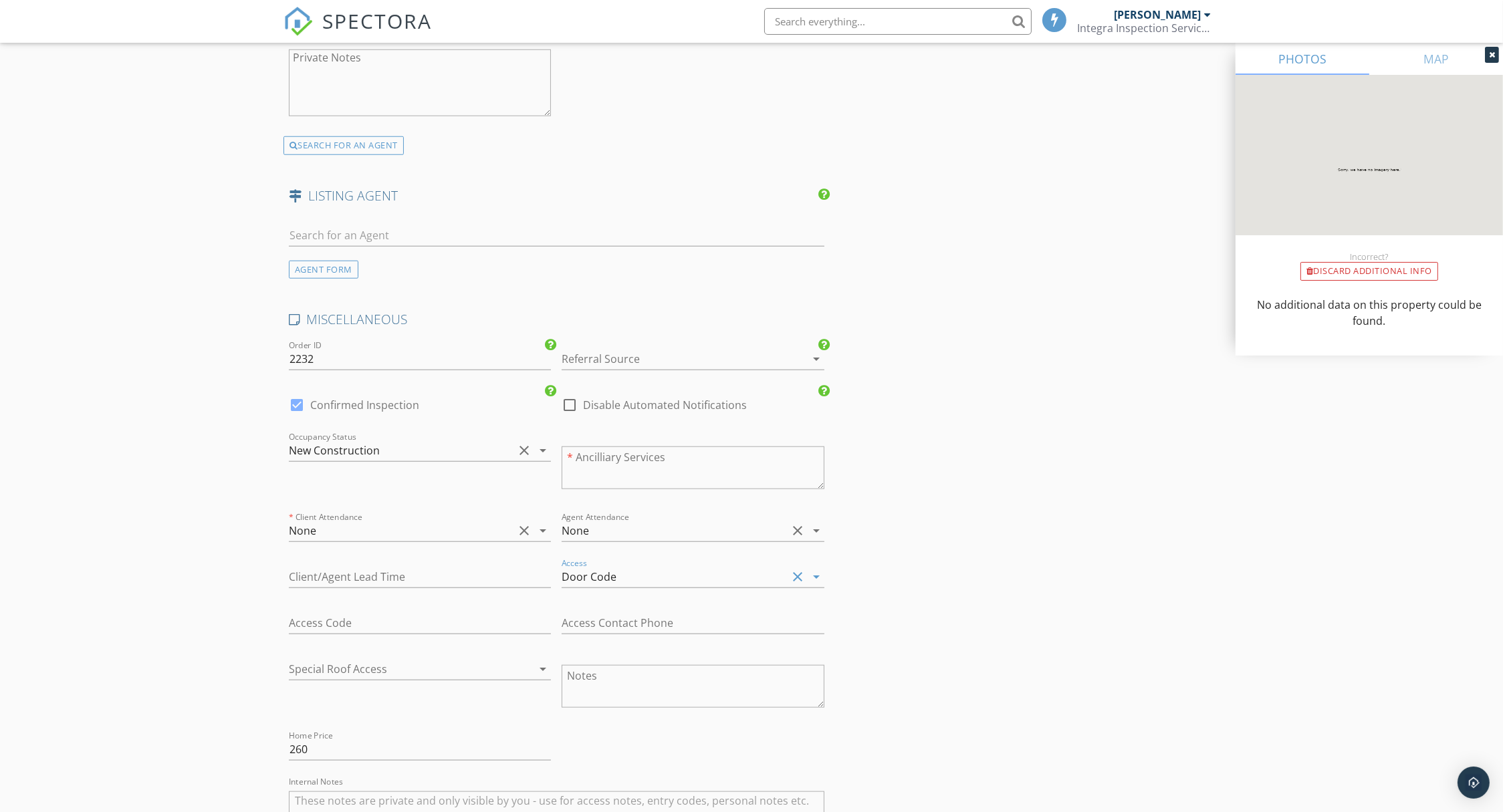
click at [635, 350] on div at bounding box center [674, 359] width 224 height 22
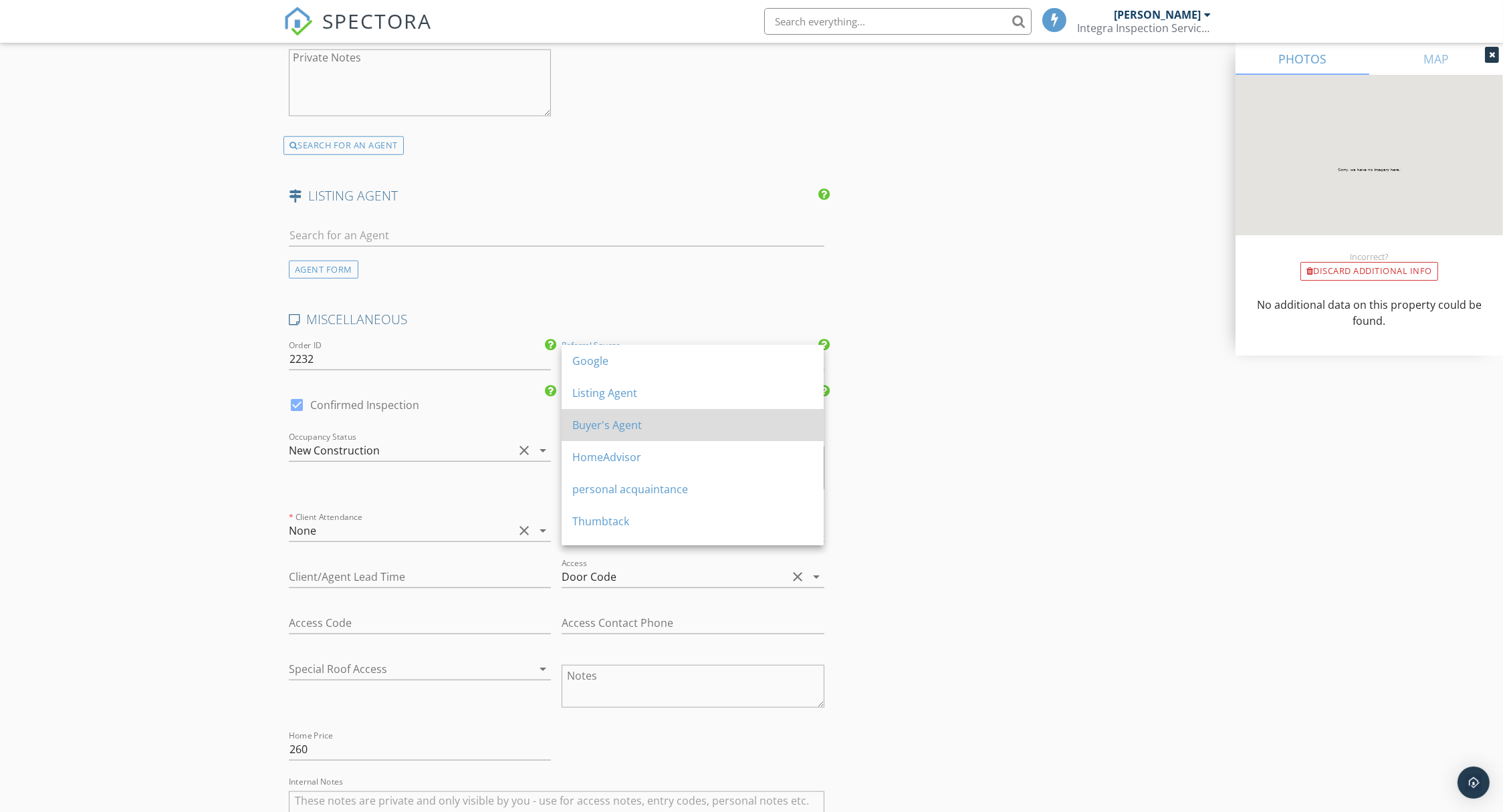
click at [633, 427] on div "Buyer's Agent" at bounding box center [692, 424] width 241 height 16
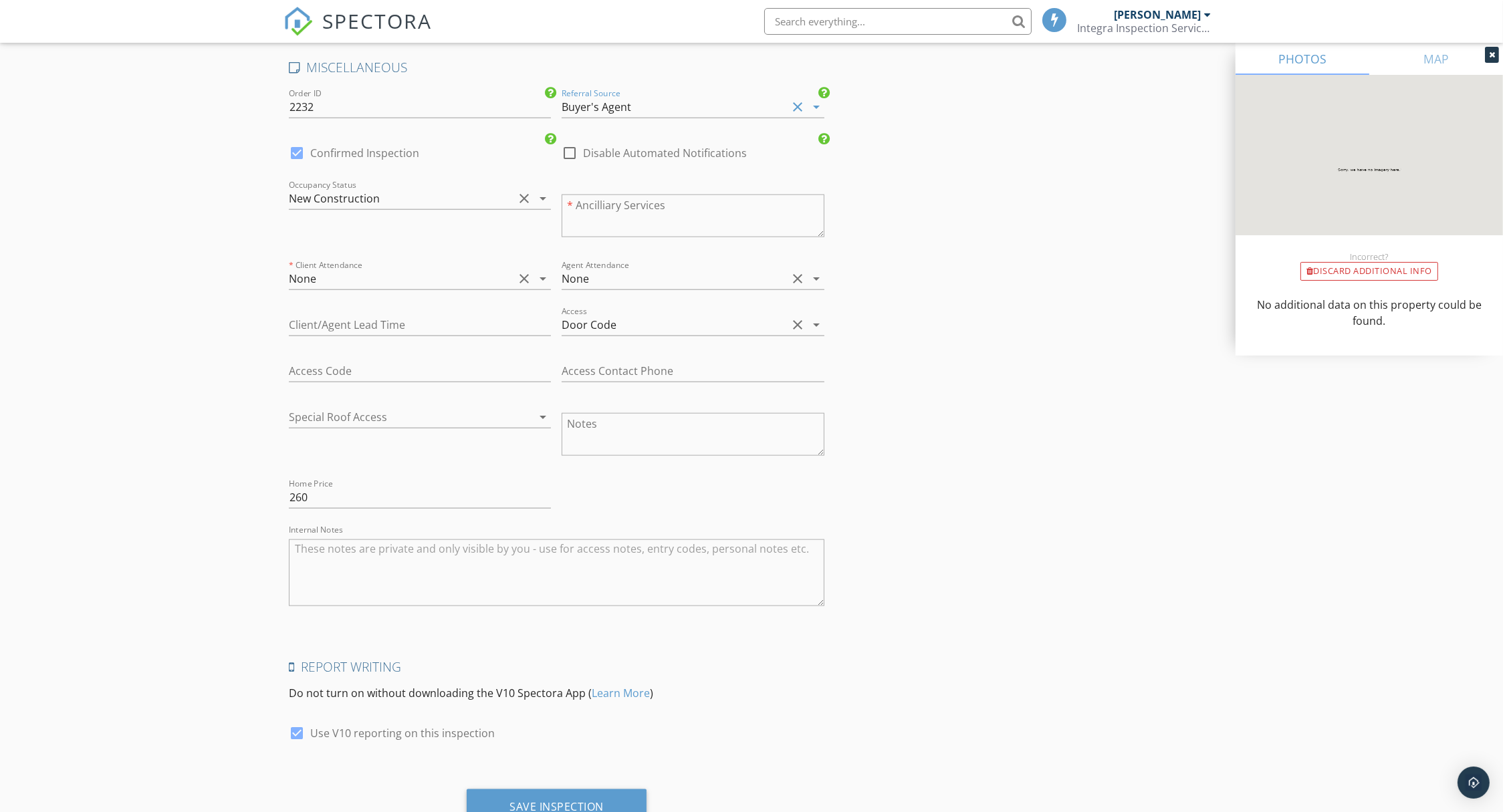
scroll to position [2421, 0]
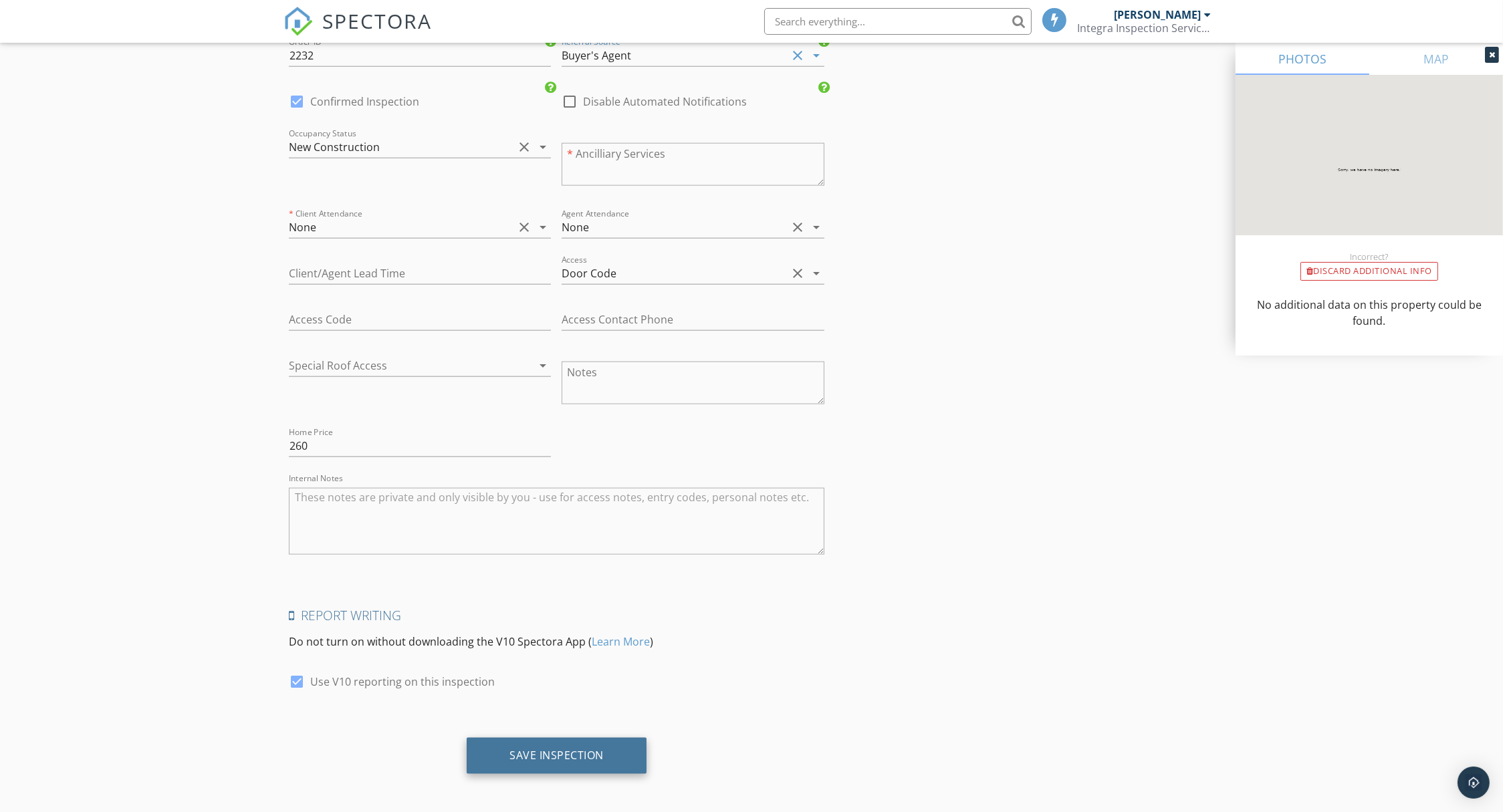
click at [548, 749] on div "Save Inspection" at bounding box center [556, 755] width 94 height 13
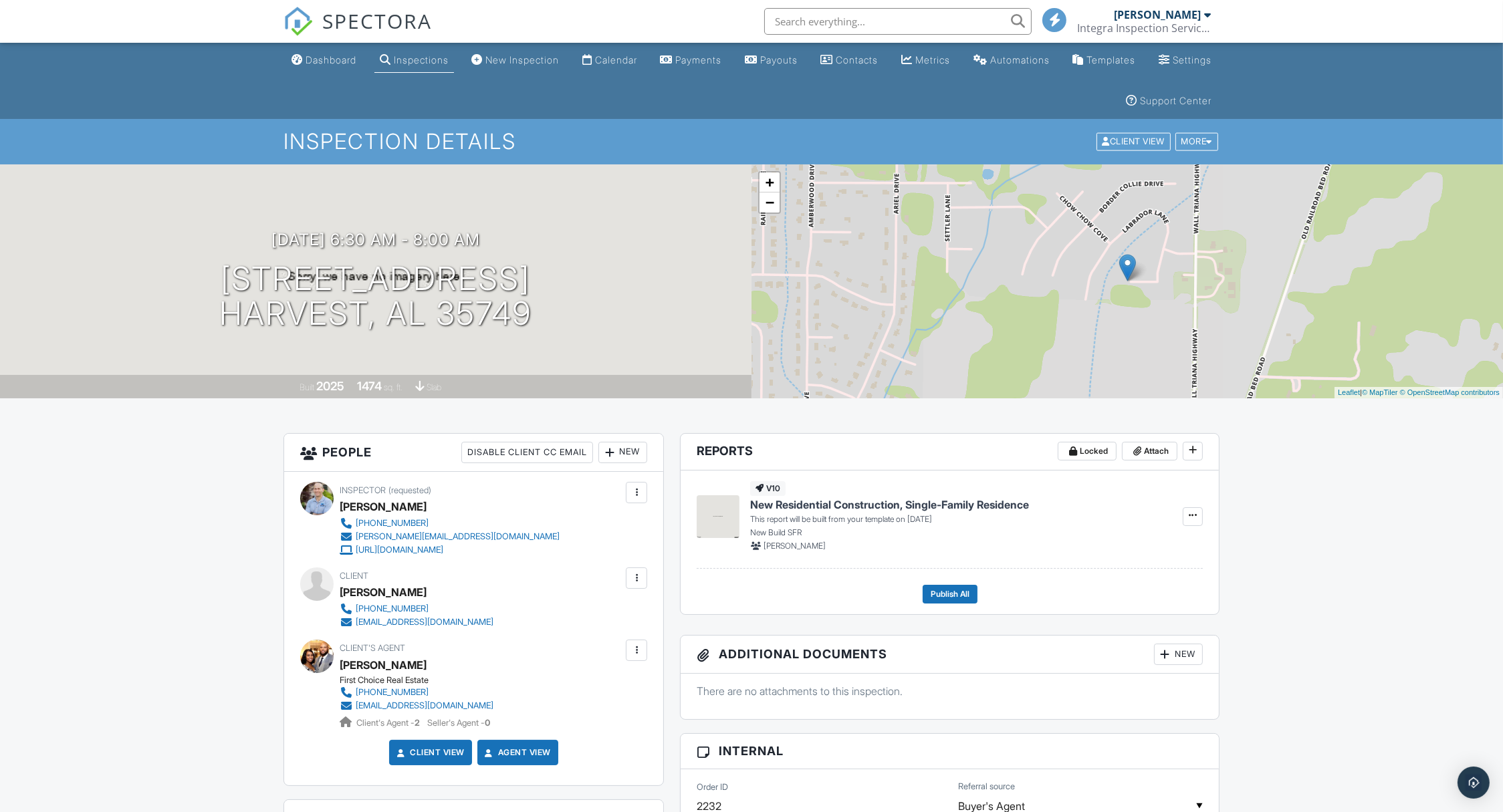
click at [427, 588] on div "Javarius Degraffenreid" at bounding box center [383, 592] width 87 height 20
click at [427, 590] on div "Javarius Degraffenreid" at bounding box center [383, 592] width 87 height 20
drag, startPoint x: 461, startPoint y: 592, endPoint x: 388, endPoint y: 595, distance: 73.1
click at [388, 595] on div "Client Javarius Degraffenreid 256-535-3114 javariusd16@gmail.com" at bounding box center [448, 598] width 218 height 61
copy div "Degraffenreid"
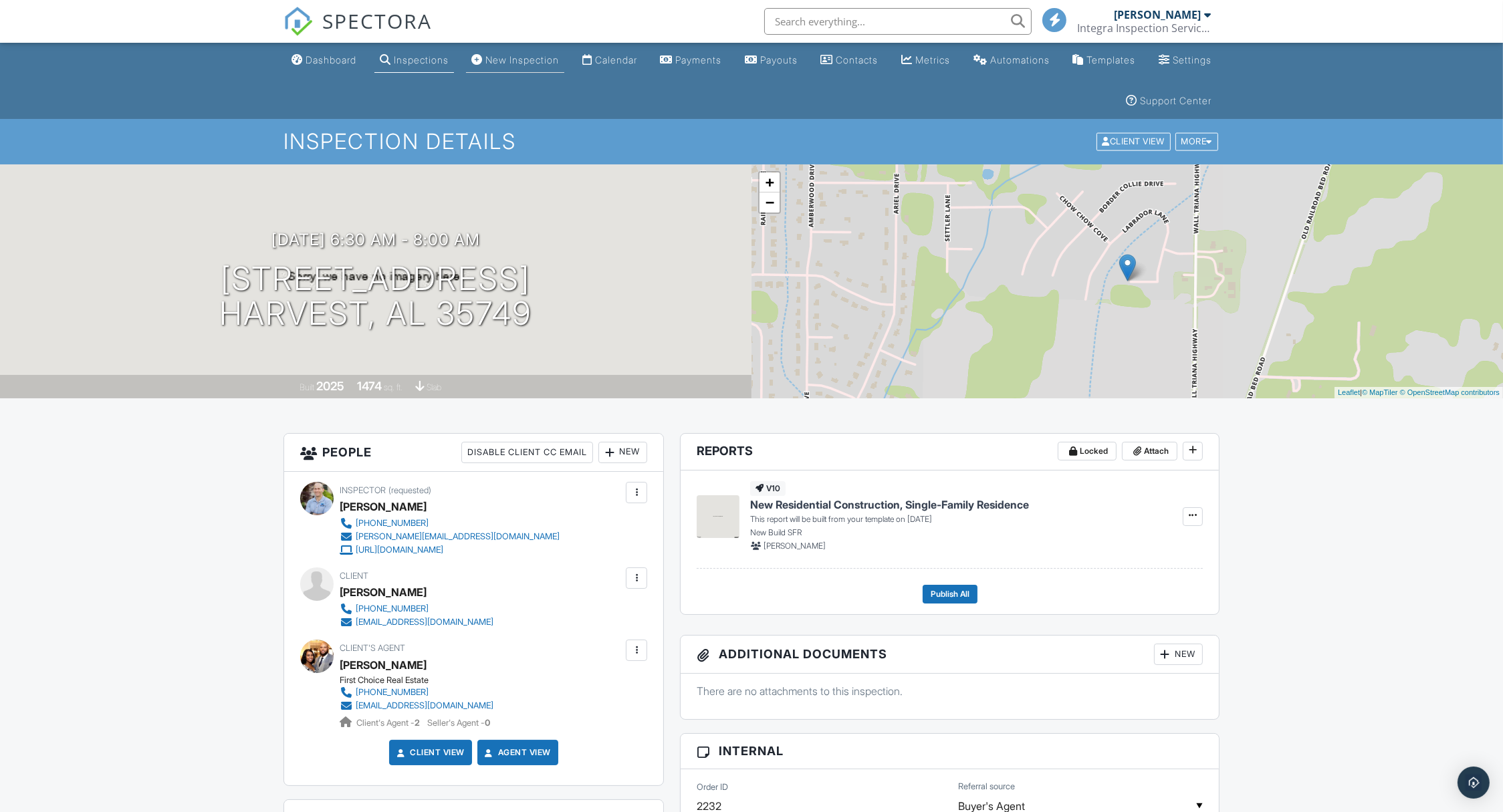
click at [521, 59] on div "New Inspection" at bounding box center [521, 60] width 73 height 11
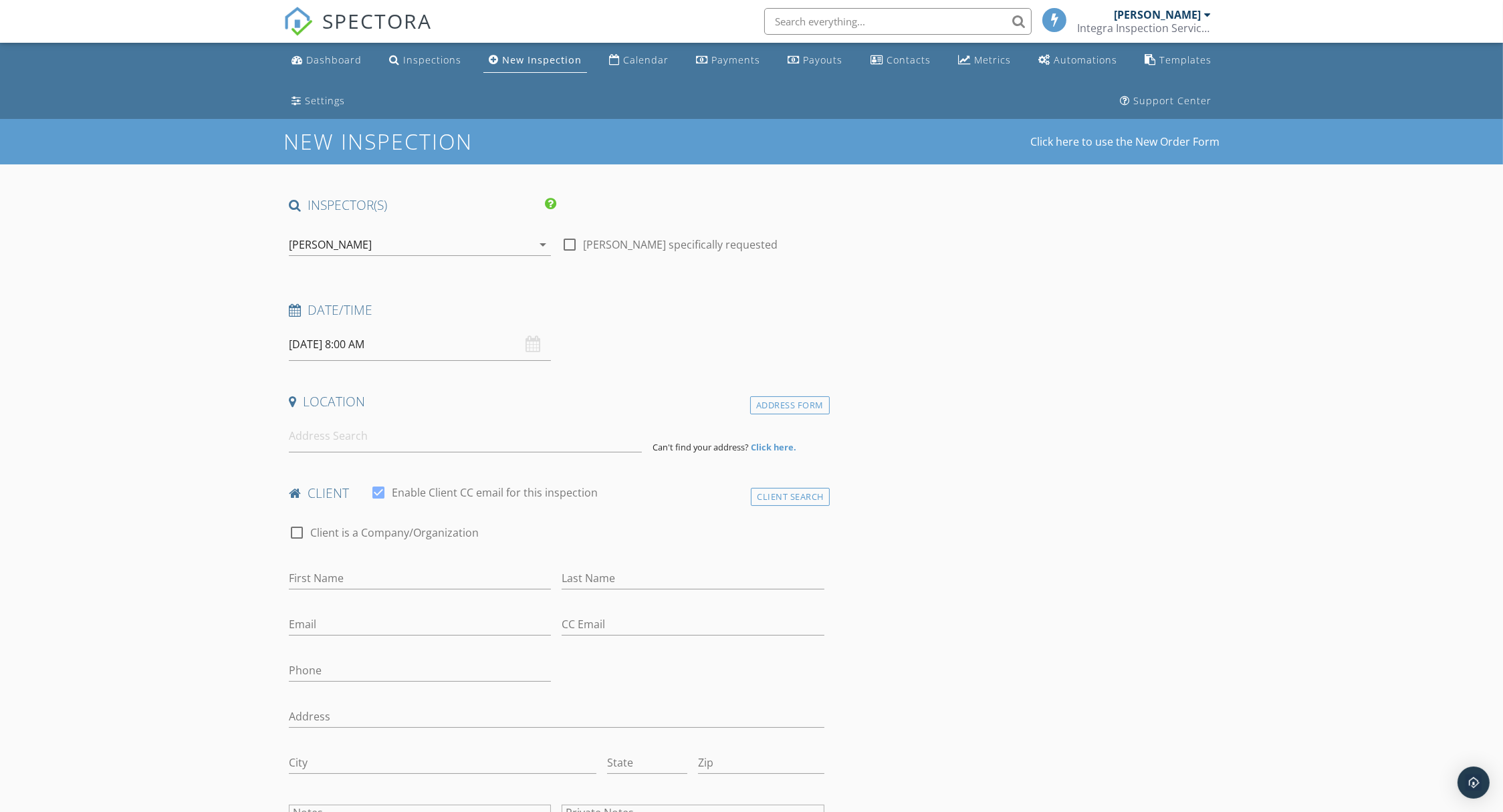
click at [351, 342] on input "[DATE] 8:00 AM" at bounding box center [420, 344] width 262 height 33
type input "09"
type input "[DATE] 9:00 AM"
click at [362, 562] on span at bounding box center [366, 566] width 9 height 13
type input "10"
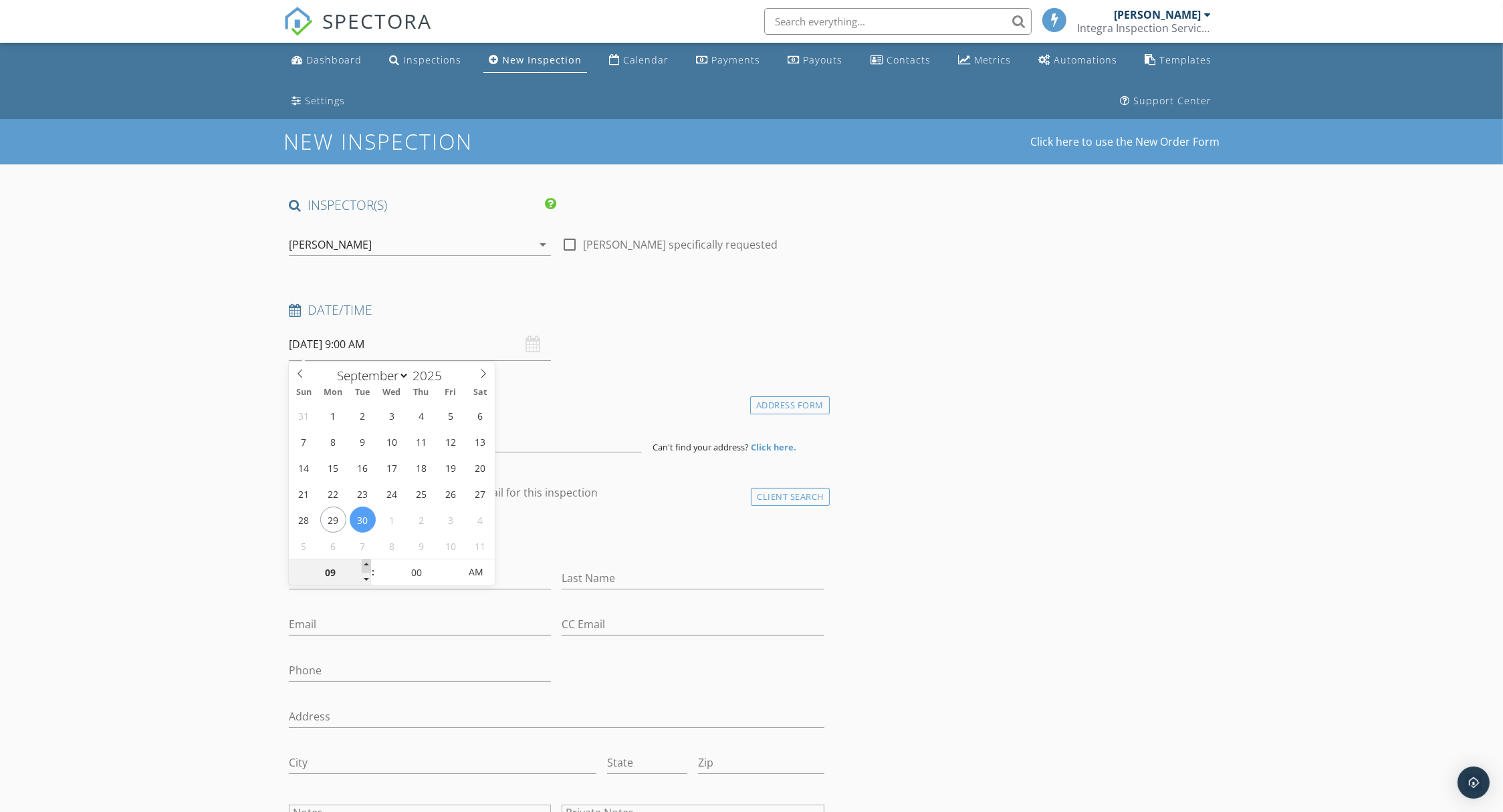
type input "[DATE] 10:00 AM"
click at [362, 562] on span at bounding box center [366, 566] width 9 height 13
type input "09"
type input "[DATE] 9:00 AM"
click at [362, 579] on span at bounding box center [366, 579] width 9 height 13
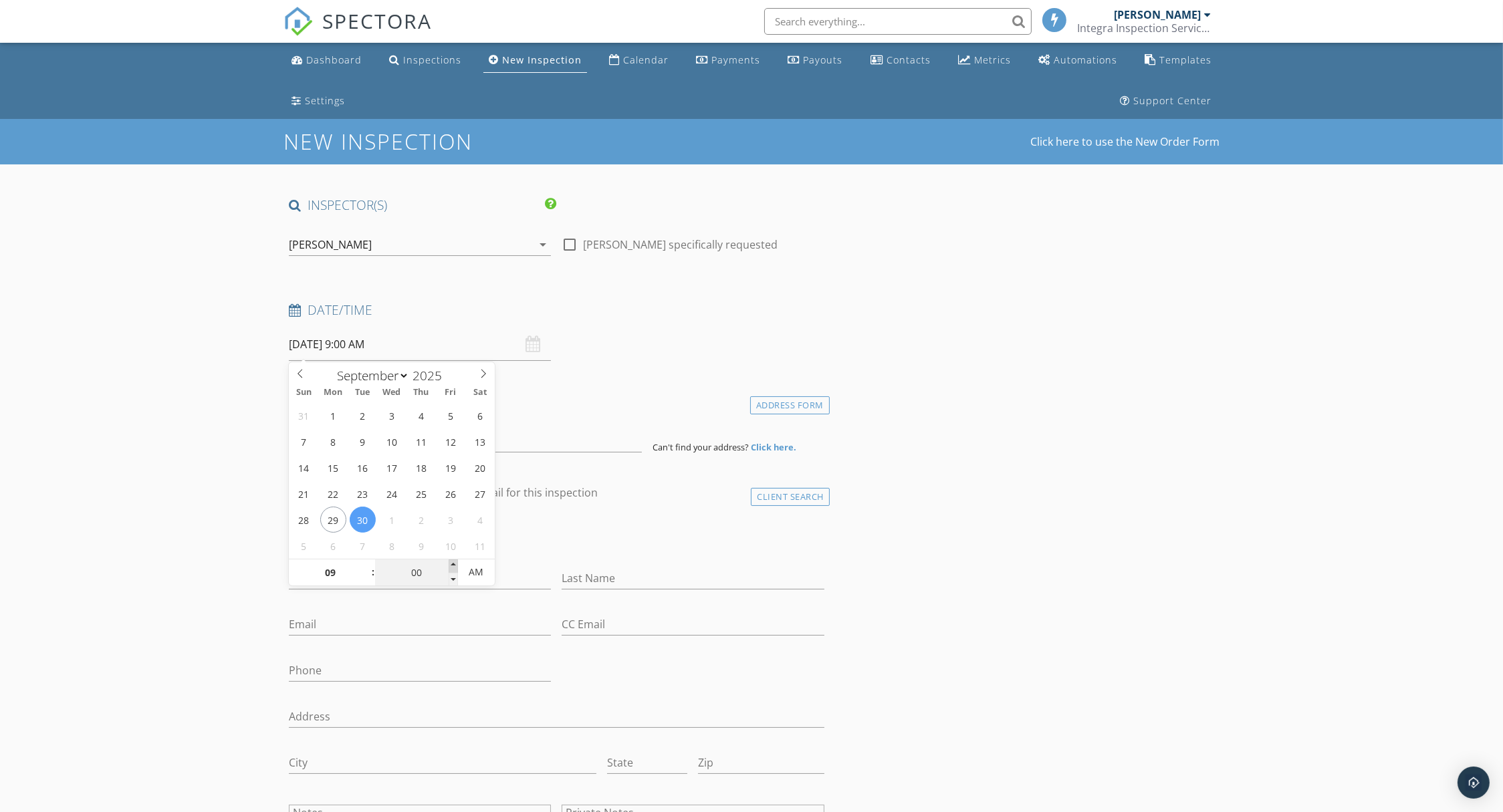
type input "05"
type input "[DATE] 9:05 AM"
click at [449, 562] on span at bounding box center [453, 566] width 9 height 13
type input "10"
type input "[DATE] 9:10 AM"
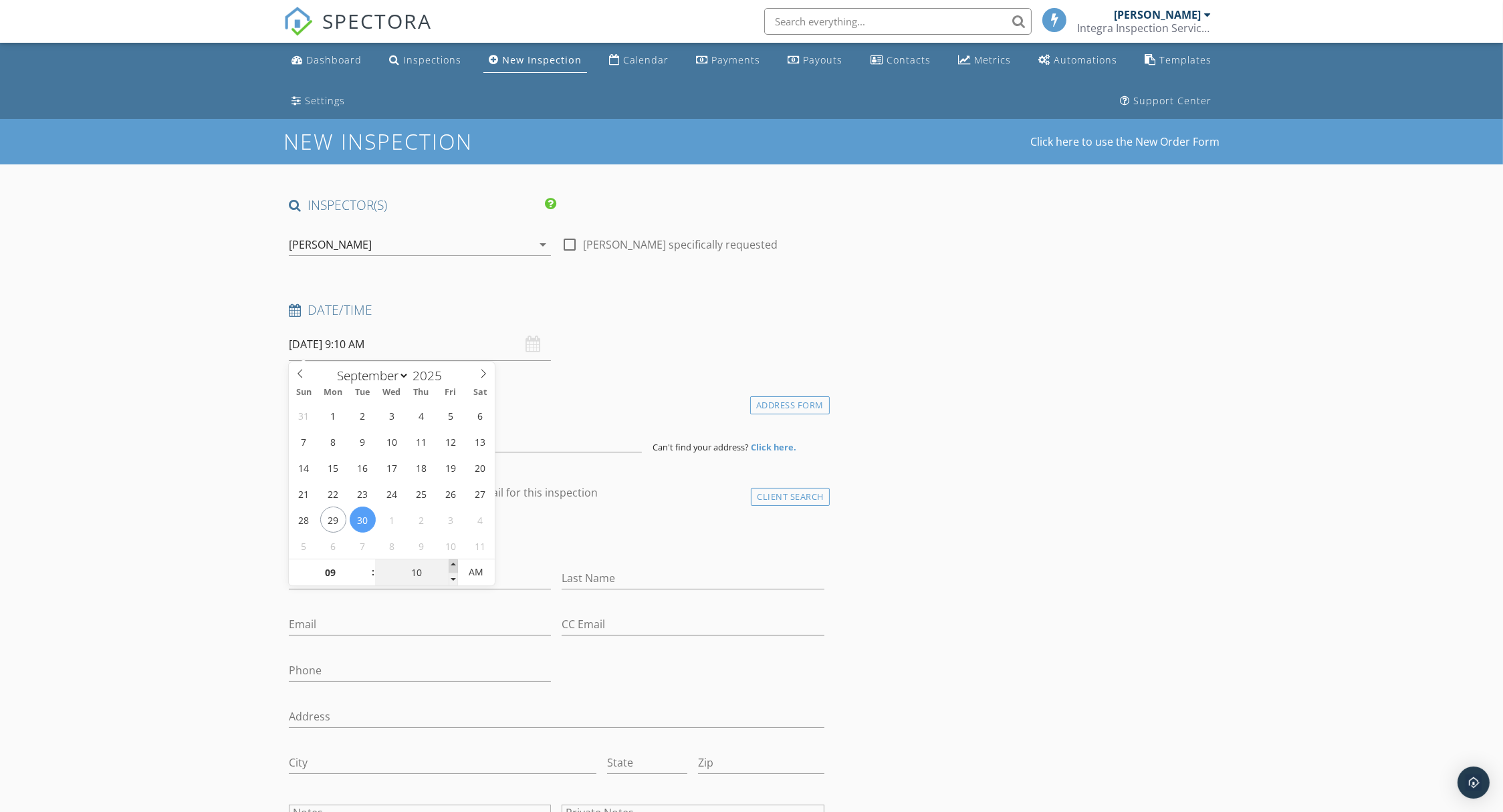
click at [449, 562] on span at bounding box center [453, 566] width 9 height 13
type input "15"
type input "[DATE] 9:15 AM"
click at [449, 562] on span at bounding box center [453, 566] width 9 height 13
type input "20"
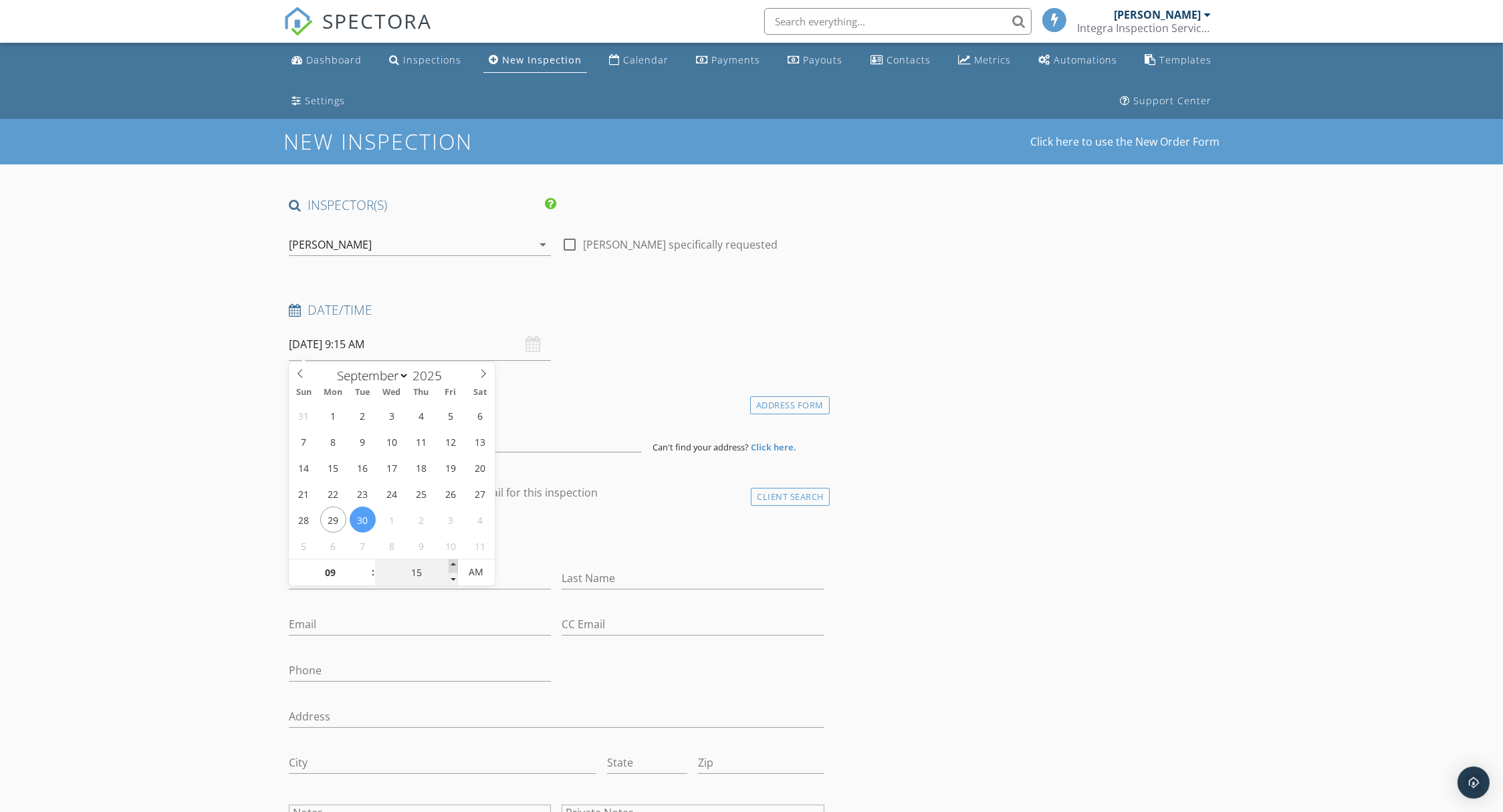
type input "[DATE] 9:20 AM"
click at [449, 562] on span at bounding box center [453, 566] width 9 height 13
type input "25"
type input "[DATE] 9:25 AM"
click at [449, 562] on span at bounding box center [453, 566] width 9 height 13
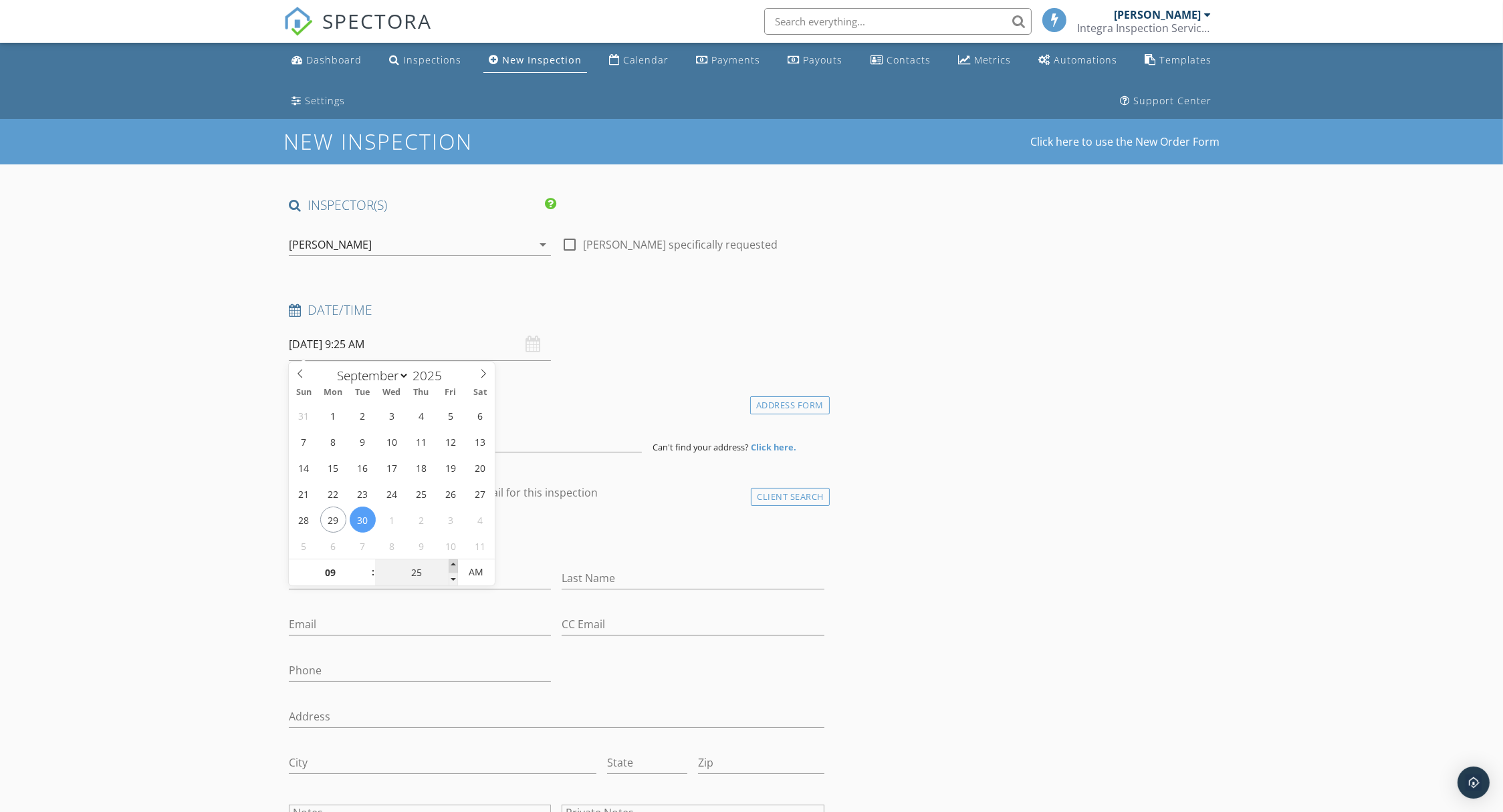
type input "30"
type input "[DATE] 9:30 AM"
click at [449, 562] on span at bounding box center [453, 566] width 9 height 13
type input "35"
type input "[DATE] 9:35 AM"
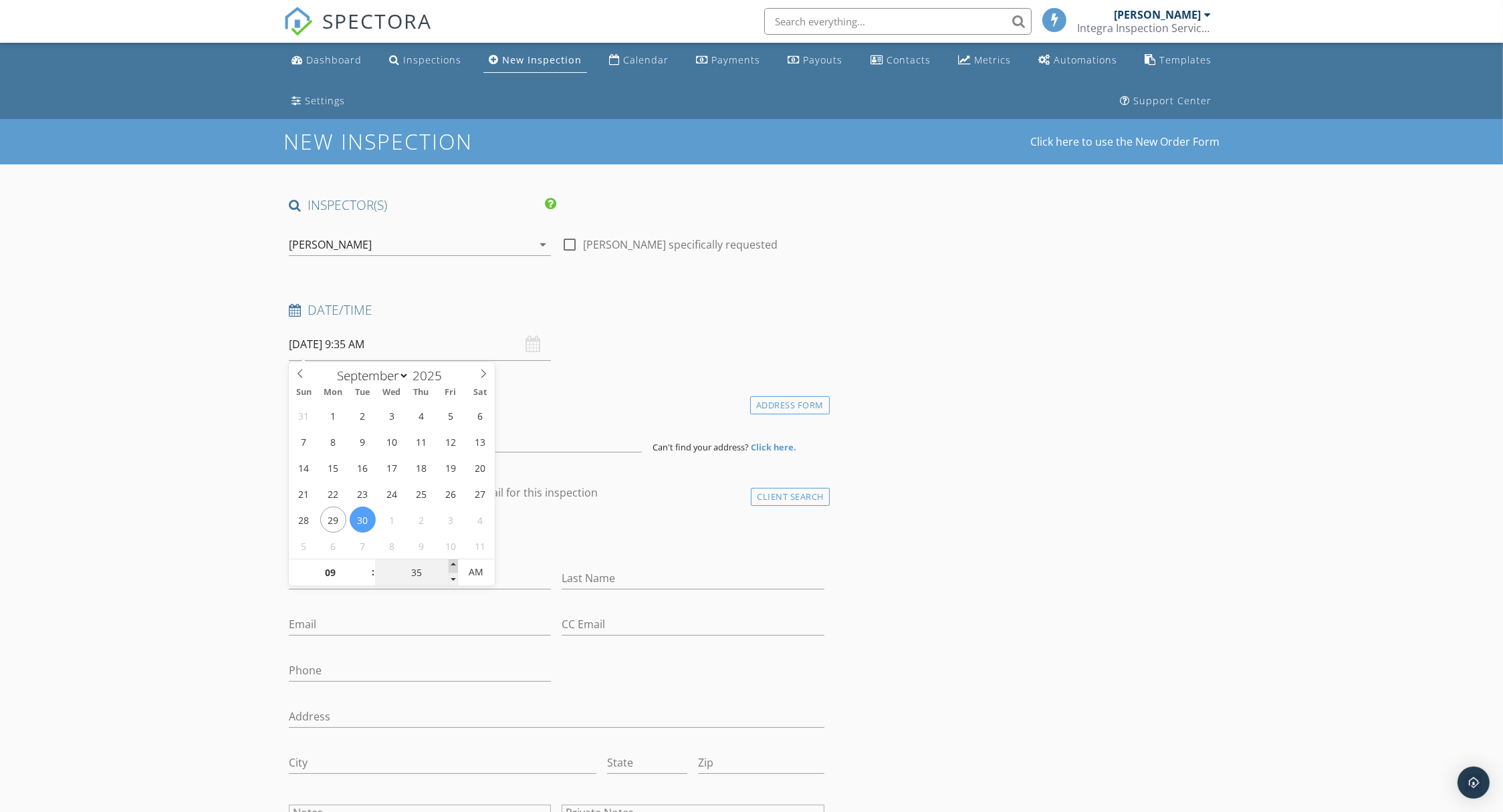
click at [449, 562] on span at bounding box center [453, 566] width 9 height 13
type input "40"
type input "[DATE] 9:40 AM"
click at [449, 562] on span at bounding box center [453, 566] width 9 height 13
type input "45"
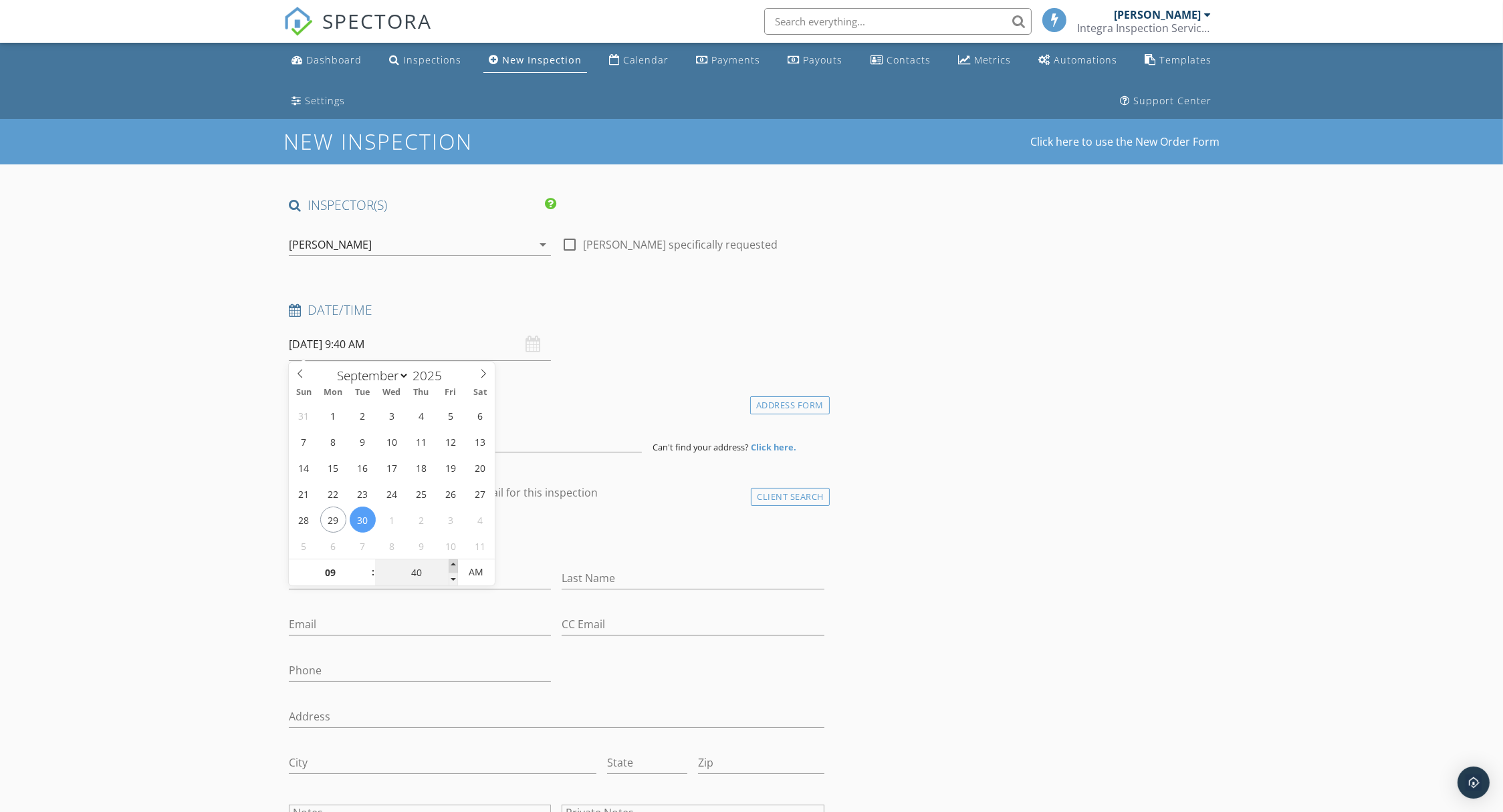
type input "[DATE] 9:45 AM"
click at [449, 562] on span at bounding box center [453, 566] width 9 height 13
click at [537, 441] on input at bounding box center [465, 436] width 353 height 33
click at [515, 443] on input at bounding box center [465, 436] width 353 height 33
click at [340, 434] on input at bounding box center [465, 436] width 353 height 33
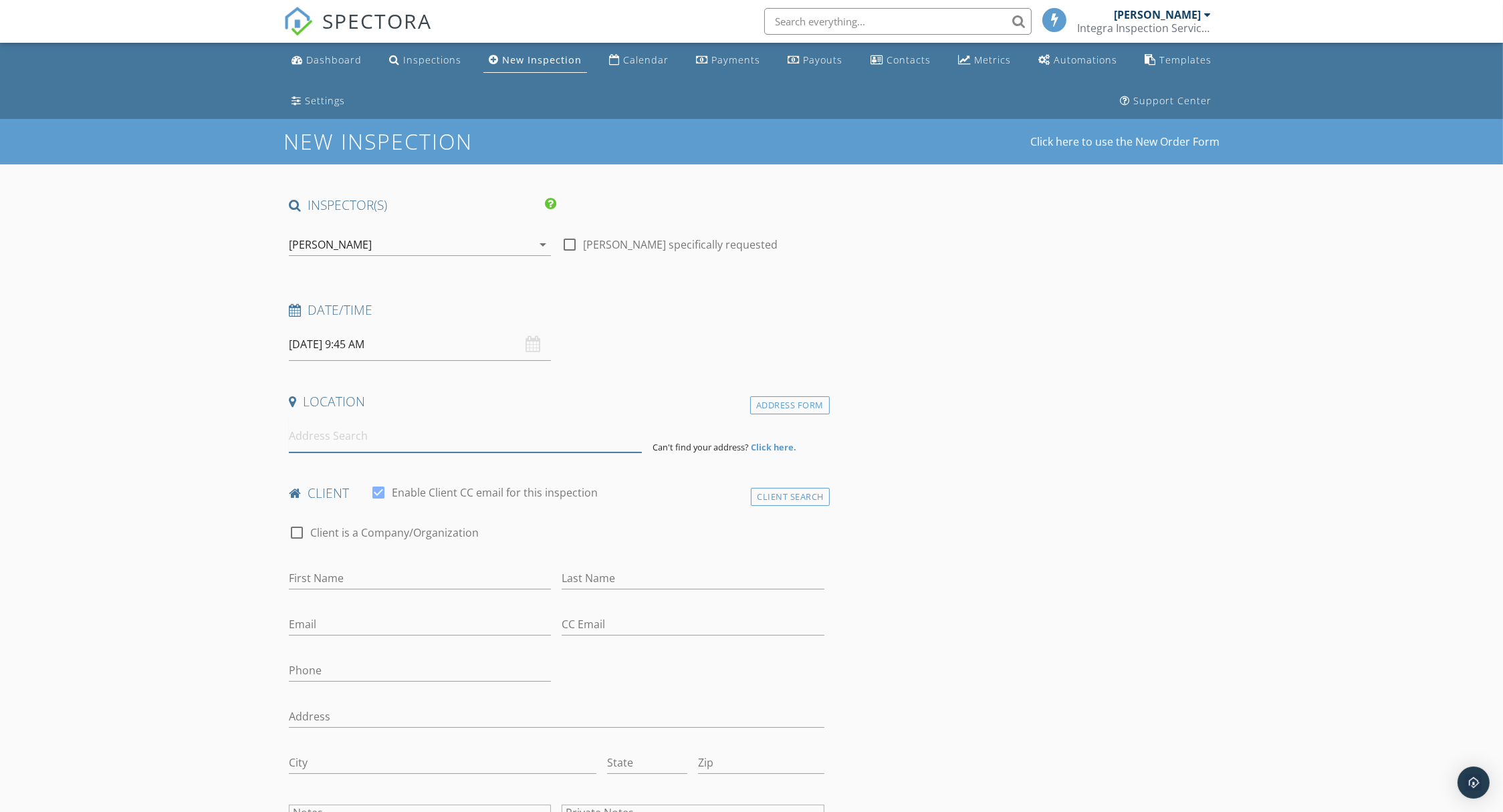
paste input "[STREET_ADDRESS][PERSON_NAME]"
type input "[STREET_ADDRESS]"
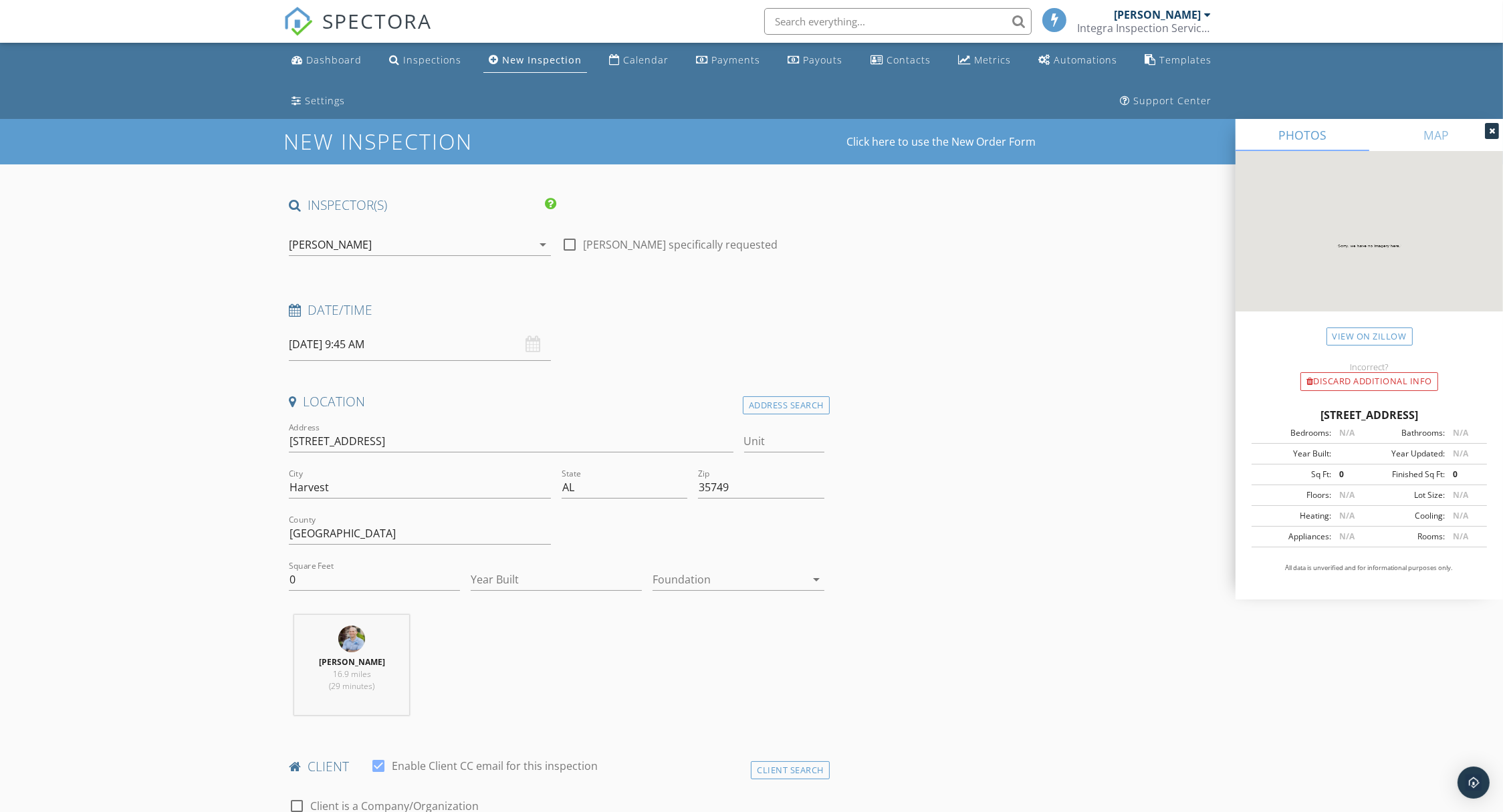
drag, startPoint x: 1327, startPoint y: 381, endPoint x: 1311, endPoint y: 266, distance: 116.1
click at [1328, 376] on div "Discard Additional info" at bounding box center [1369, 381] width 138 height 19
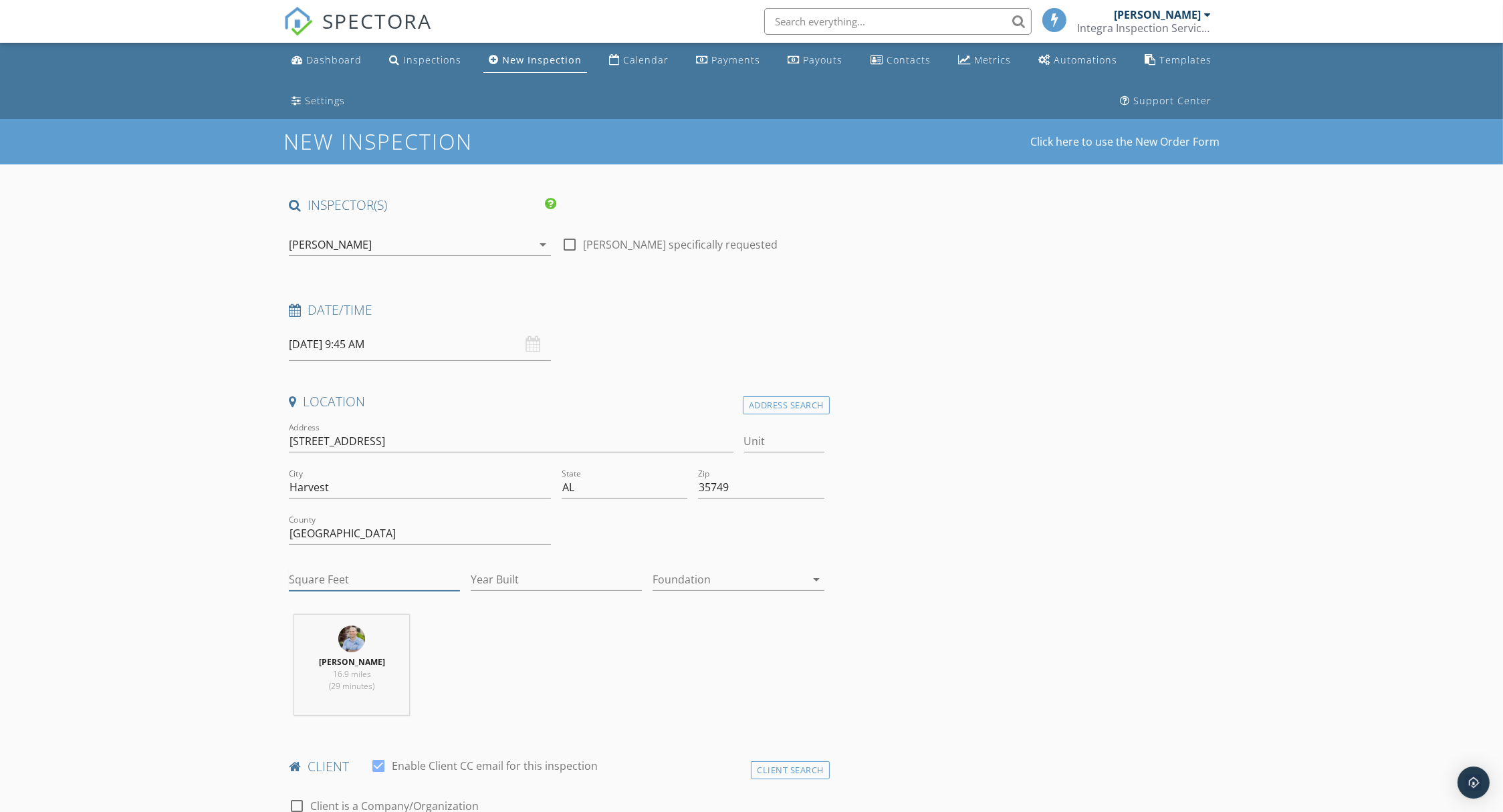
click at [330, 579] on input "Square Feet" at bounding box center [374, 580] width 171 height 22
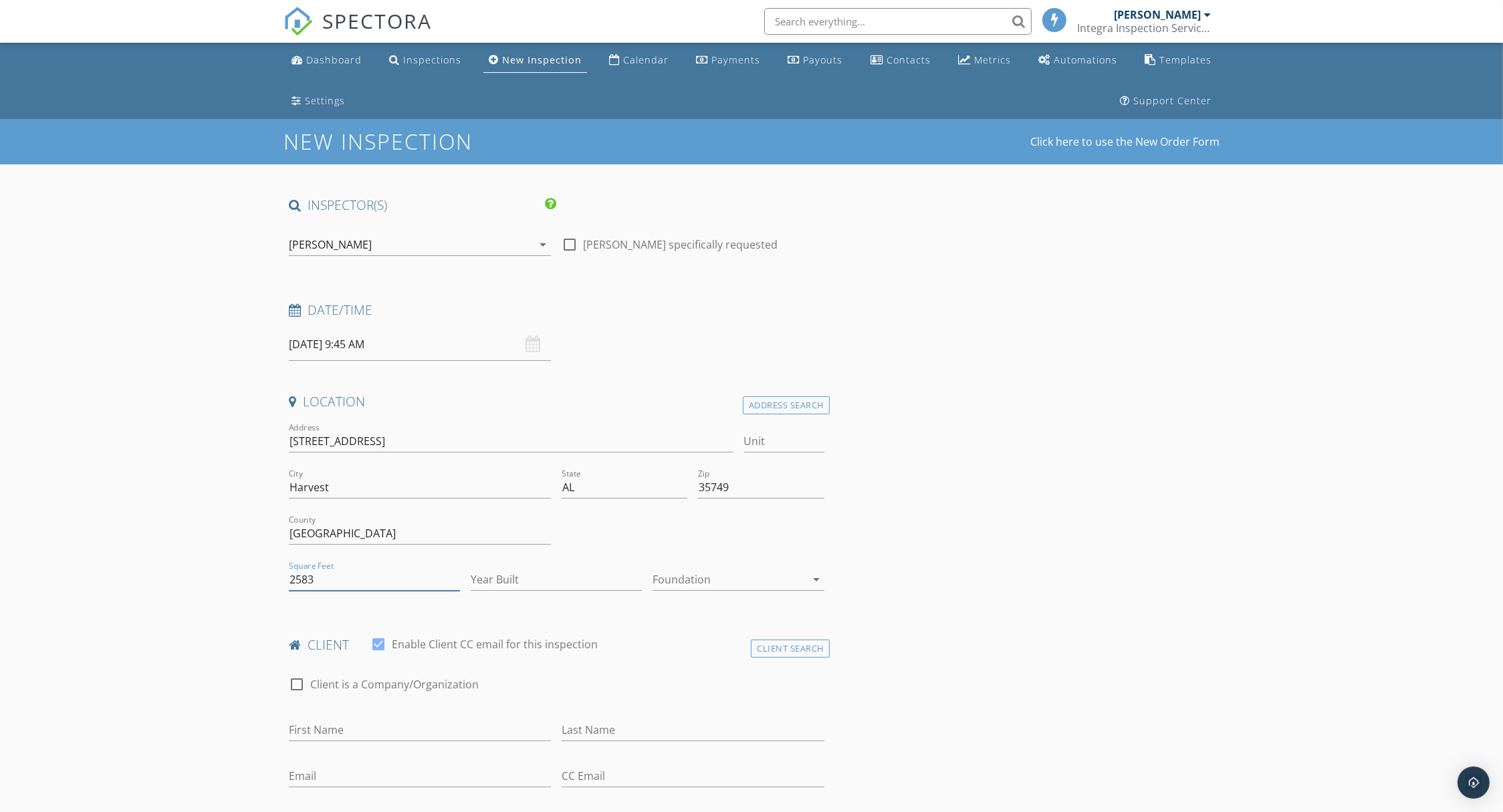
type input "2583"
type input "2025"
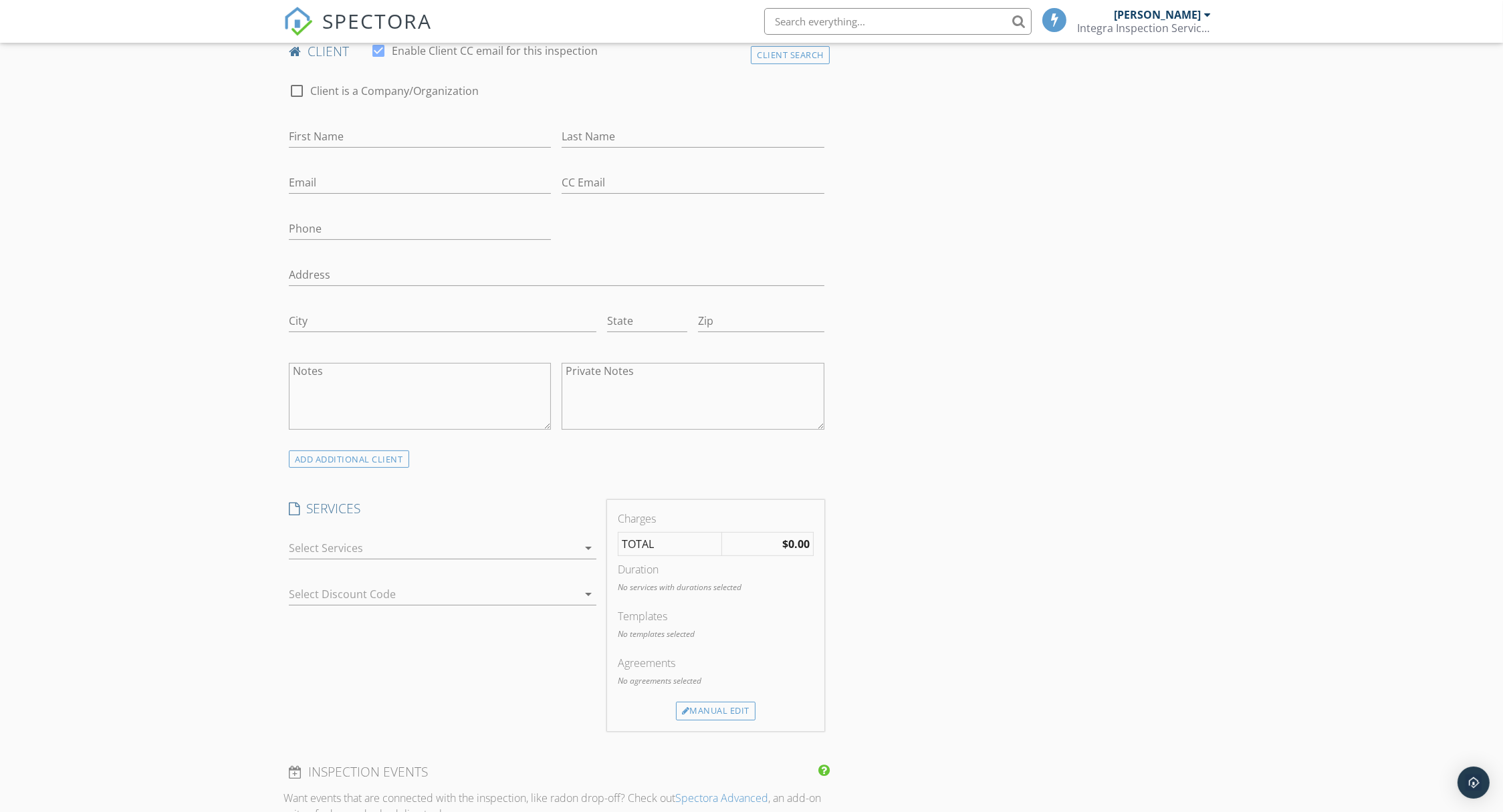
scroll to position [728, 0]
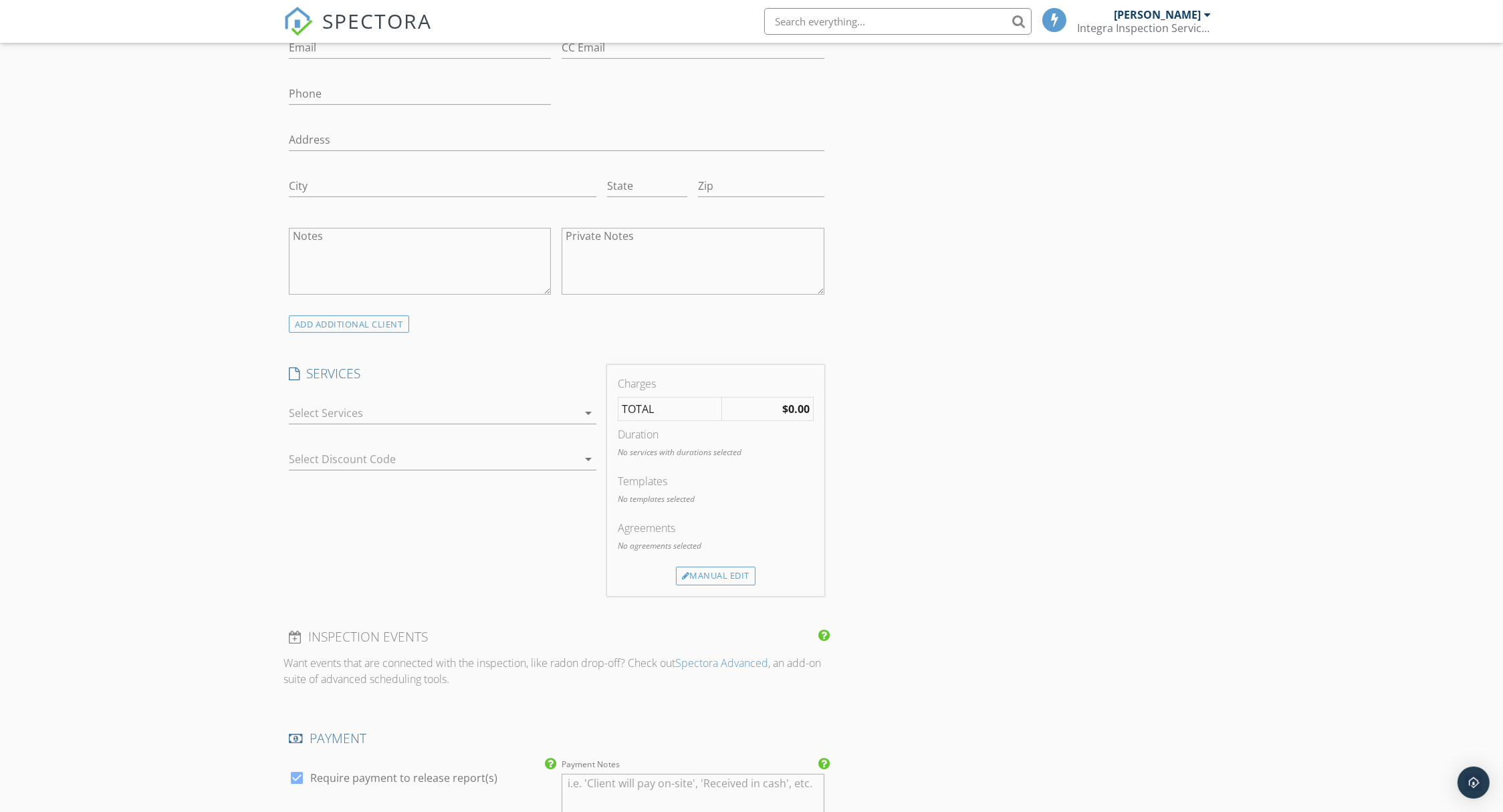
click at [474, 406] on div at bounding box center [433, 413] width 289 height 22
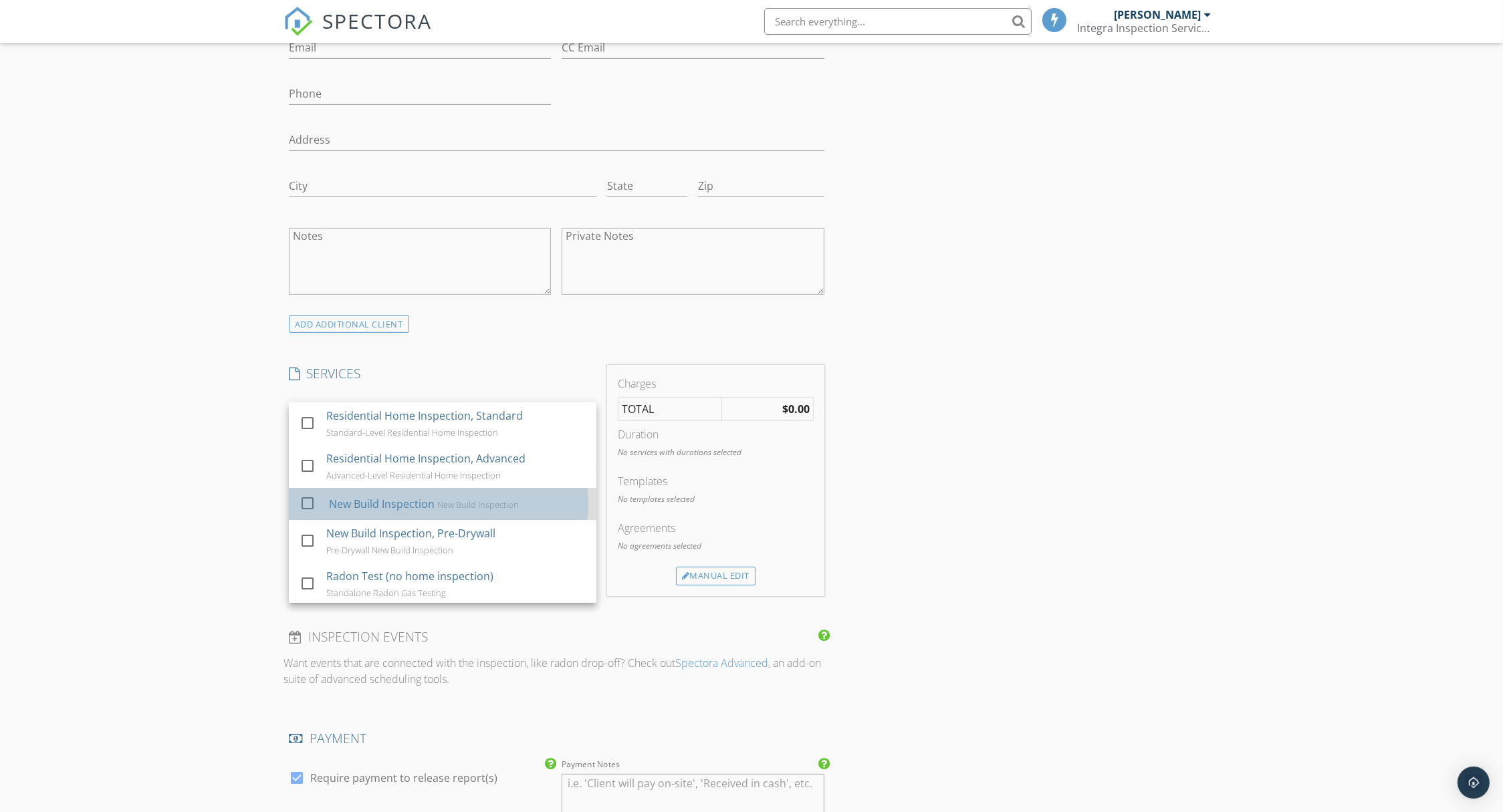
click at [464, 503] on div "New Build Inspection" at bounding box center [478, 504] width 82 height 10
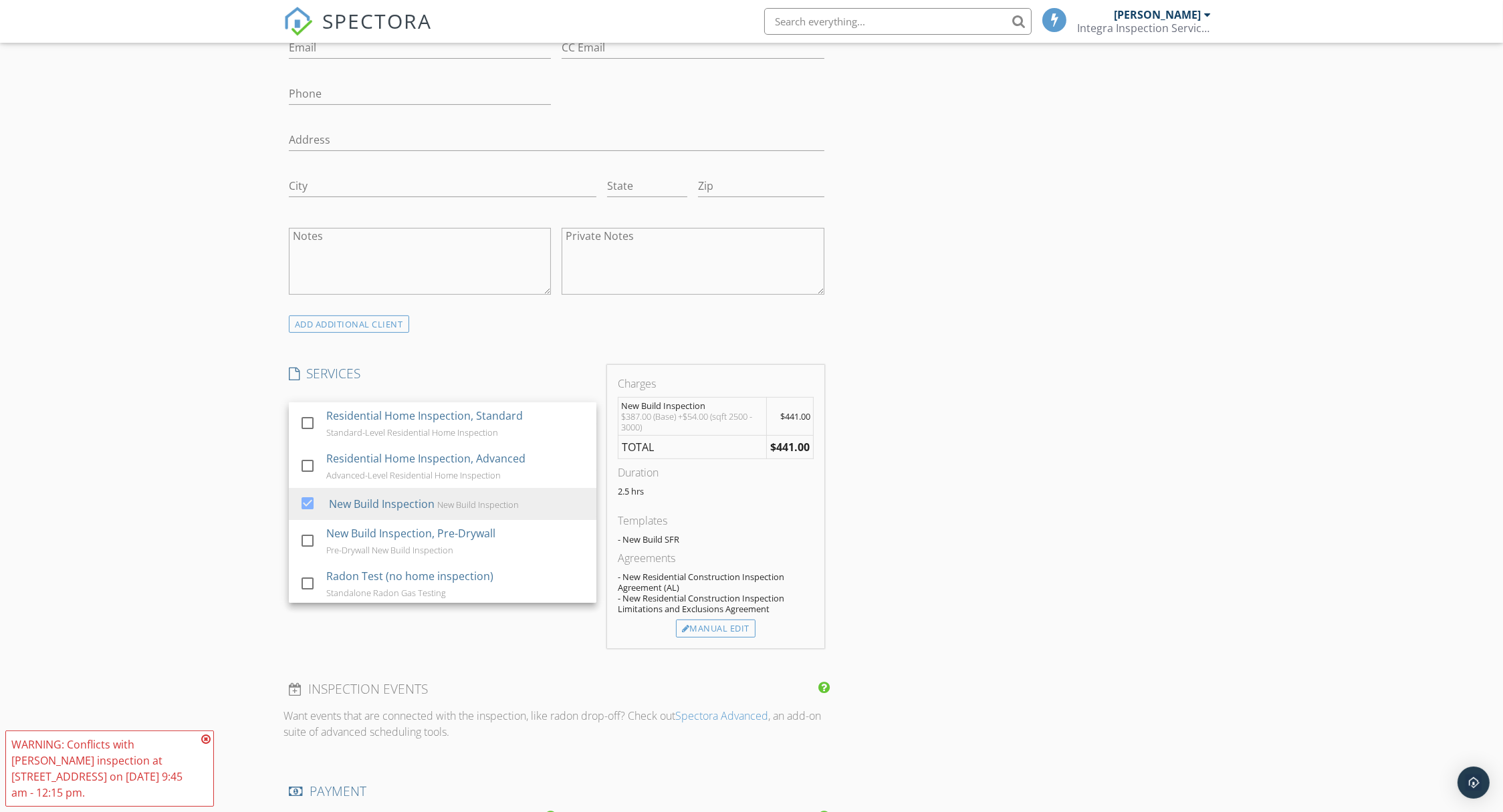
click at [1012, 521] on div "INSPECTOR(S) check_box [PERSON_NAME] PRIMARY [PERSON_NAME] arrow_drop_down chec…" at bounding box center [752, 719] width 936 height 2502
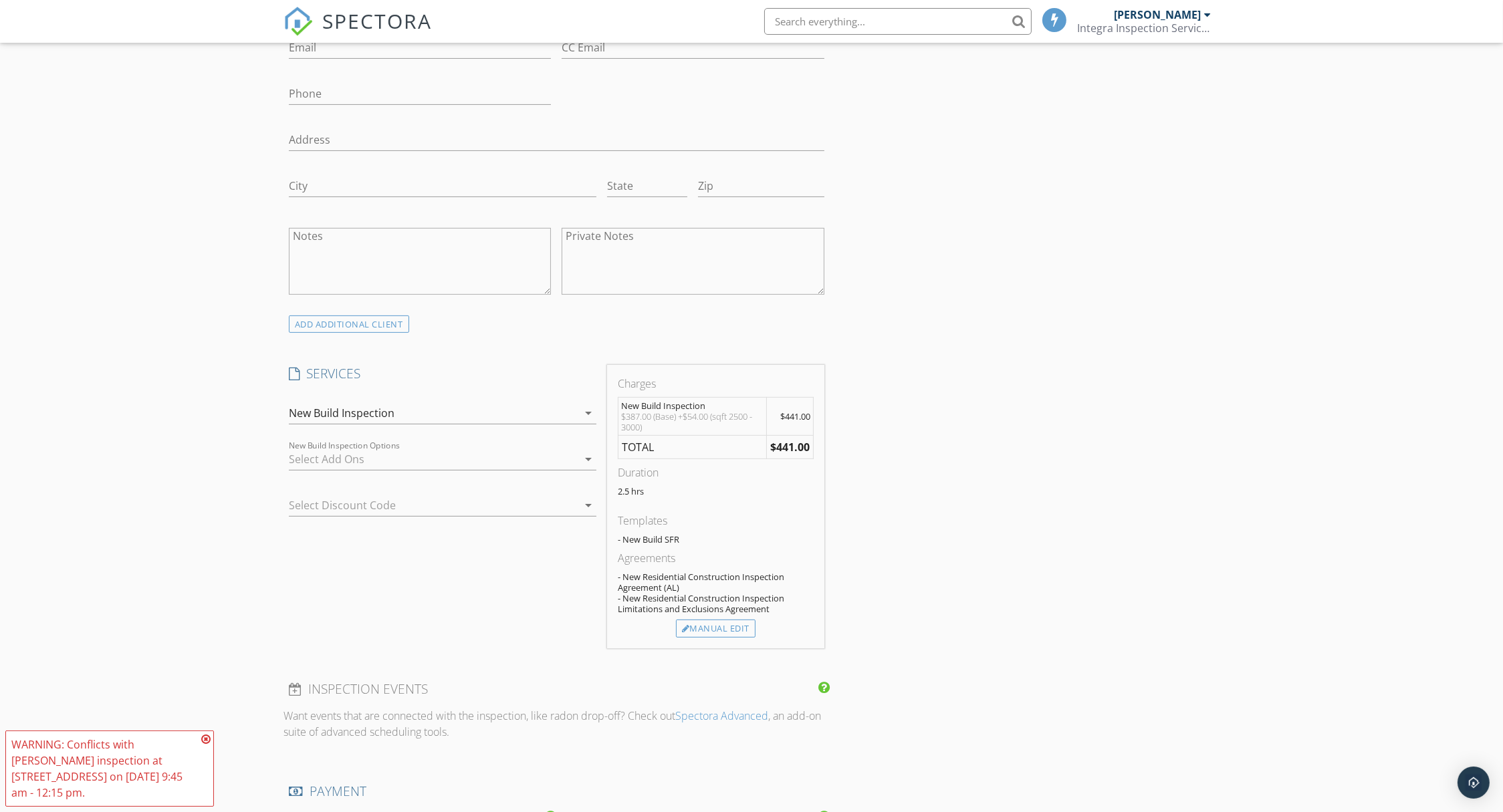
click at [351, 449] on div at bounding box center [433, 459] width 289 height 22
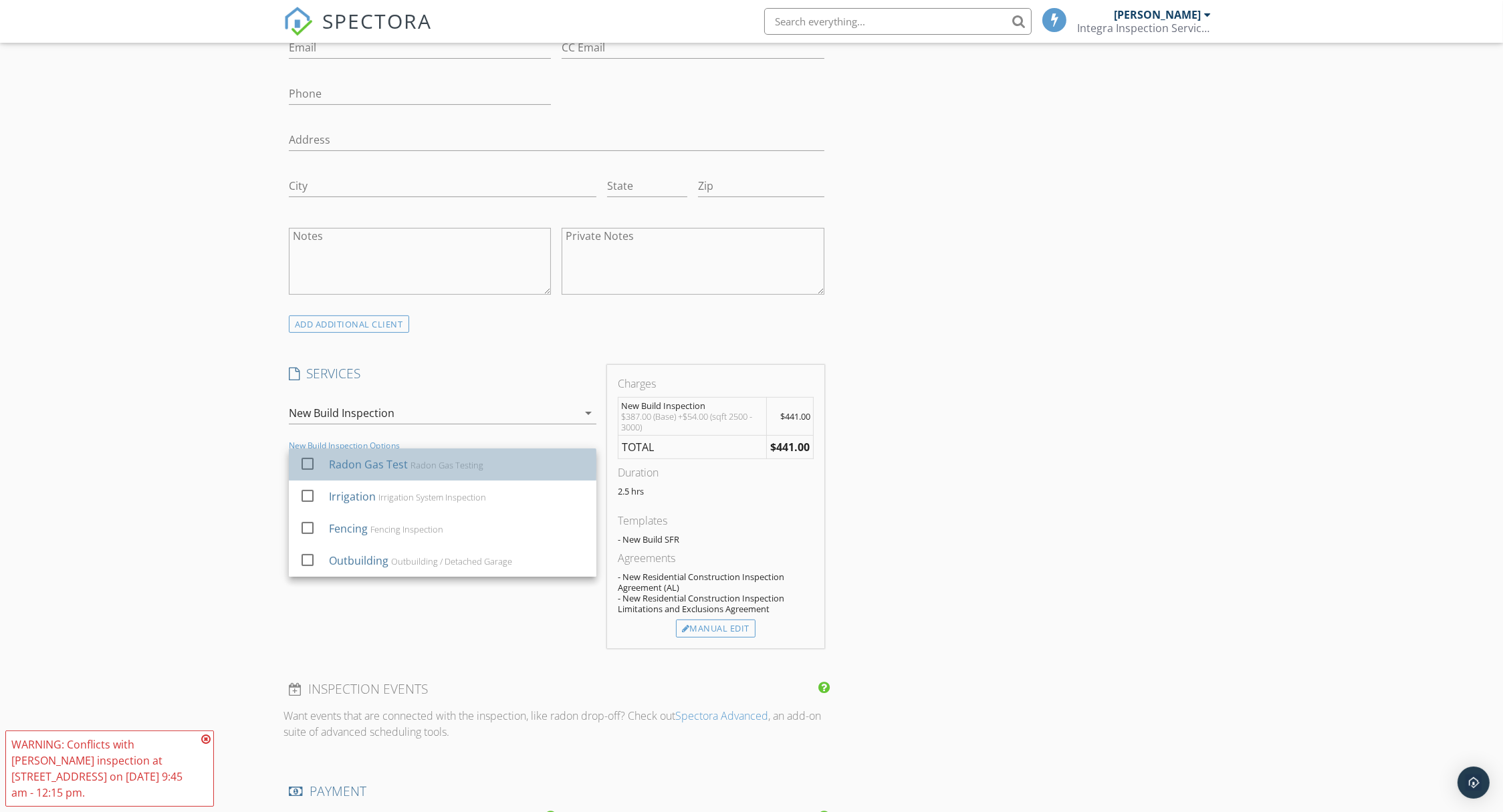
click at [352, 470] on div "Radon Gas Test" at bounding box center [368, 464] width 79 height 16
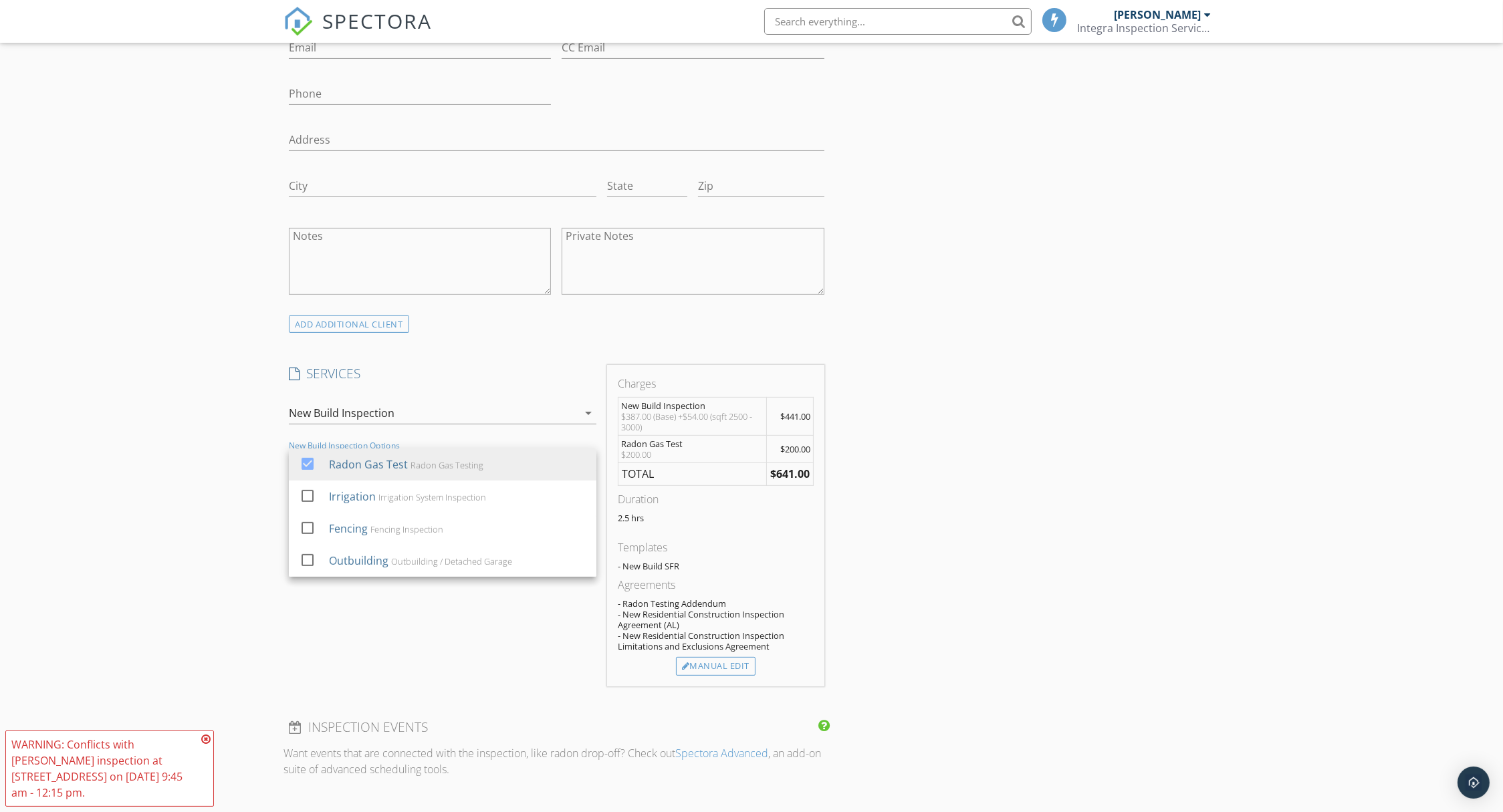
click at [873, 528] on div "INSPECTOR(S) check_box [PERSON_NAME] PRIMARY [PERSON_NAME] arrow_drop_down chec…" at bounding box center [752, 737] width 936 height 2539
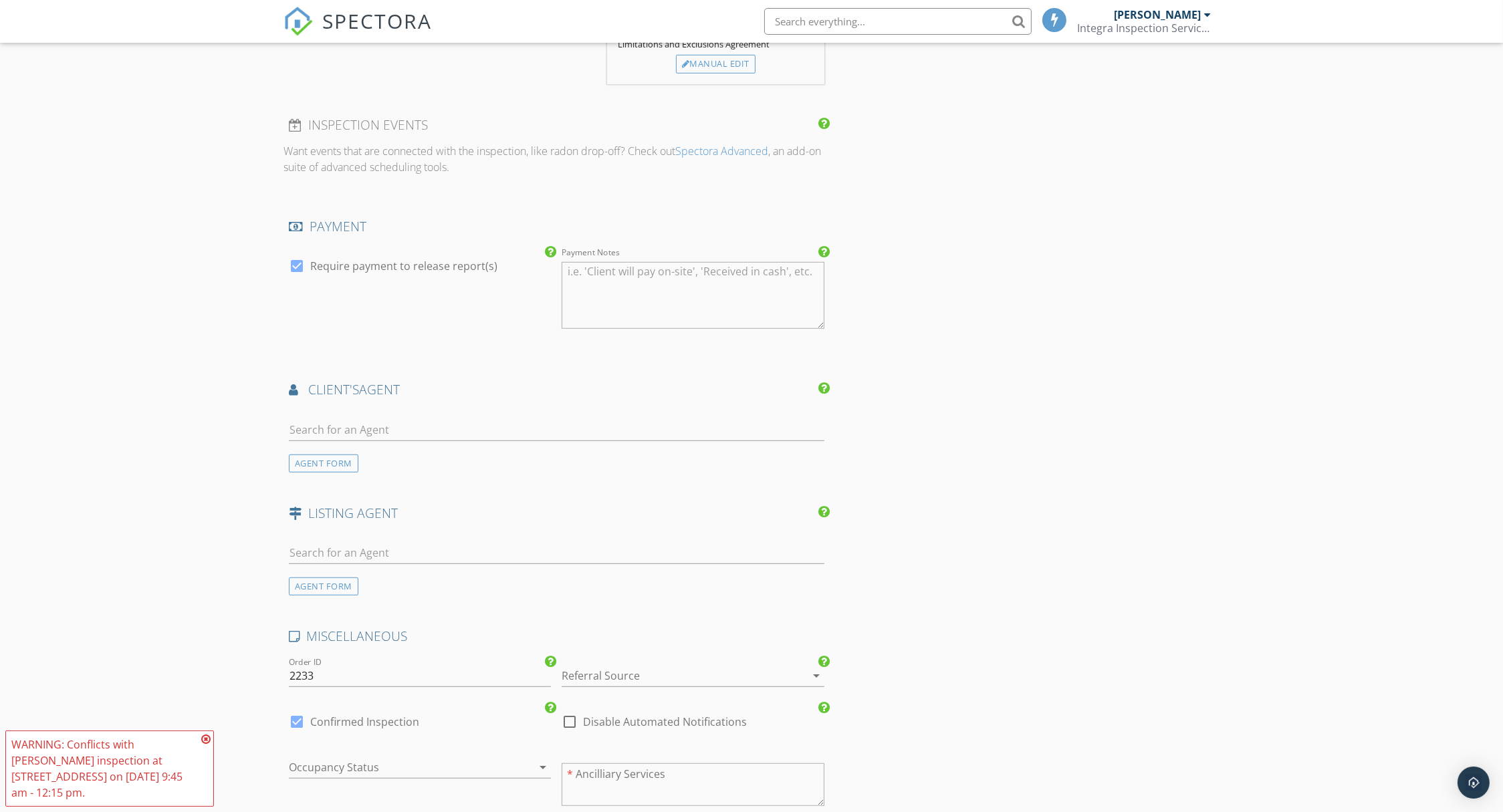
scroll to position [1337, 0]
click at [416, 421] on input "text" at bounding box center [556, 424] width 535 height 22
type input "[PERSON_NAME]"
click at [413, 445] on div "No results found. Click to add a new Agent" at bounding box center [395, 453] width 201 height 16
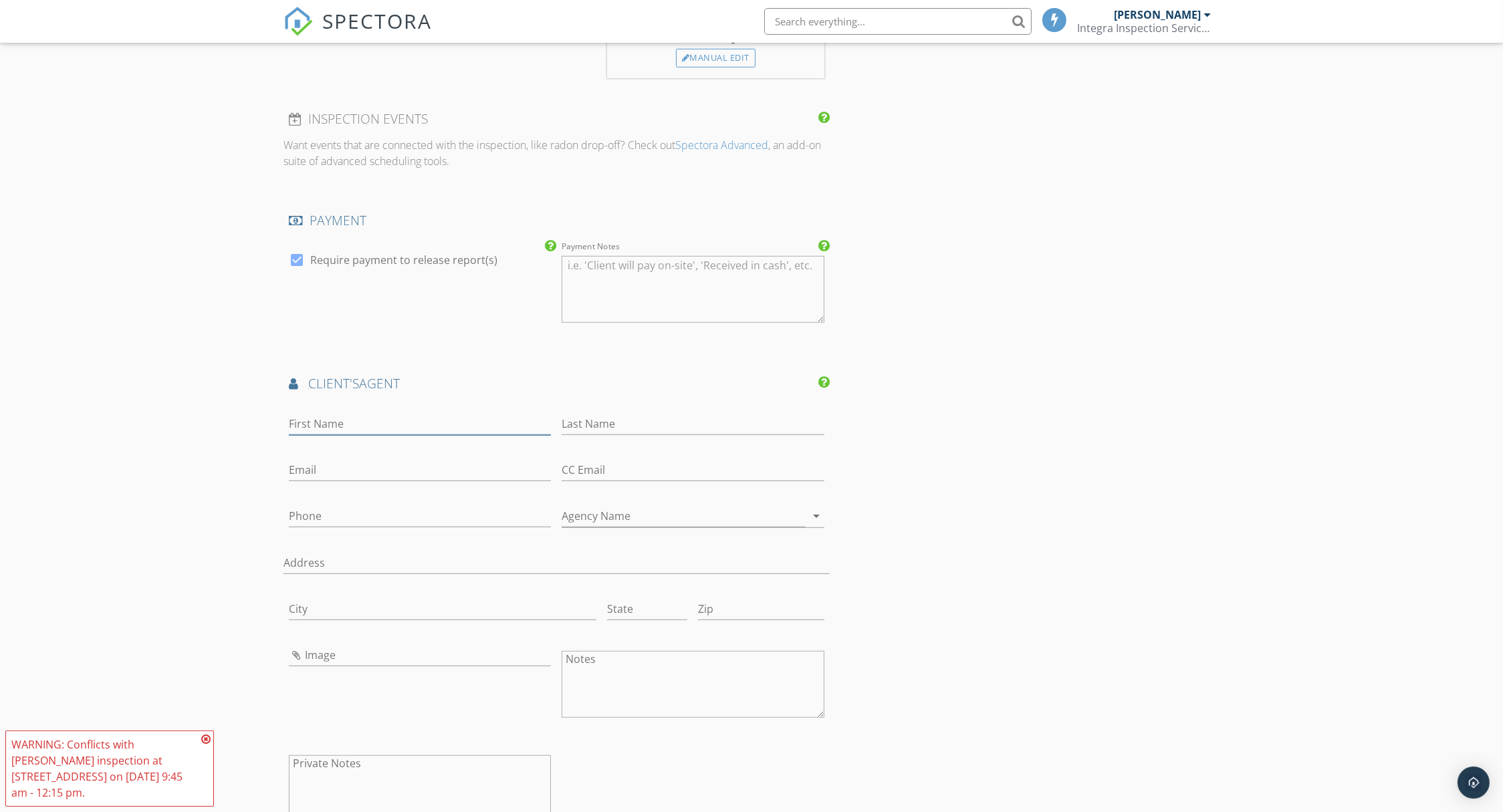
drag, startPoint x: 392, startPoint y: 415, endPoint x: 391, endPoint y: 421, distance: 6.1
click at [392, 415] on input "First Name" at bounding box center [420, 424] width 262 height 22
type input "[PERSON_NAME]"
drag, startPoint x: 435, startPoint y: 425, endPoint x: 253, endPoint y: 416, distance: 182.2
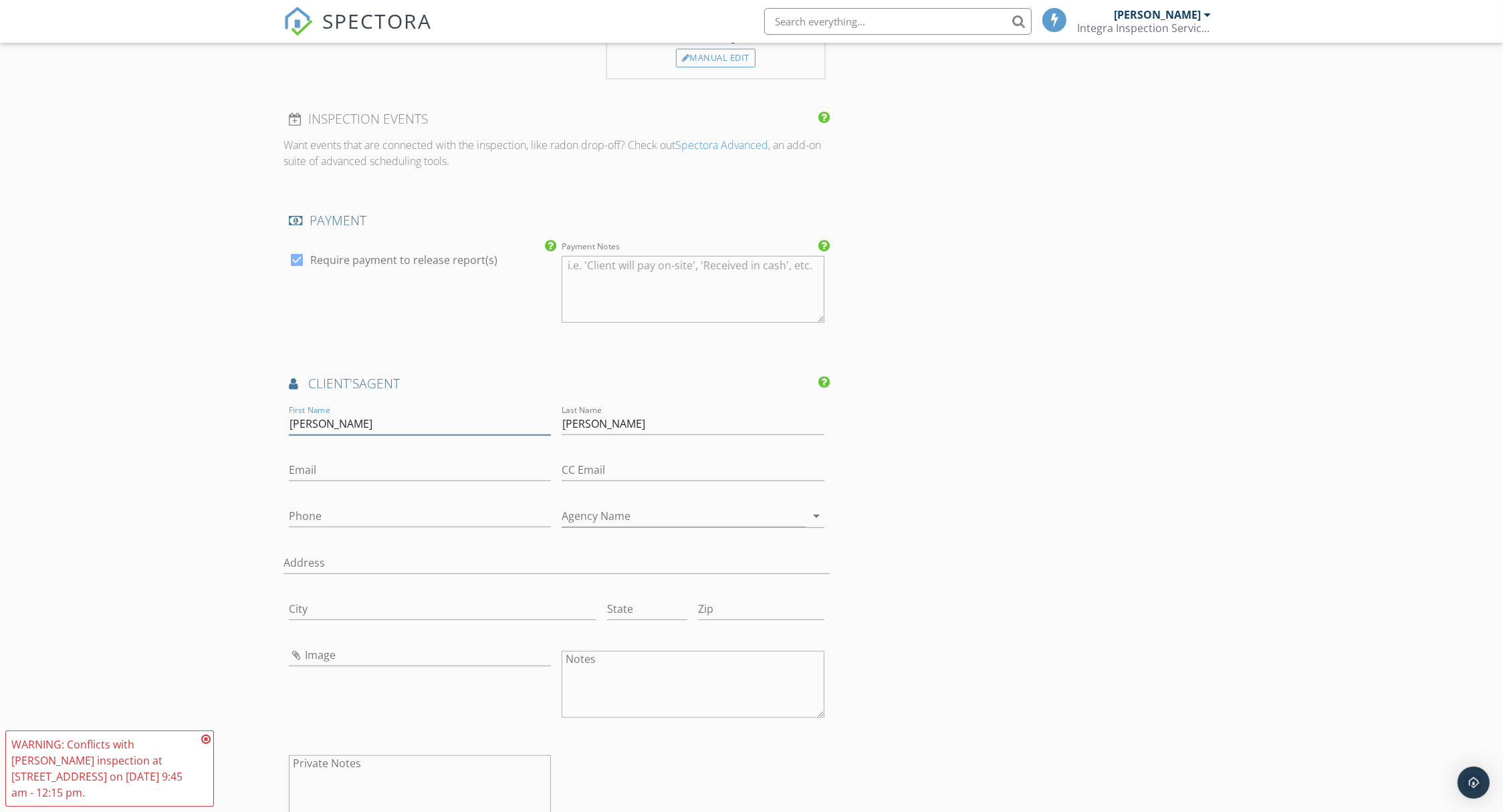
click at [253, 416] on div "New Inspection Click here to use the New Order Form INSPECTOR(S) check_box [PER…" at bounding box center [752, 304] width 1503 height 3043
click at [960, 460] on div "INSPECTOR(S) check_box [PERSON_NAME] PRIMARY [PERSON_NAME] arrow_drop_down chec…" at bounding box center [752, 326] width 936 height 2933
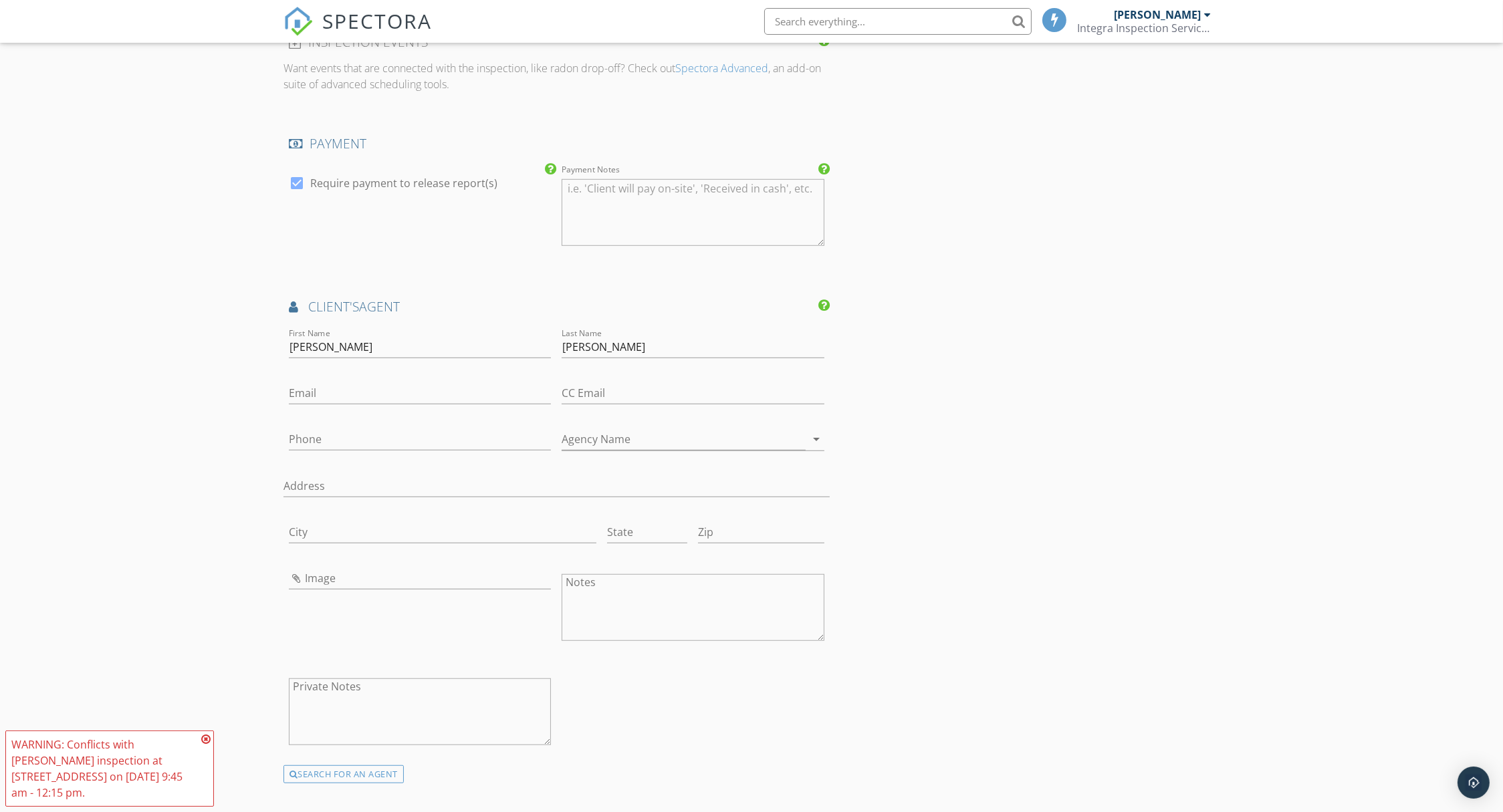
scroll to position [1519, 0]
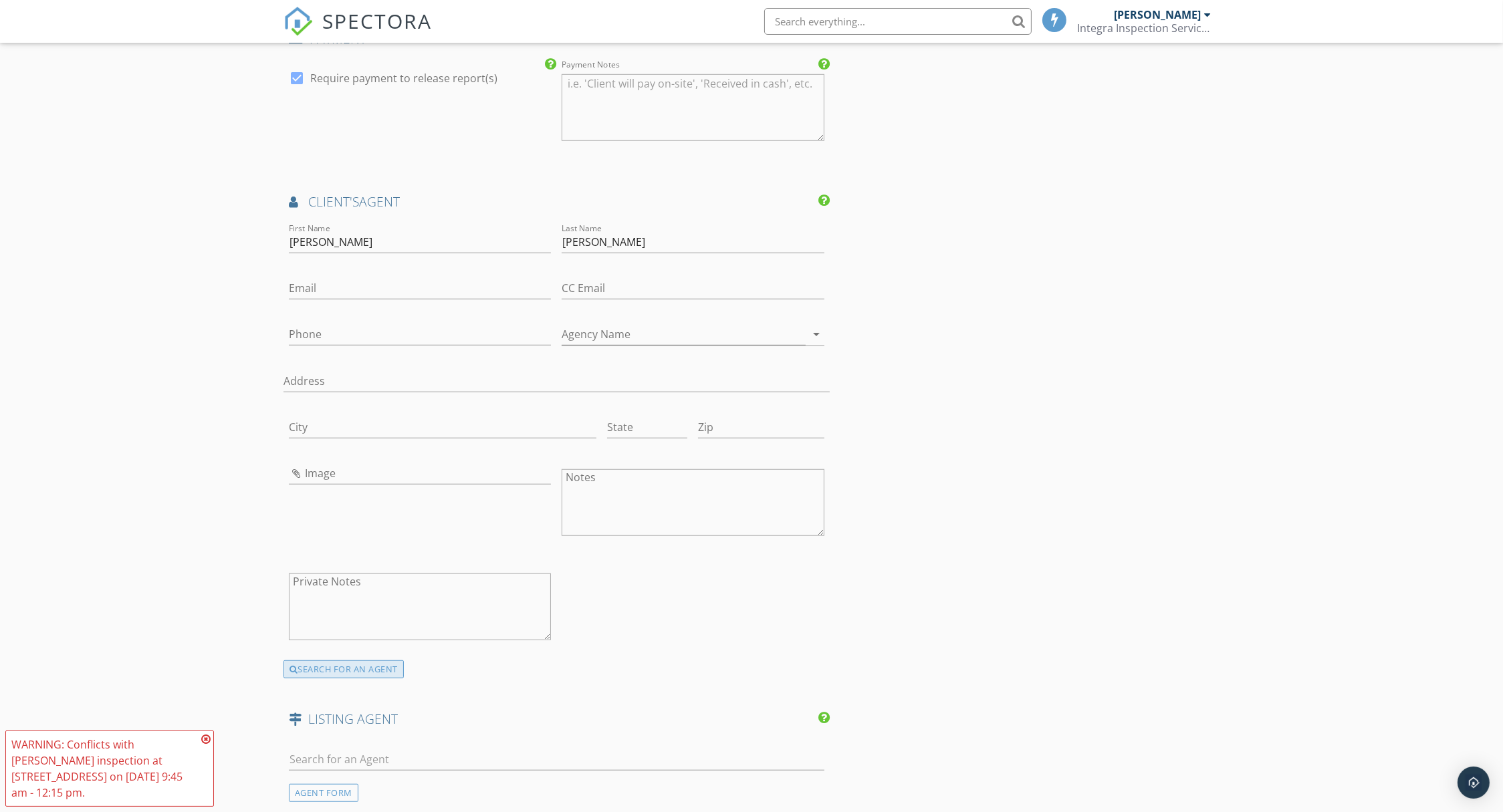
click at [369, 671] on div "SEARCH FOR AN AGENT" at bounding box center [344, 670] width 121 height 19
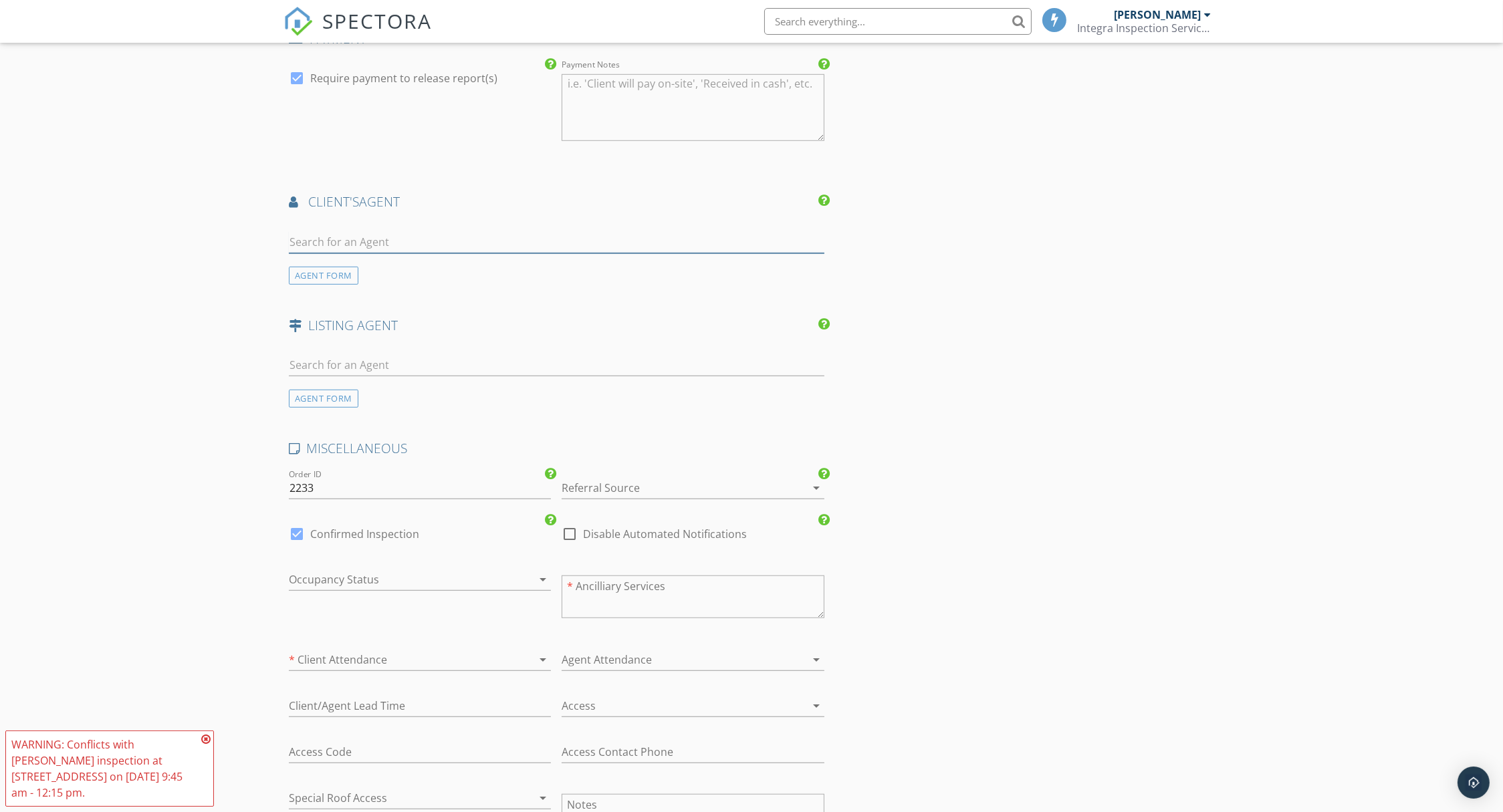
click at [400, 244] on input "text" at bounding box center [556, 243] width 535 height 22
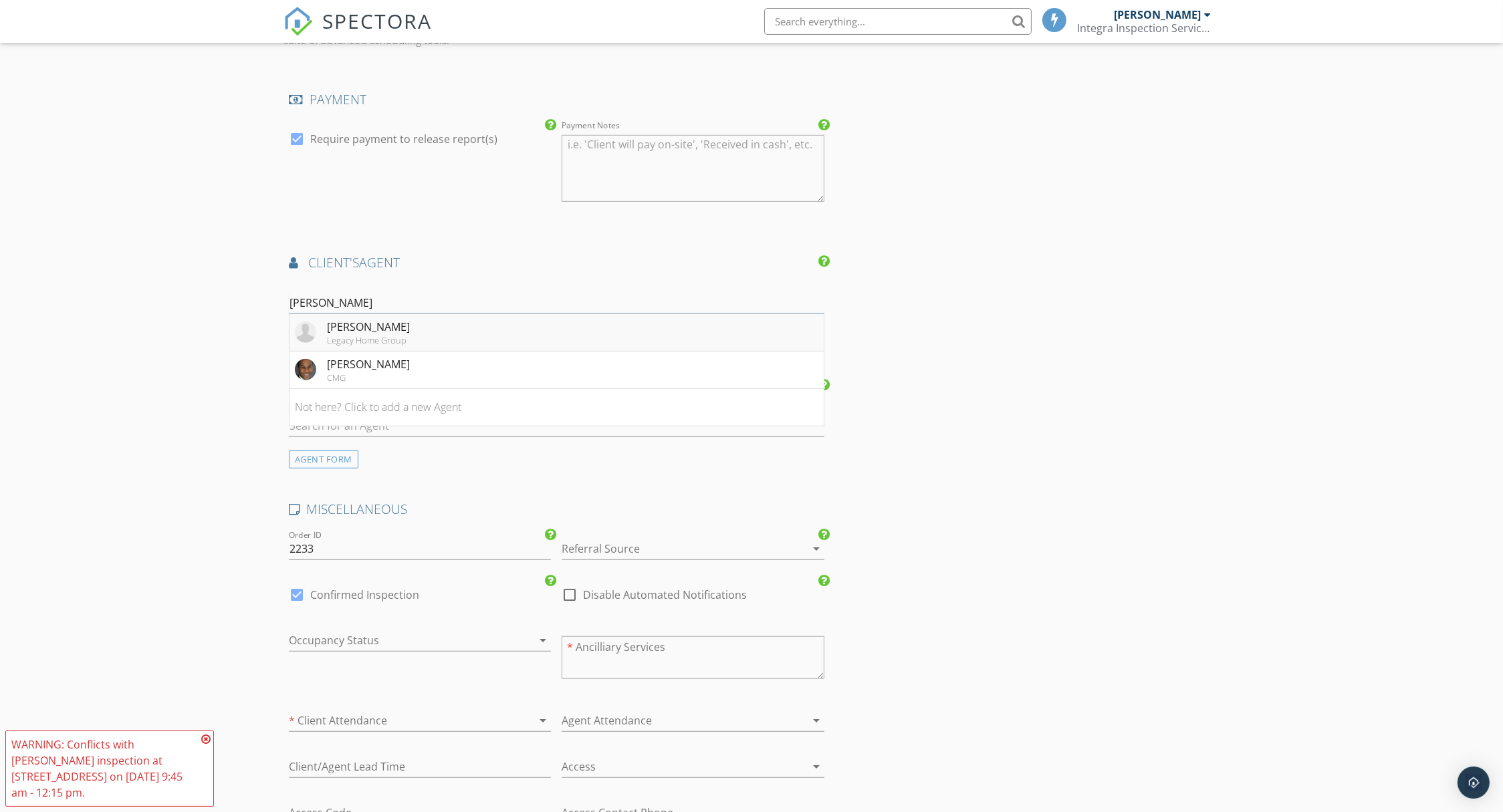
type input "[PERSON_NAME]"
click at [394, 328] on div "[PERSON_NAME]" at bounding box center [368, 326] width 83 height 16
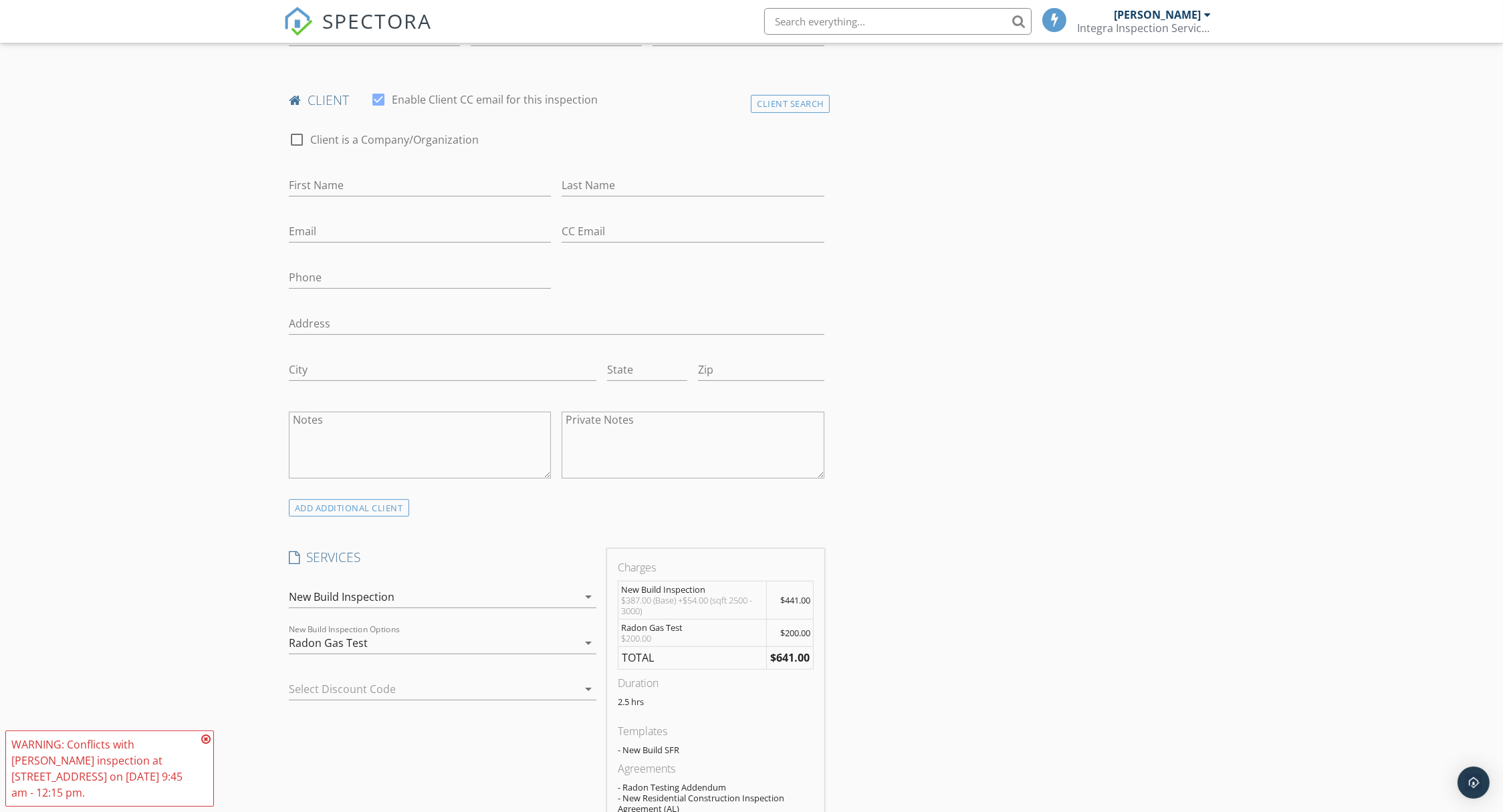
scroll to position [365, 0]
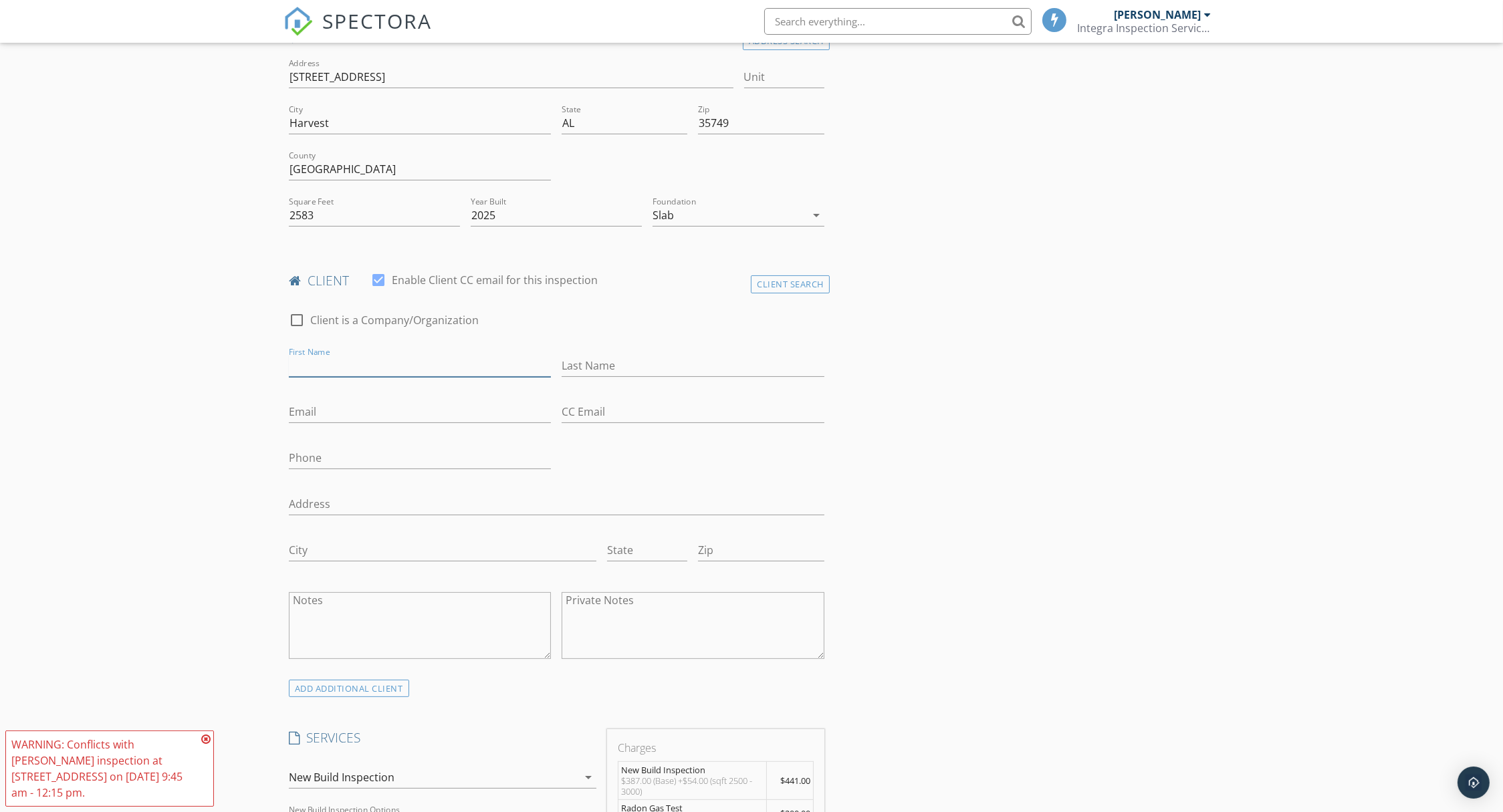
click at [409, 360] on input "First Name" at bounding box center [420, 366] width 262 height 22
type input "[PERSON_NAME]"
click at [399, 408] on input "Email" at bounding box center [420, 412] width 262 height 22
paste input "[STREET_ADDRESS][PERSON_NAME]"
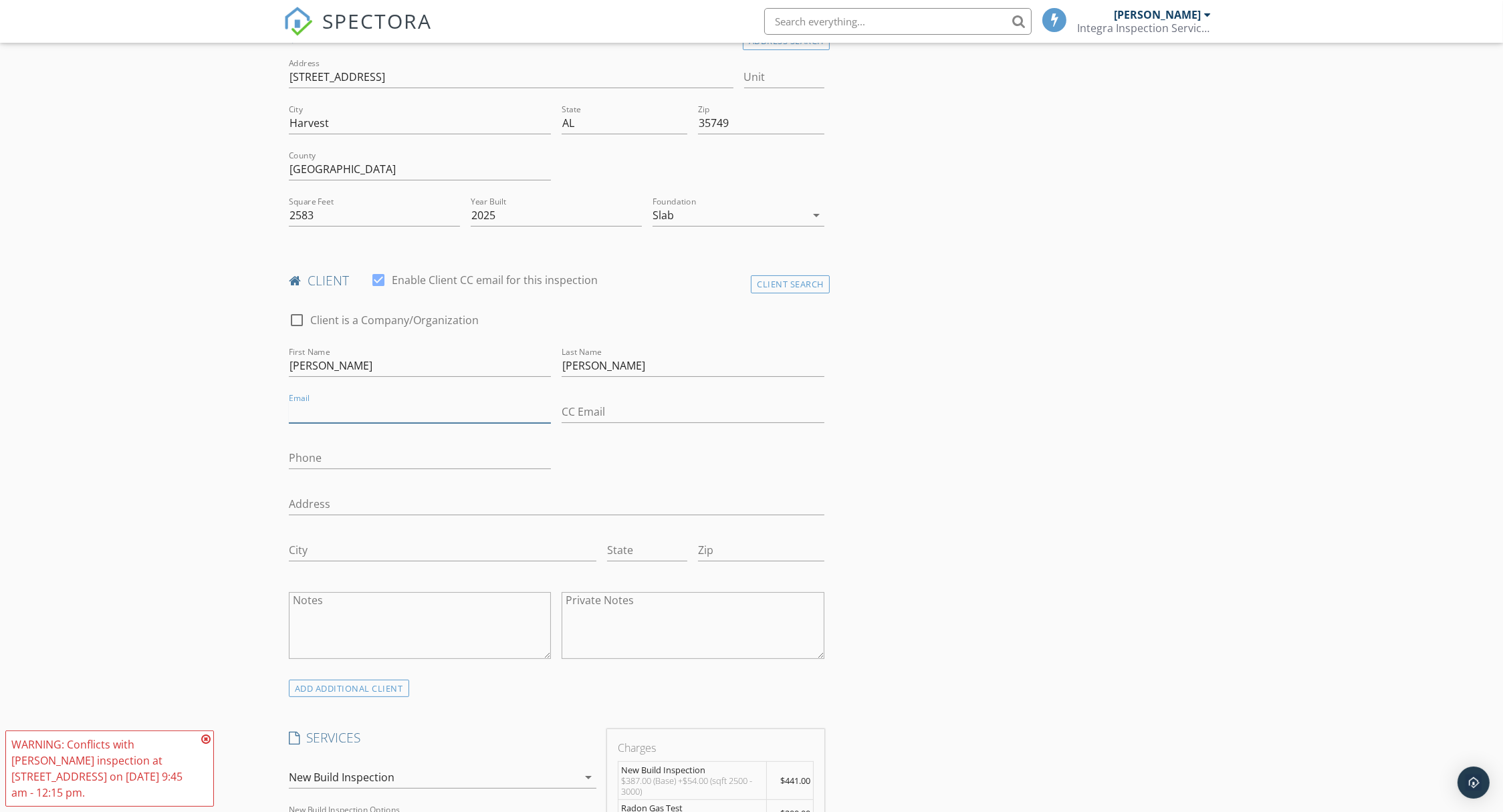
type input "[STREET_ADDRESS][PERSON_NAME]"
click at [400, 403] on input "Email" at bounding box center [420, 412] width 262 height 22
paste input "[EMAIL_ADDRESS][DOMAIN_NAME]"
type input "[EMAIL_ADDRESS][DOMAIN_NAME]"
click at [404, 449] on input "Phone" at bounding box center [420, 459] width 262 height 22
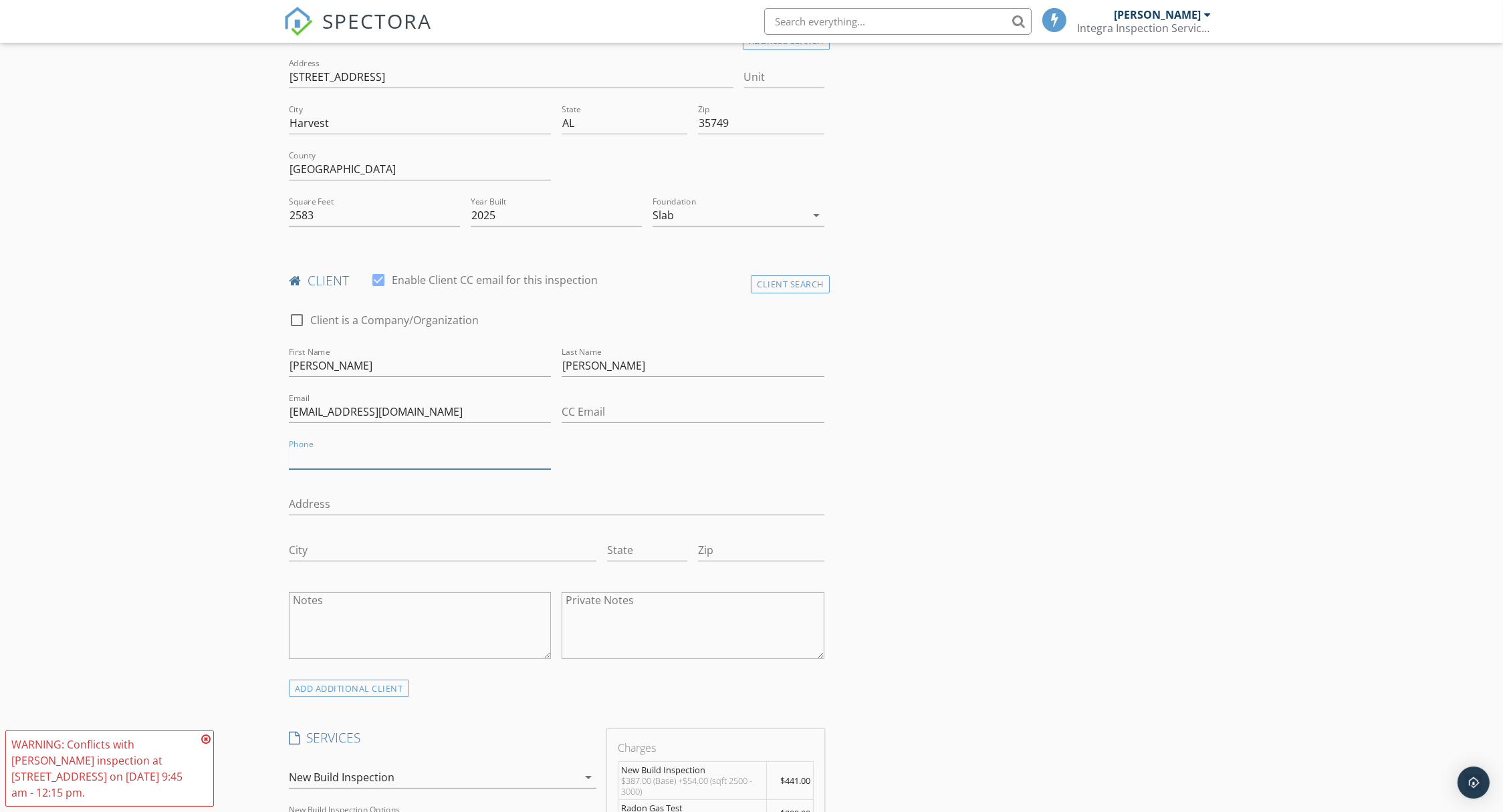
paste input "[PHONE_NUMBER]"
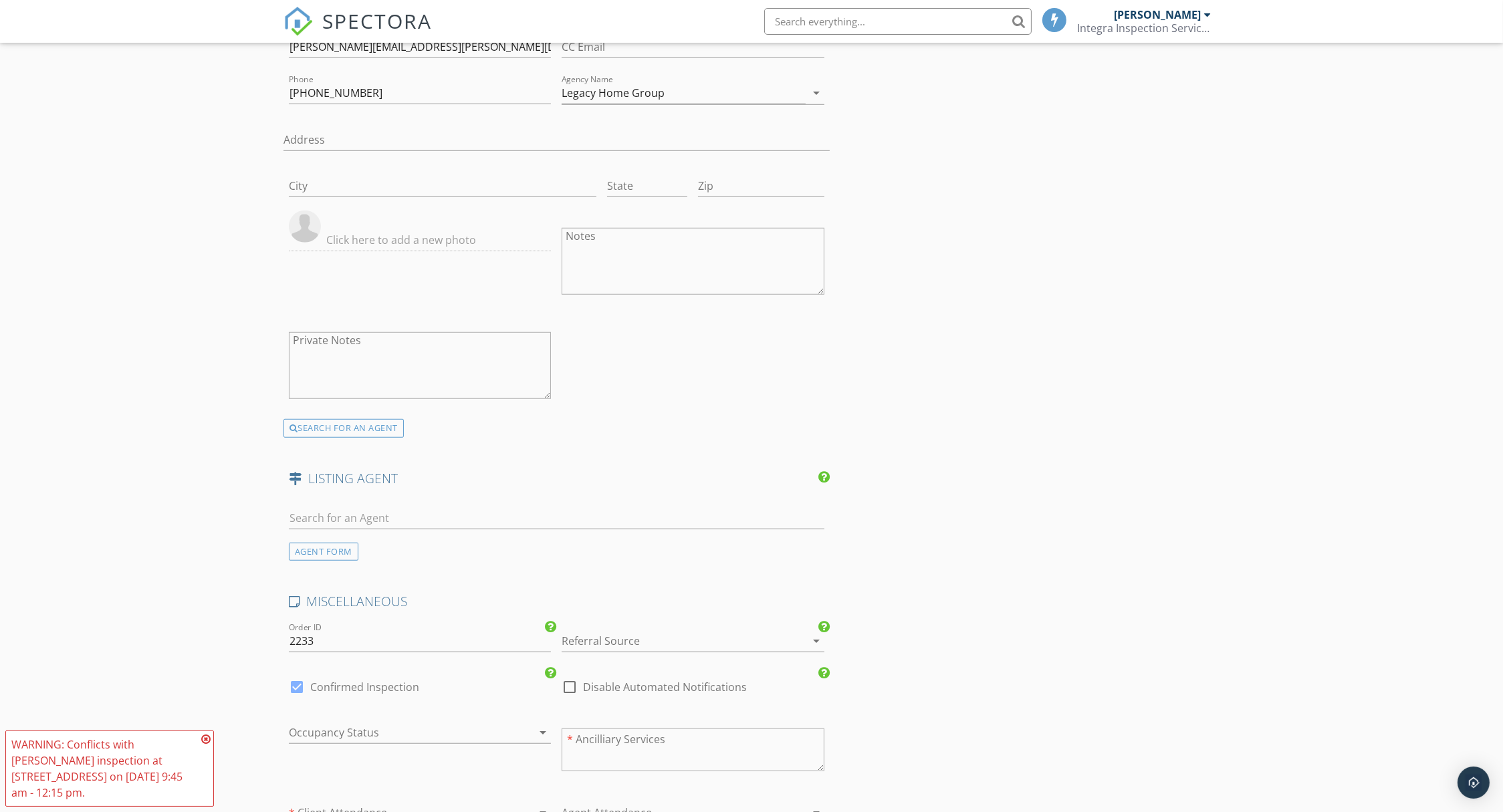
scroll to position [2066, 0]
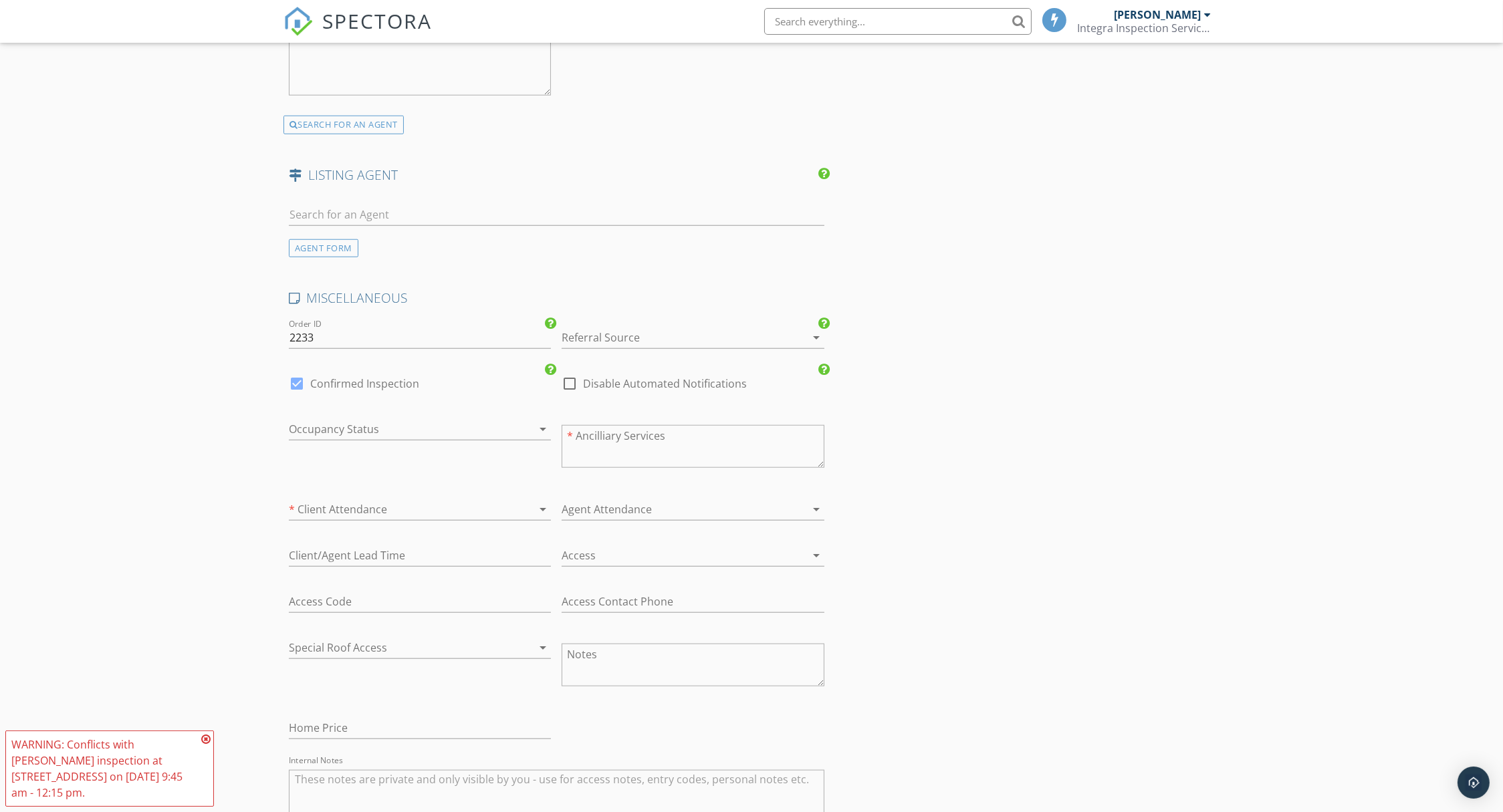
type input "[PHONE_NUMBER]"
click at [587, 332] on div at bounding box center [674, 337] width 224 height 22
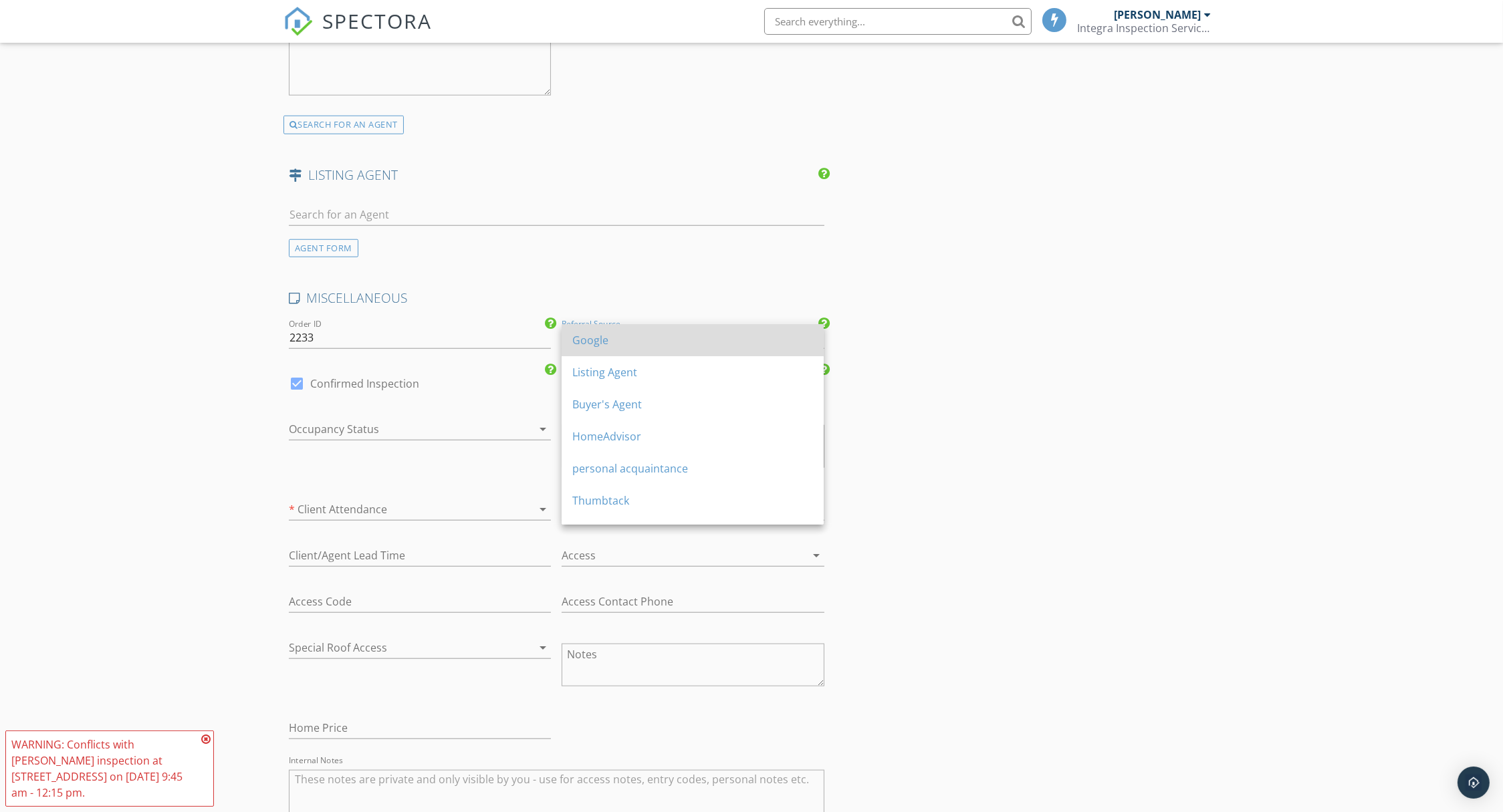
click at [587, 344] on div "Google" at bounding box center [692, 340] width 241 height 16
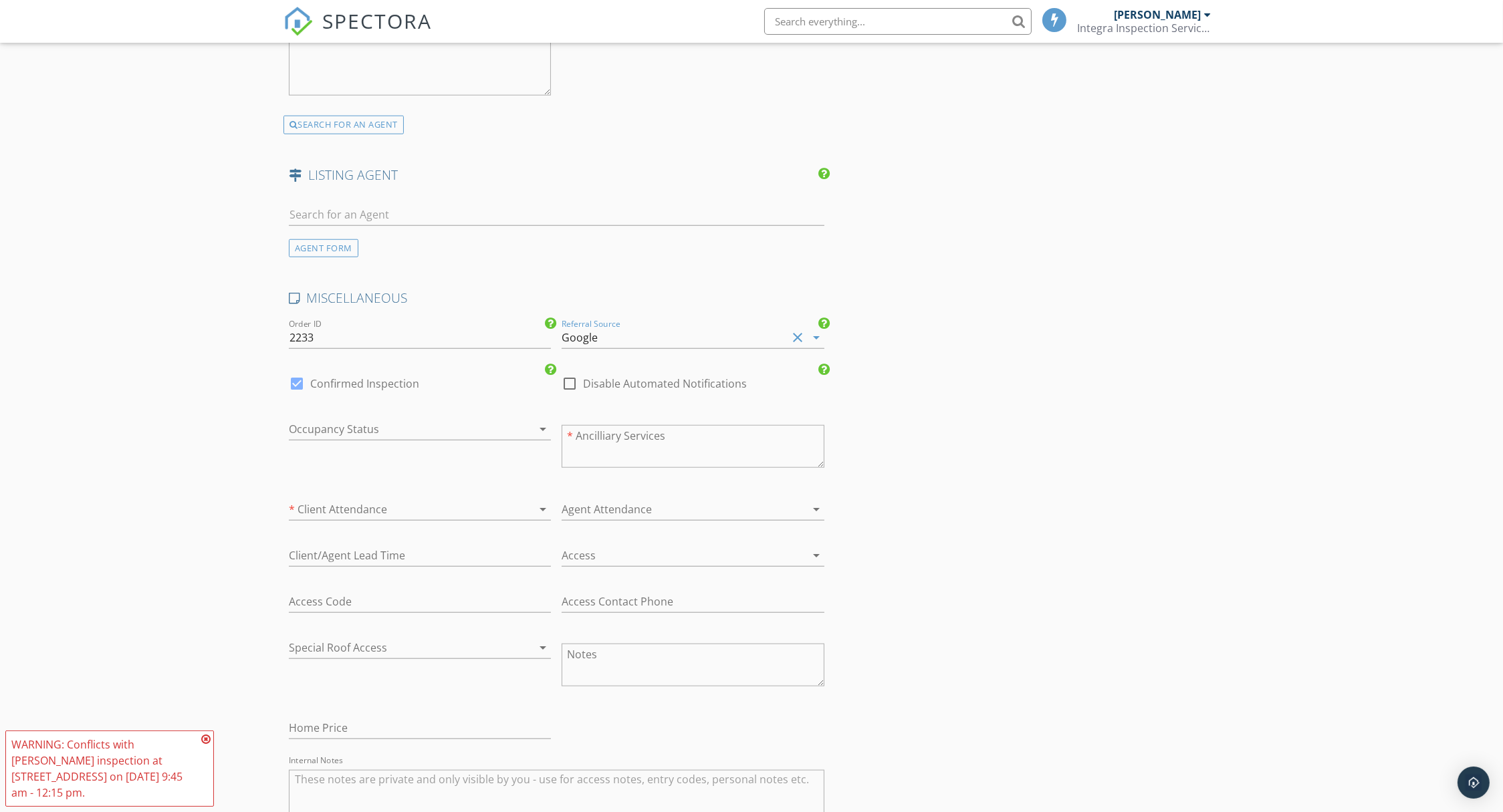
click at [422, 420] on div at bounding box center [401, 429] width 224 height 22
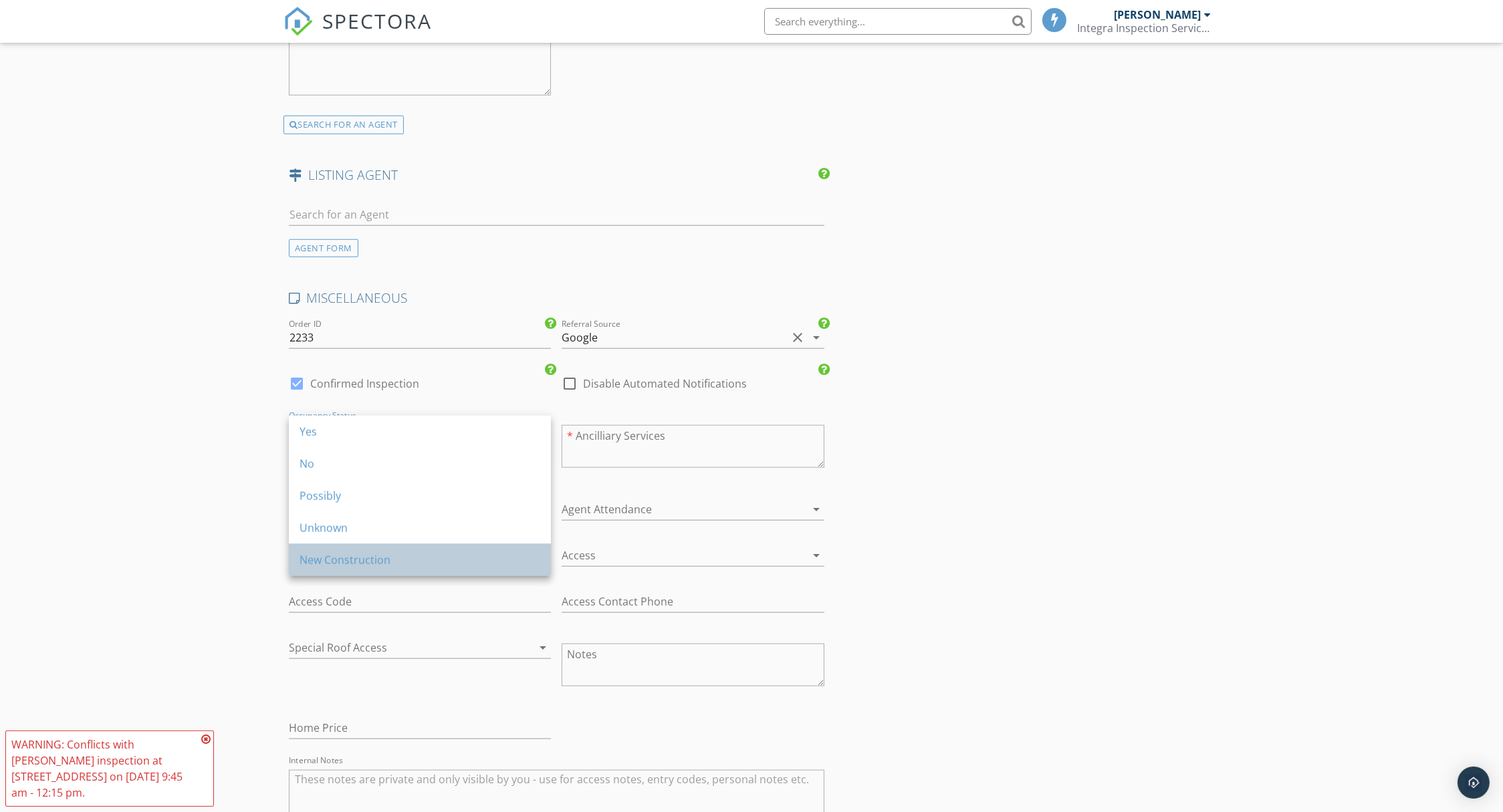
click at [379, 555] on div "New Construction" at bounding box center [420, 560] width 241 height 16
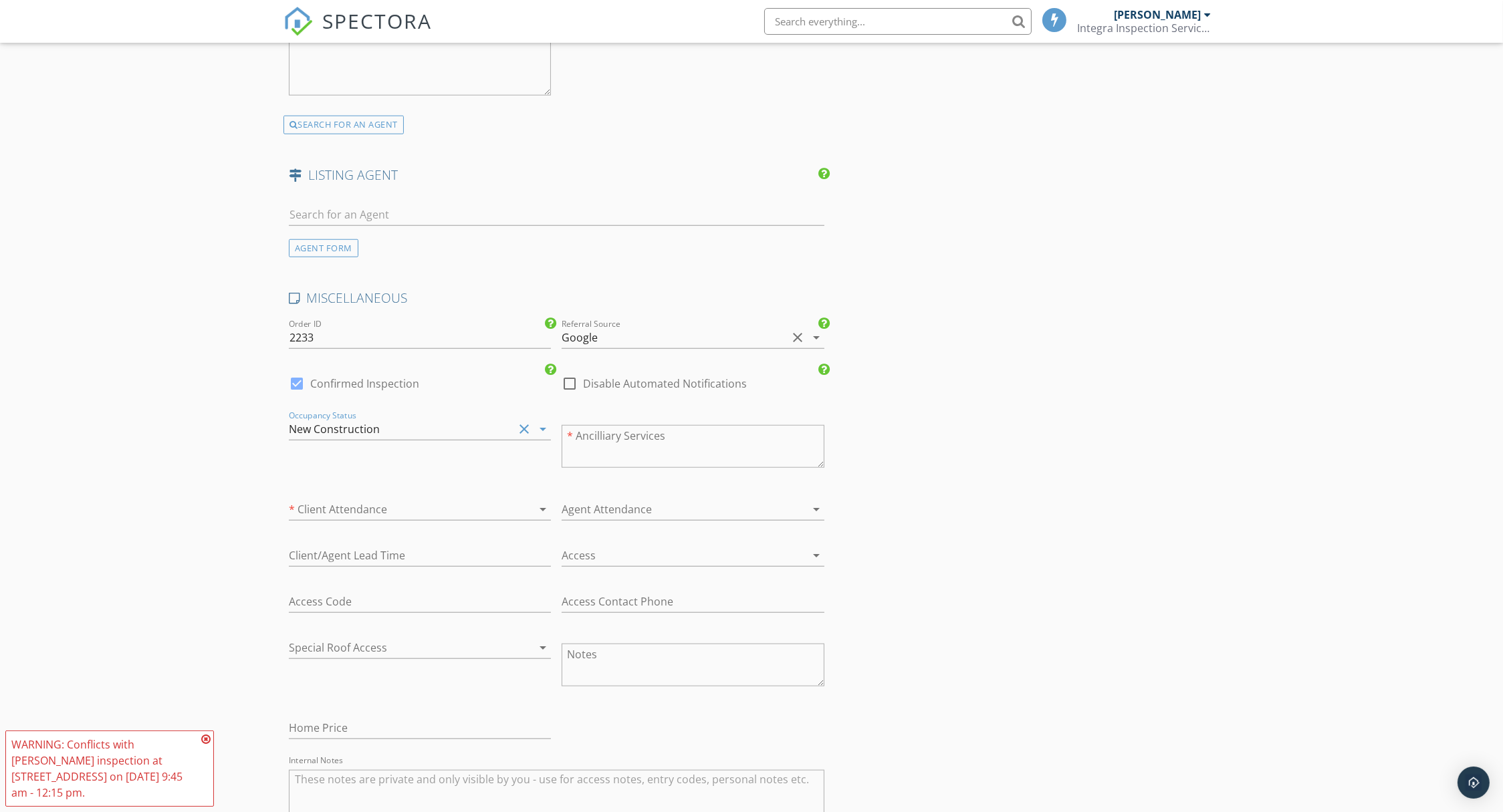
click at [626, 435] on textarea at bounding box center [693, 446] width 262 height 43
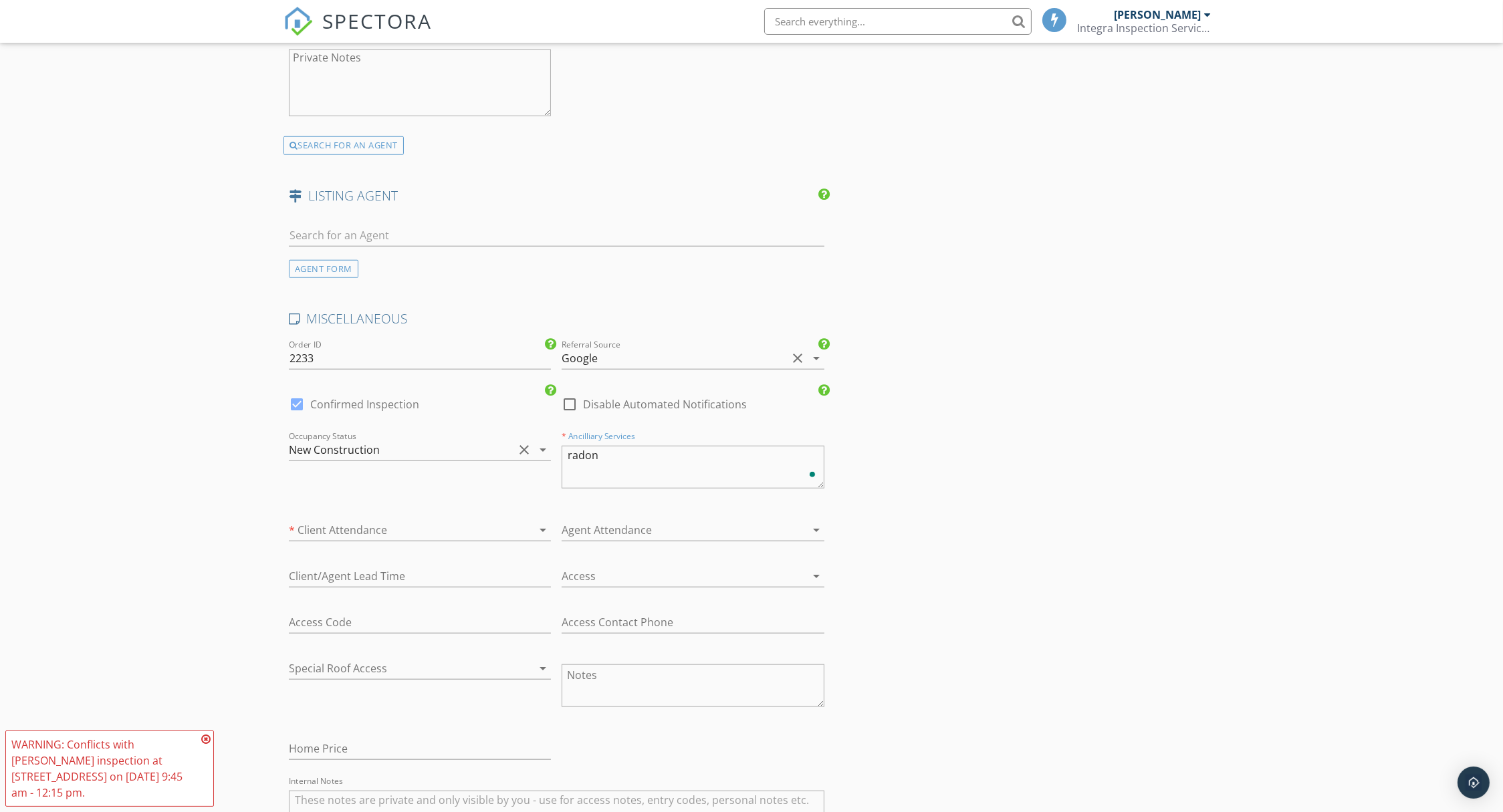
type textarea "radon"
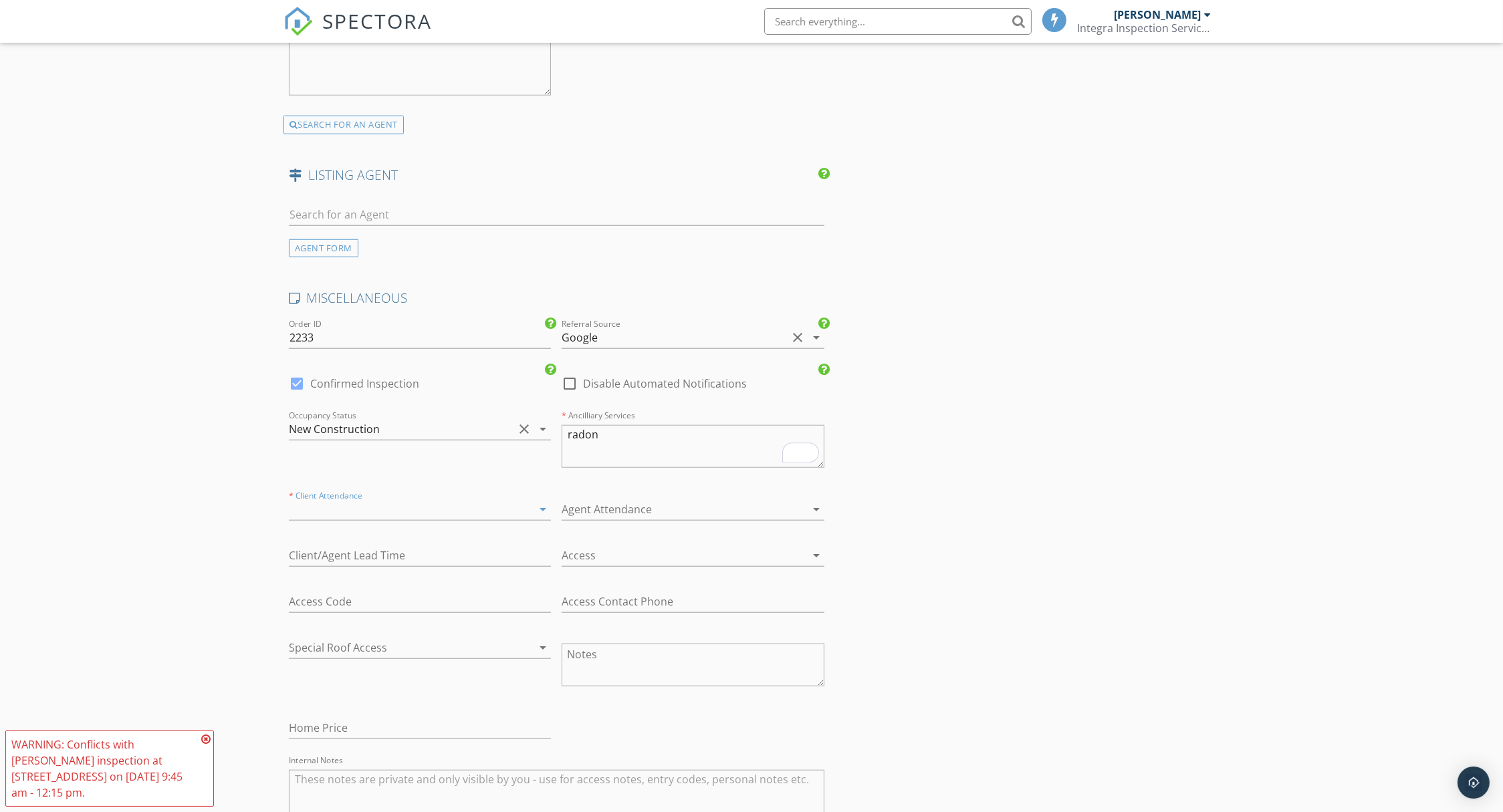
drag, startPoint x: 530, startPoint y: 503, endPoint x: 508, endPoint y: 501, distance: 22.1
click at [530, 502] on div at bounding box center [524, 509] width 16 height 16
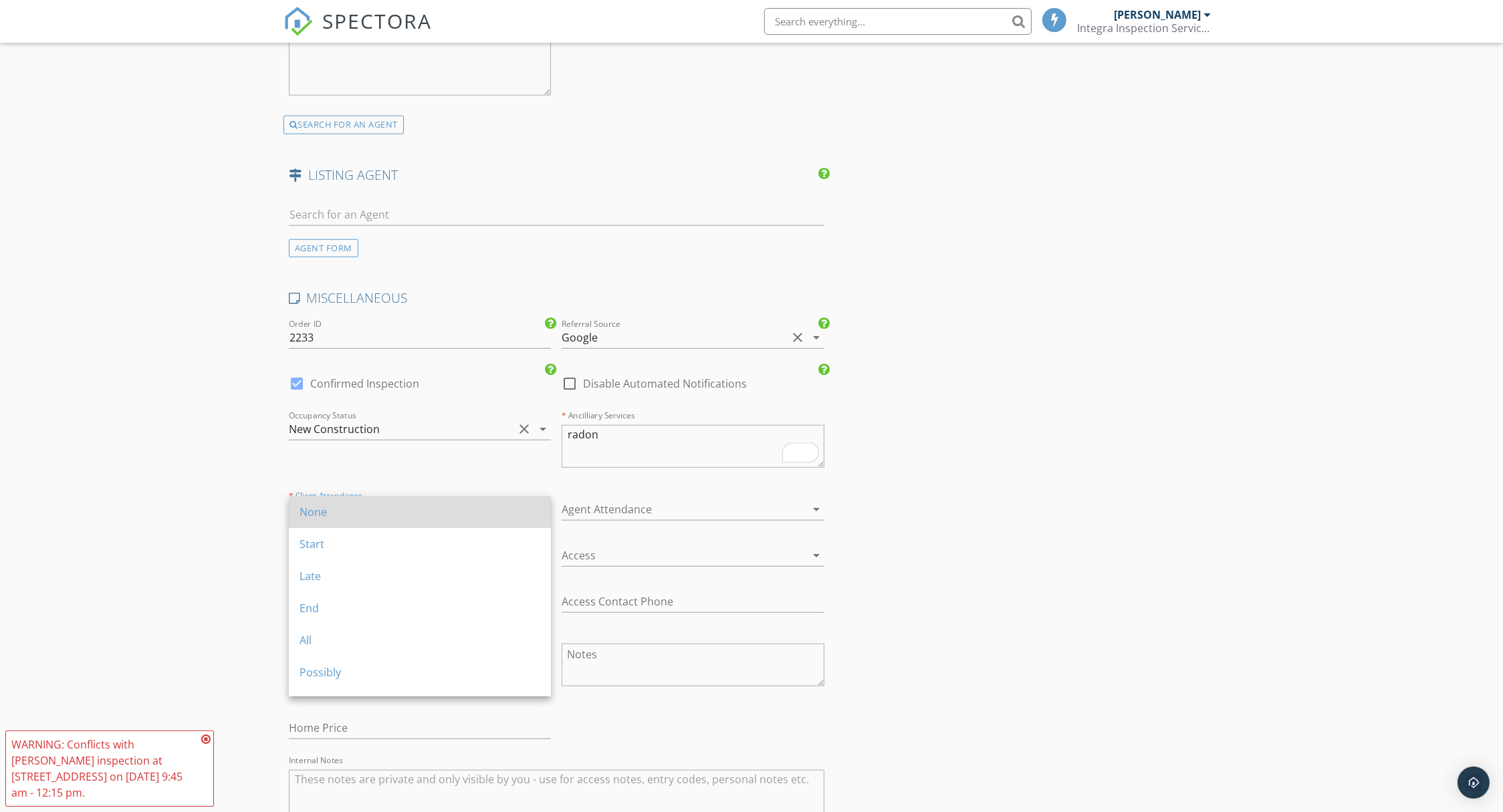
click at [475, 507] on div "None" at bounding box center [420, 512] width 241 height 16
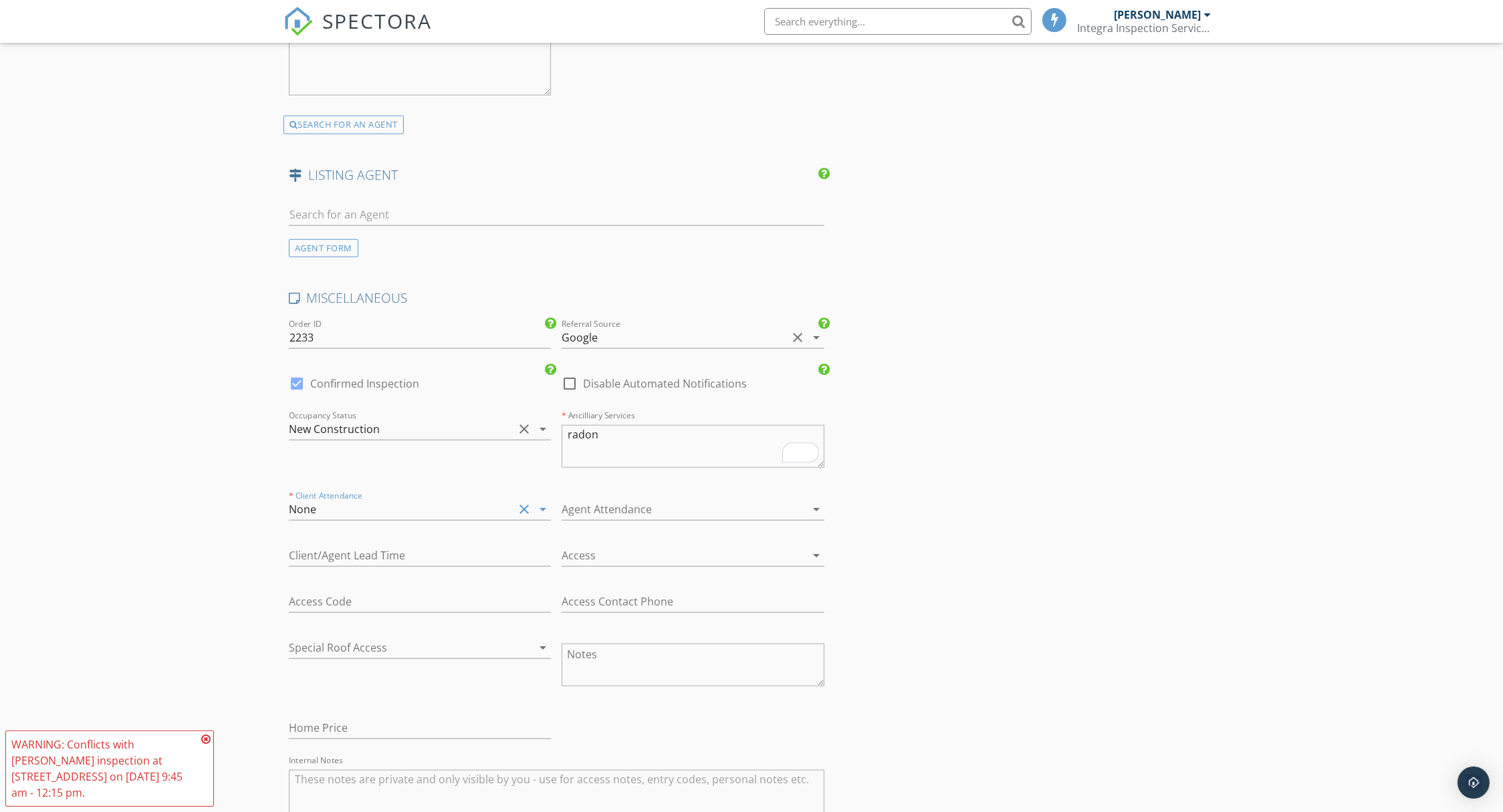
click at [606, 507] on div at bounding box center [674, 509] width 224 height 22
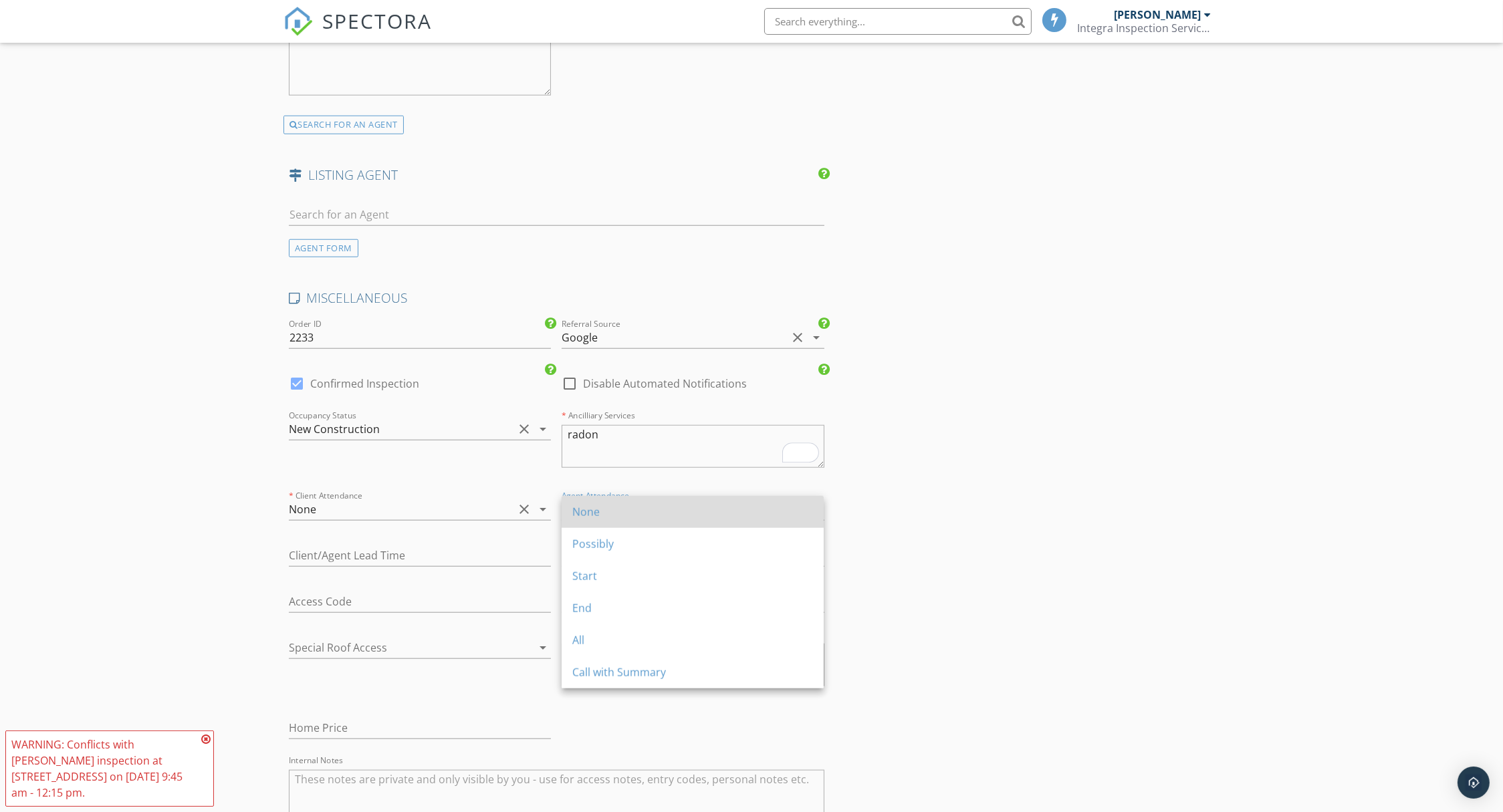
click at [606, 505] on div "None" at bounding box center [692, 512] width 241 height 16
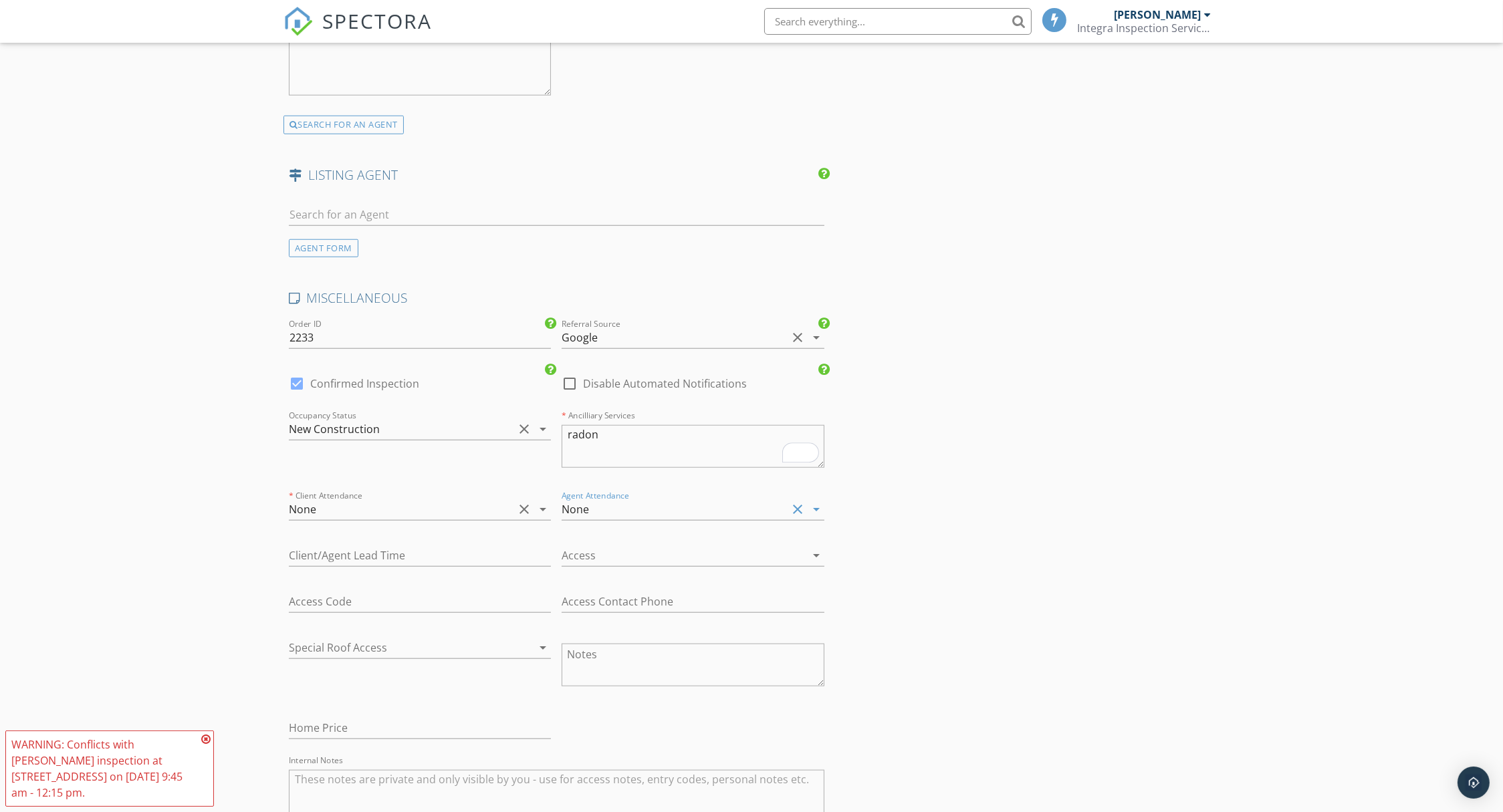
click at [612, 548] on div at bounding box center [674, 556] width 224 height 22
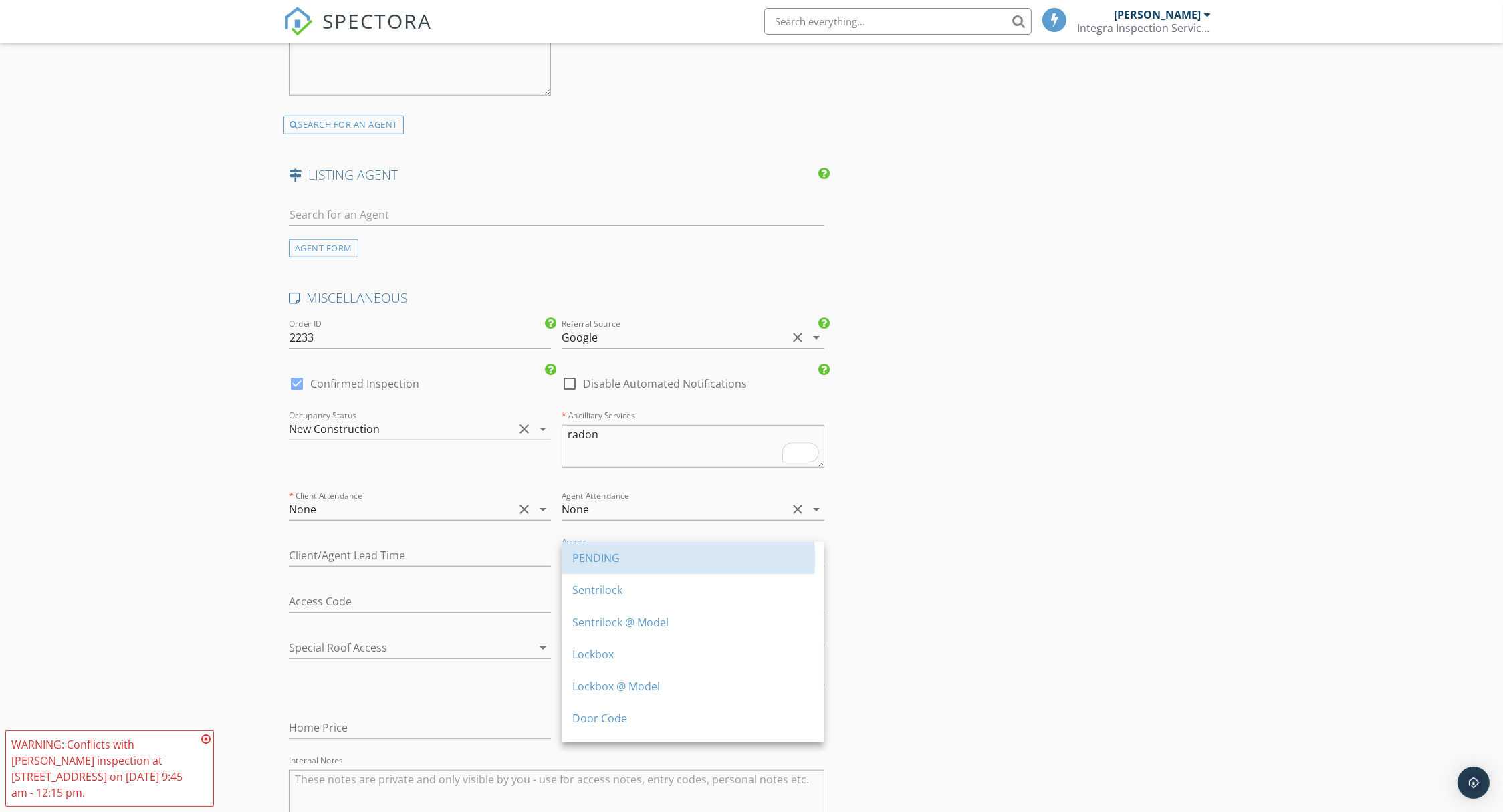
click at [611, 558] on div "PENDING" at bounding box center [692, 558] width 241 height 16
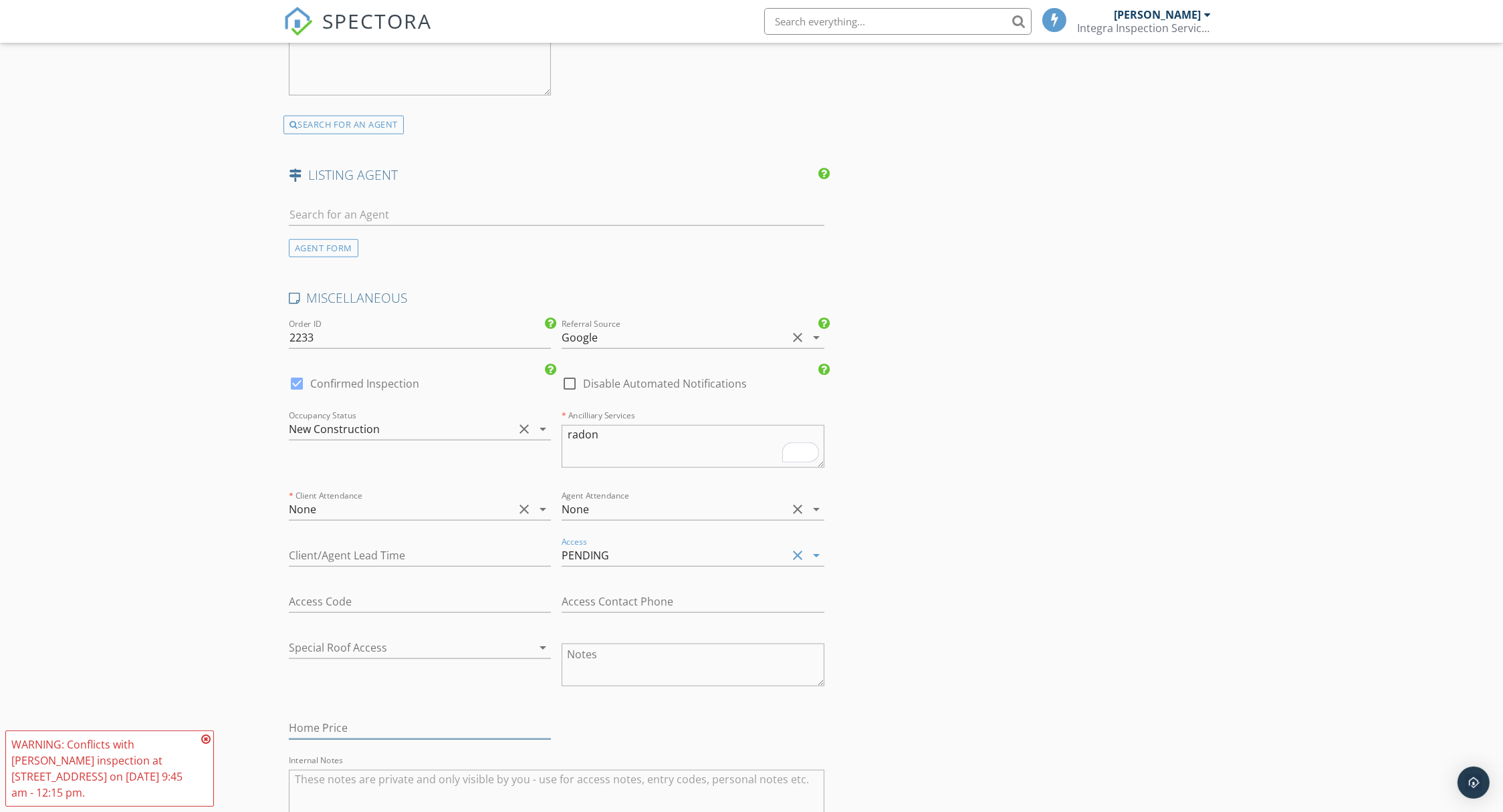
drag, startPoint x: 328, startPoint y: 728, endPoint x: 324, endPoint y: 719, distance: 9.8
click at [328, 728] on input "text" at bounding box center [420, 728] width 262 height 22
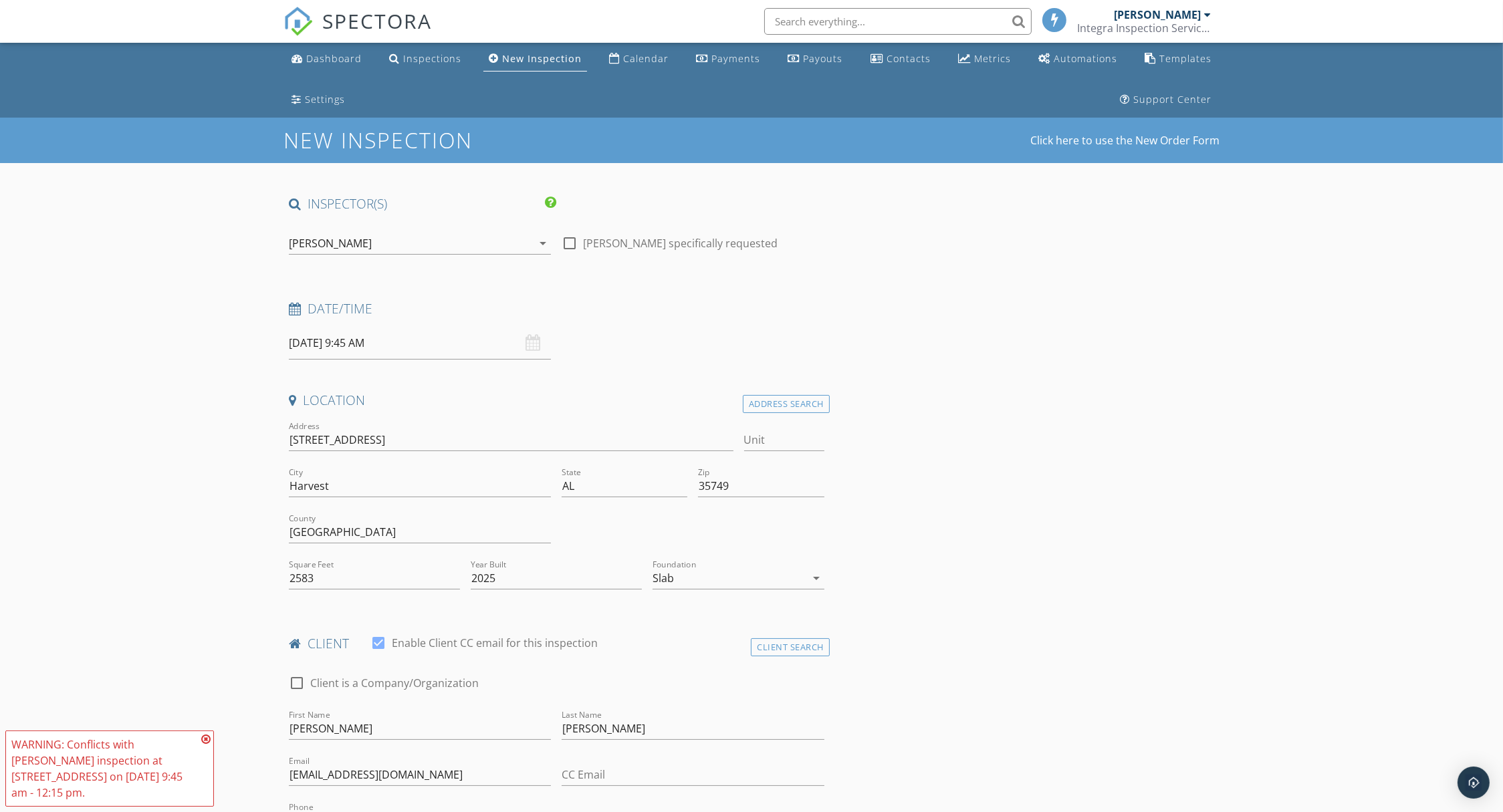
scroll to position [0, 0]
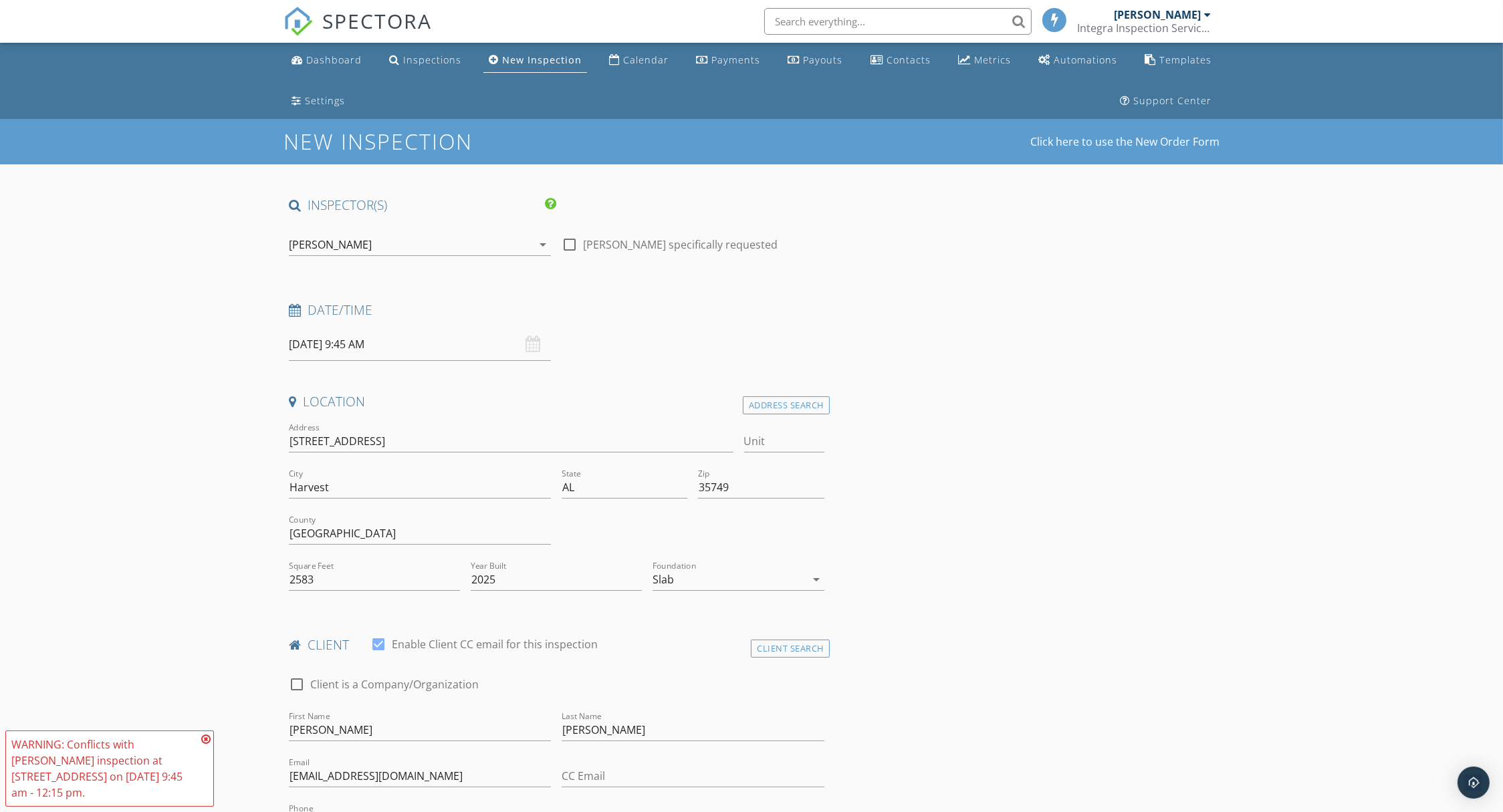
type input "400"
click at [572, 245] on div at bounding box center [570, 245] width 23 height 23
checkbox input "true"
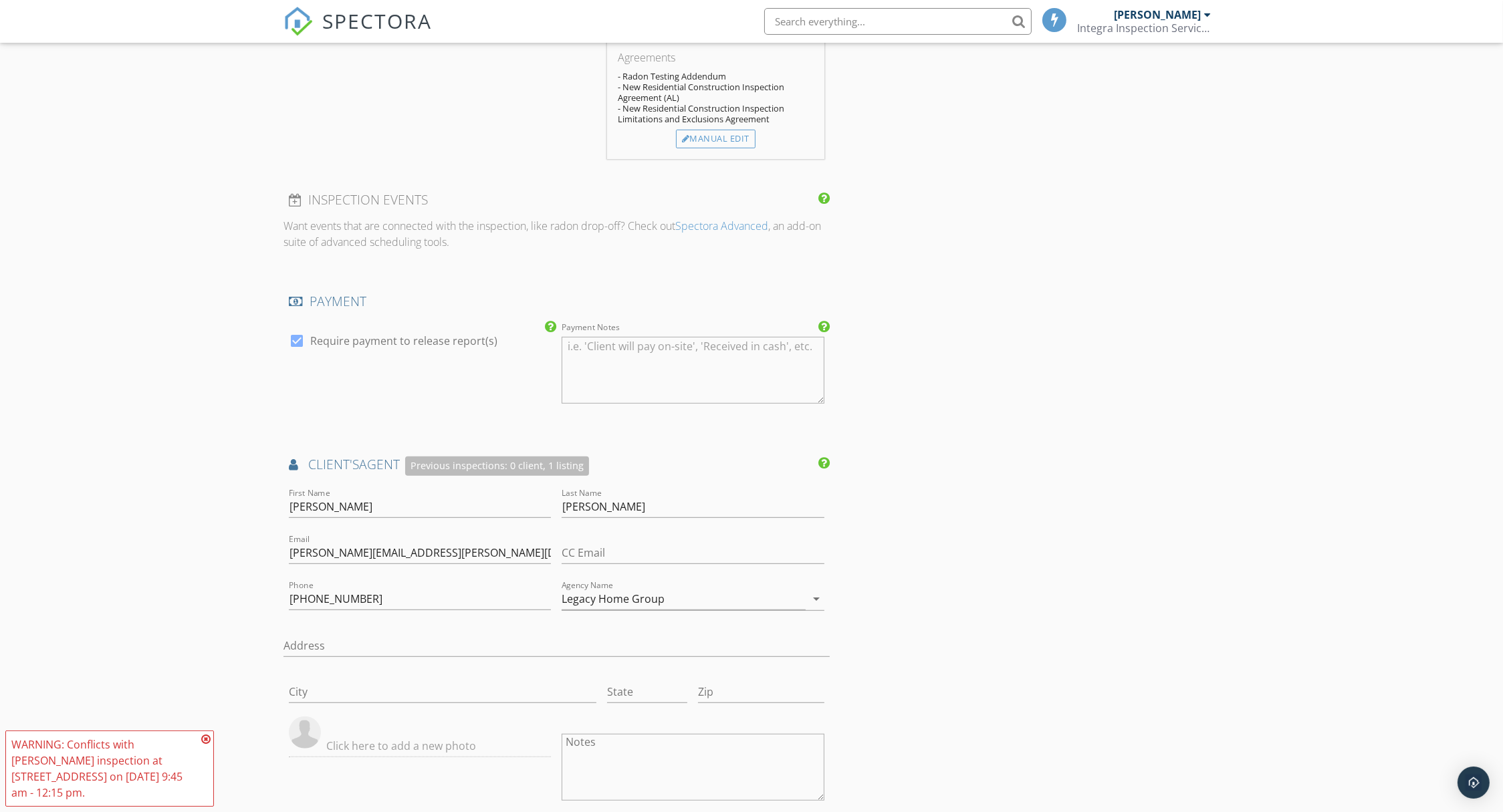
scroll to position [1458, 0]
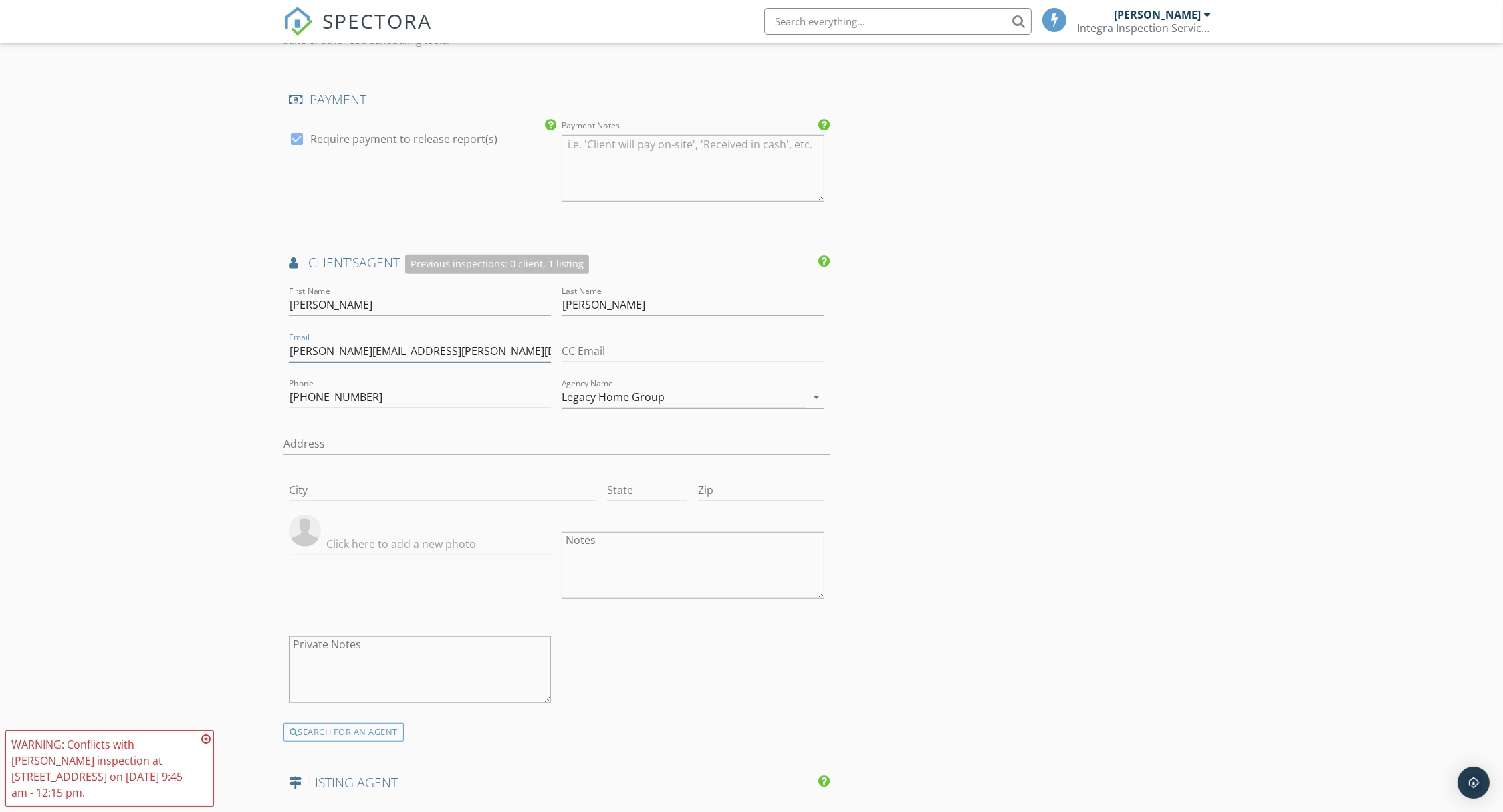
drag, startPoint x: 487, startPoint y: 348, endPoint x: 280, endPoint y: 348, distance: 207.0
click at [280, 348] on div "New Inspection Click here to use the New Order Form INSPECTOR(S) check_box [PER…" at bounding box center [752, 183] width 1503 height 3045
paste input "[PERSON_NAME].[PERSON_NAME]@legacy-homes"
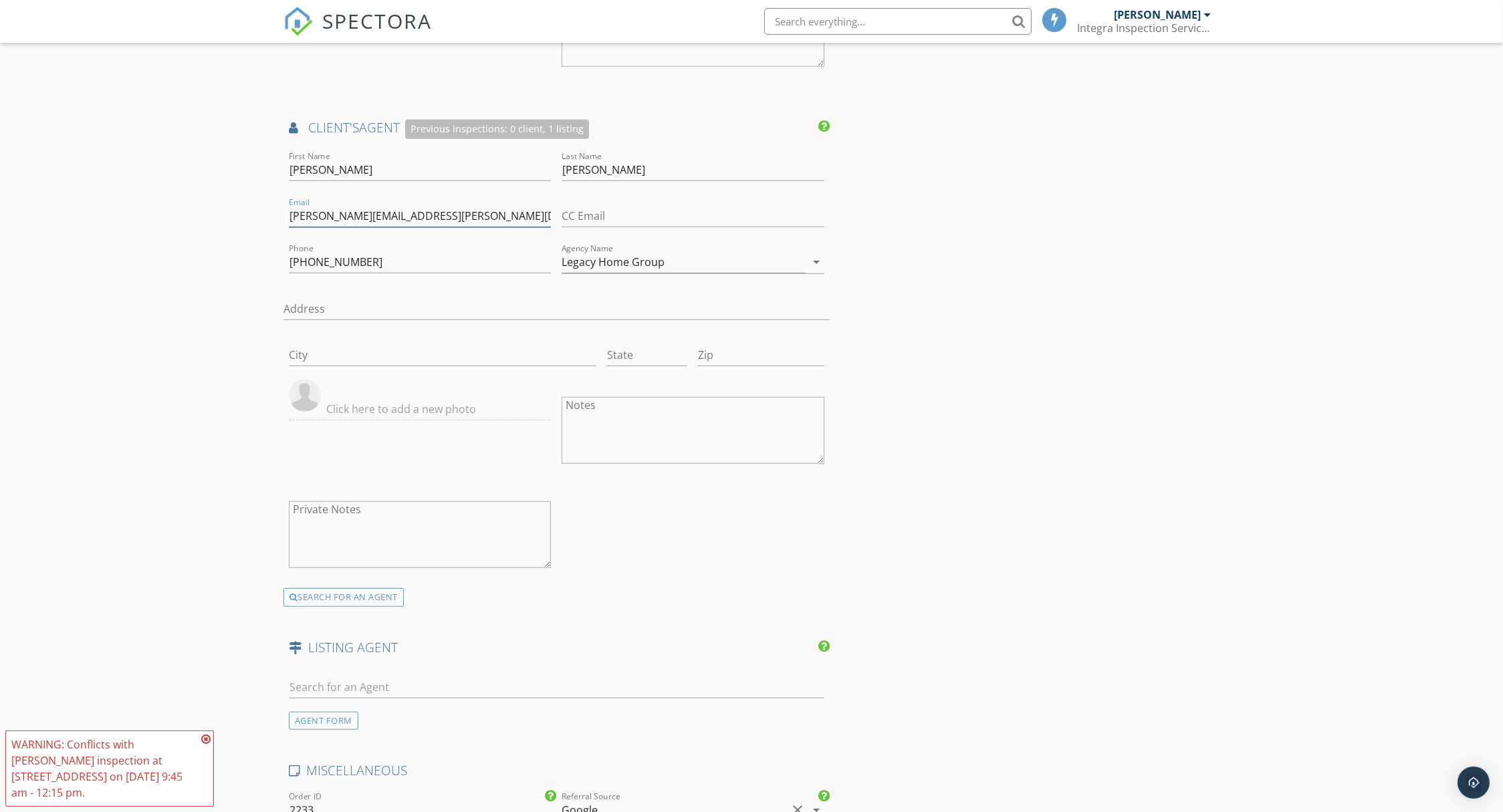
scroll to position [1437, 0]
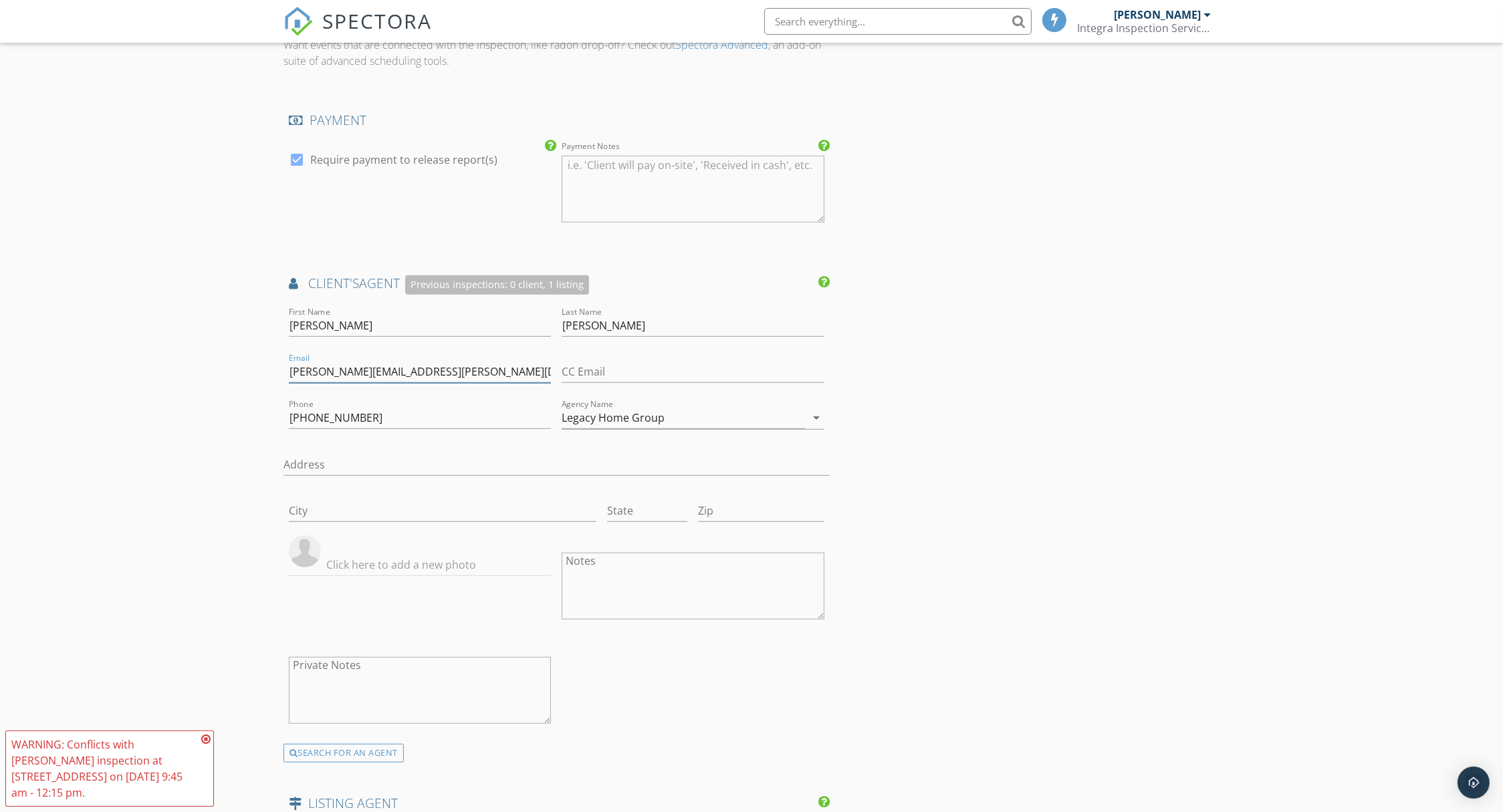
type input "[PERSON_NAME][EMAIL_ADDRESS][PERSON_NAME][DOMAIN_NAME]"
drag, startPoint x: 369, startPoint y: 415, endPoint x: 250, endPoint y: 408, distance: 119.2
click at [250, 408] on div "New Inspection Click here to use the New Order Form INSPECTOR(S) check_box [PER…" at bounding box center [752, 204] width 1503 height 3045
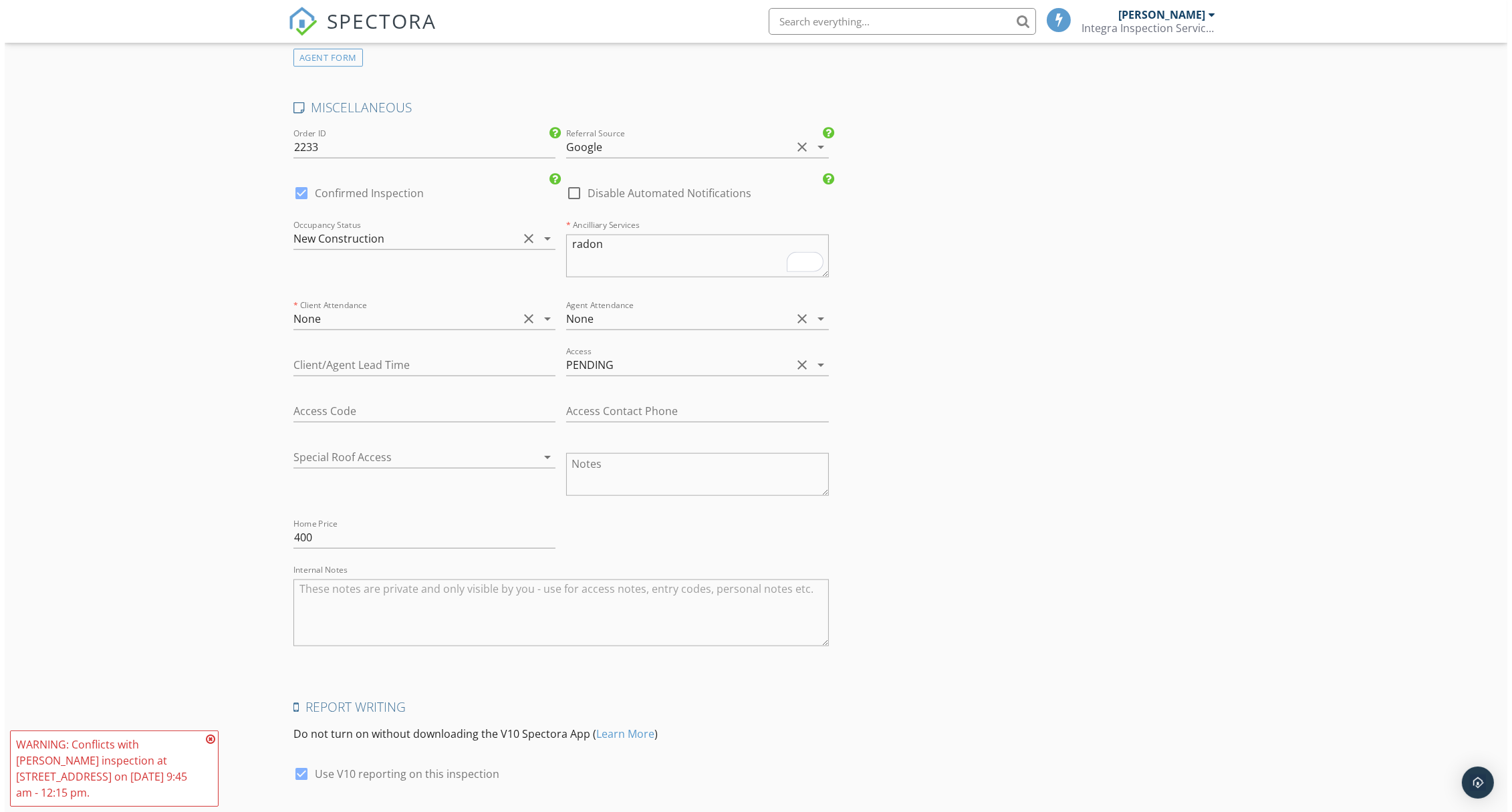
scroll to position [2348, 0]
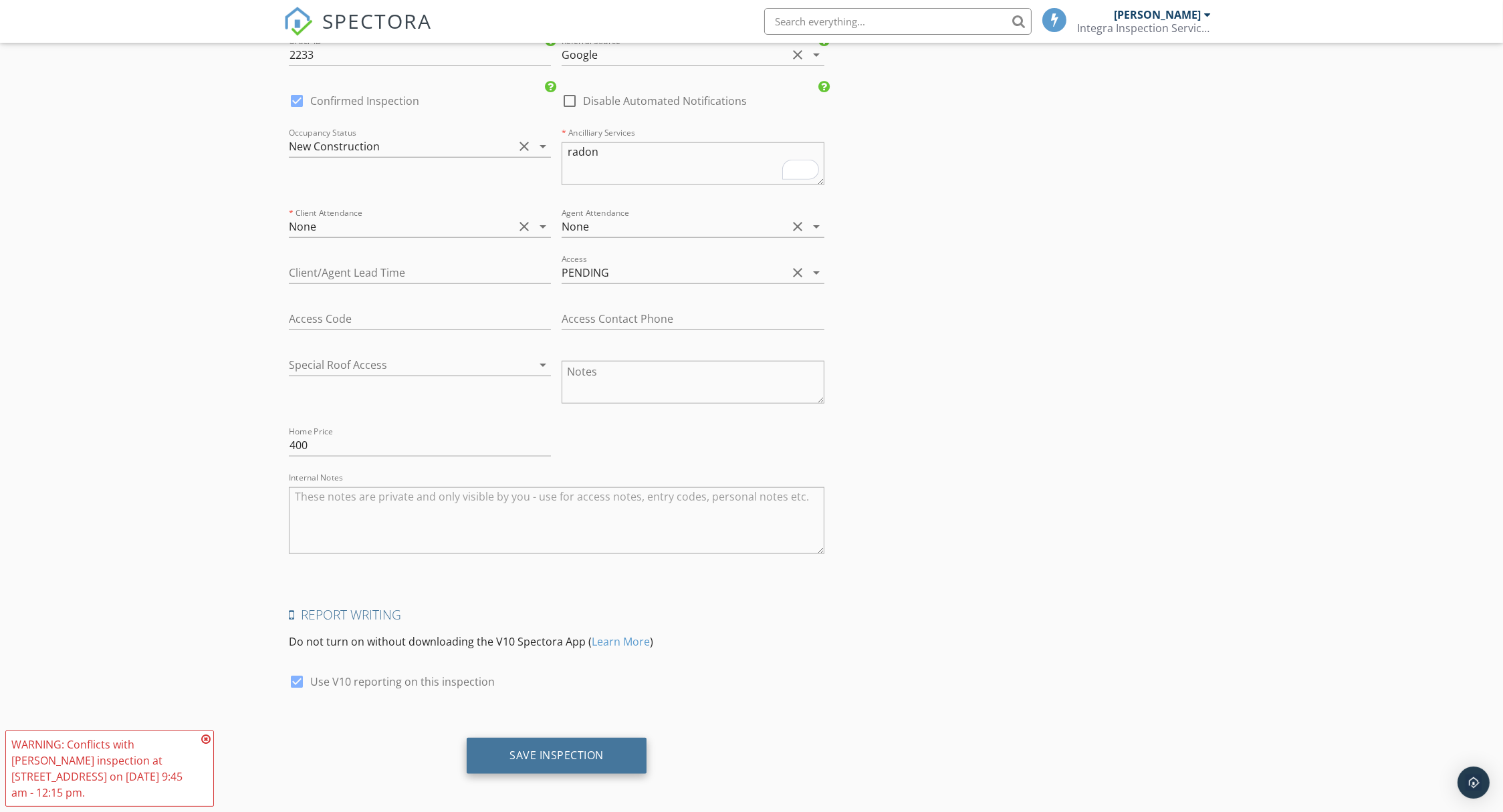
click at [581, 740] on div "Save Inspection" at bounding box center [556, 756] width 180 height 36
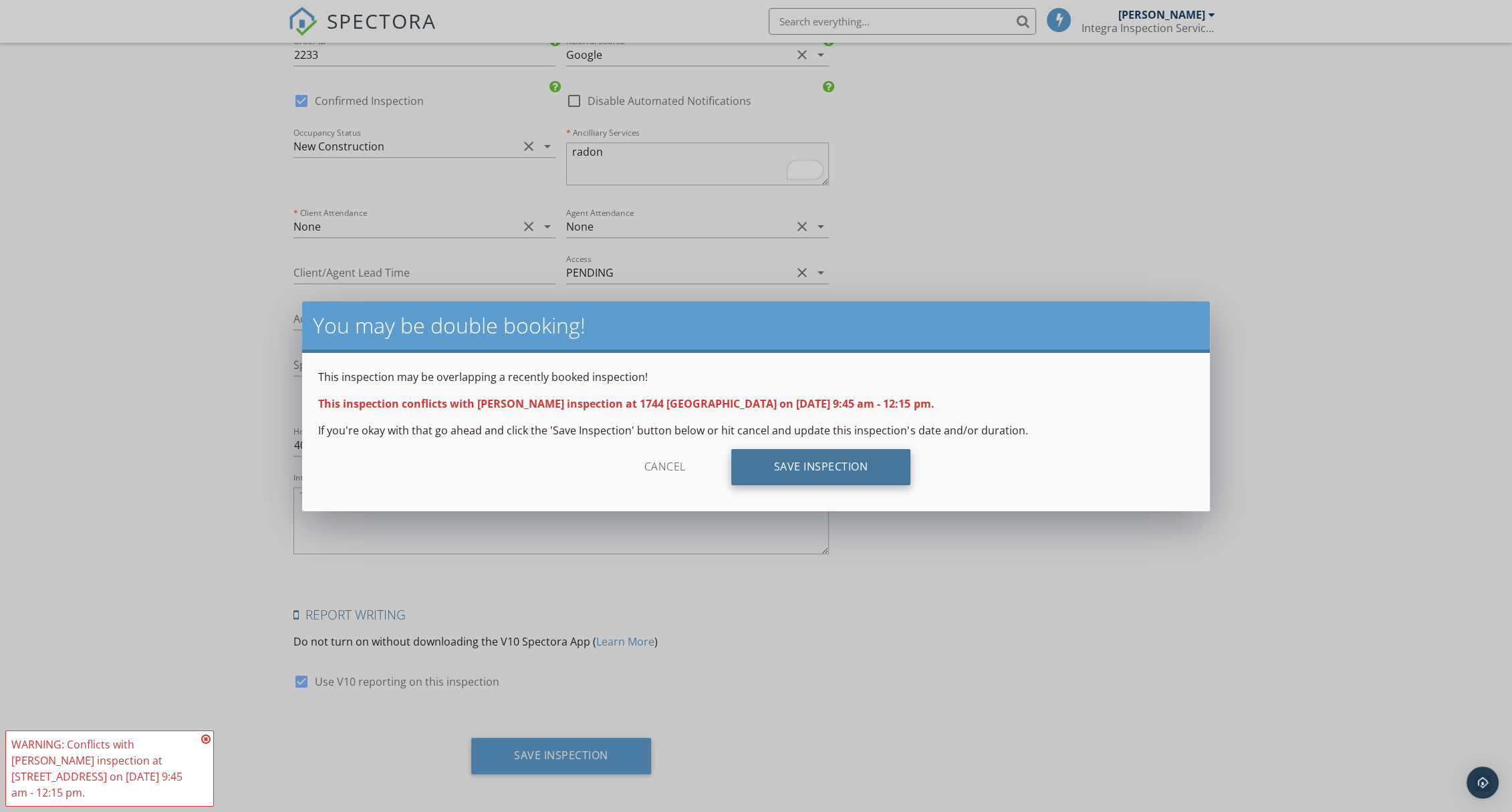
click at [788, 457] on div "Save Inspection" at bounding box center [821, 467] width 180 height 36
